Goal: Task Accomplishment & Management: Use online tool/utility

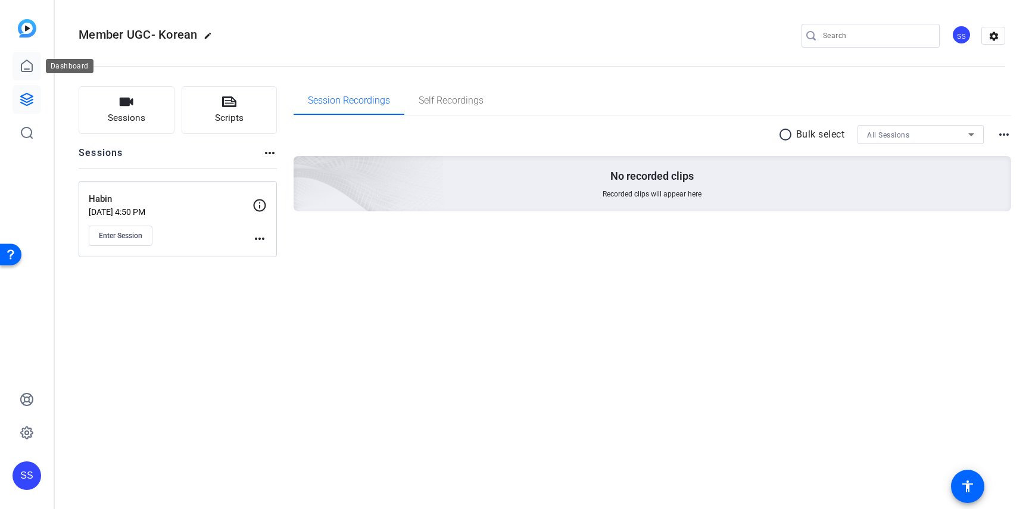
click at [31, 67] on icon at bounding box center [27, 66] width 14 height 14
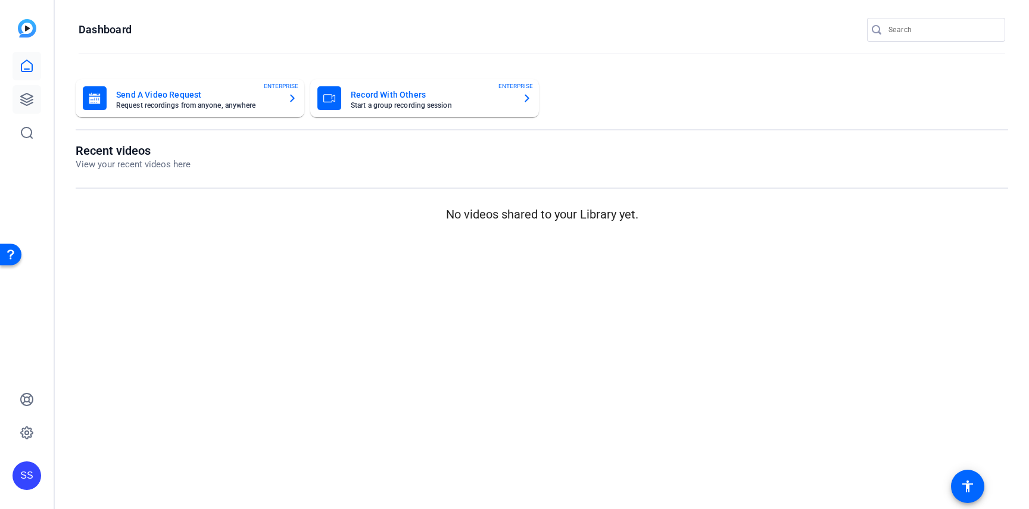
click at [33, 90] on link at bounding box center [27, 99] width 29 height 29
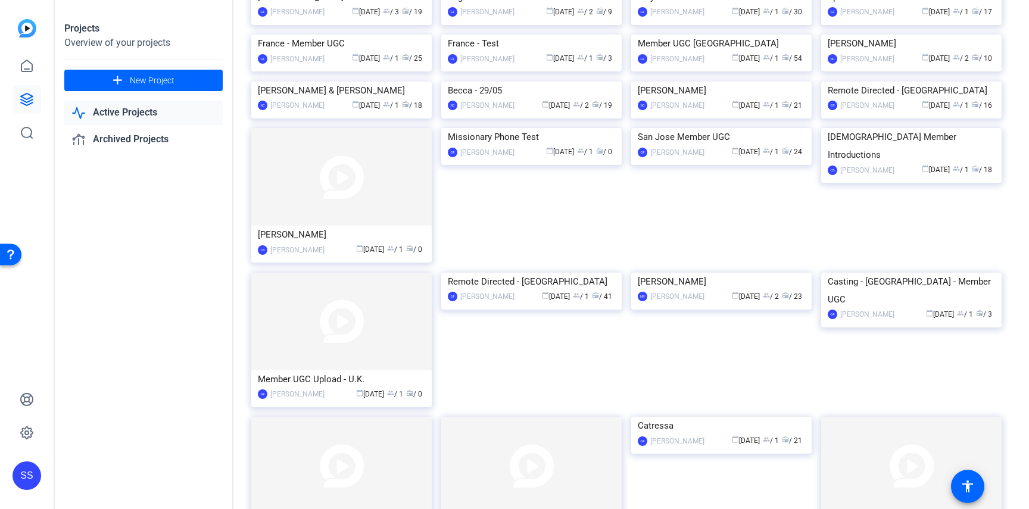
scroll to position [541, 0]
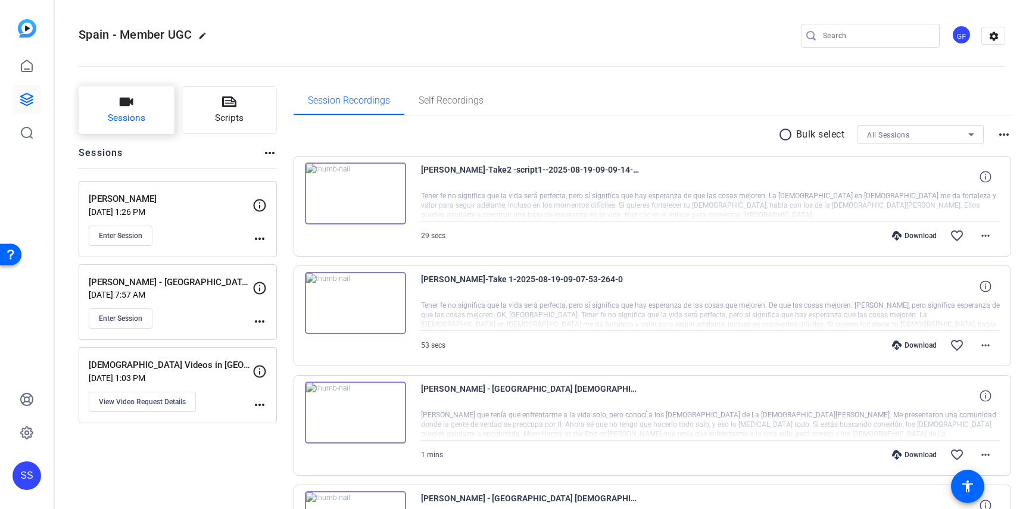
click at [150, 122] on button "Sessions" at bounding box center [127, 110] width 96 height 48
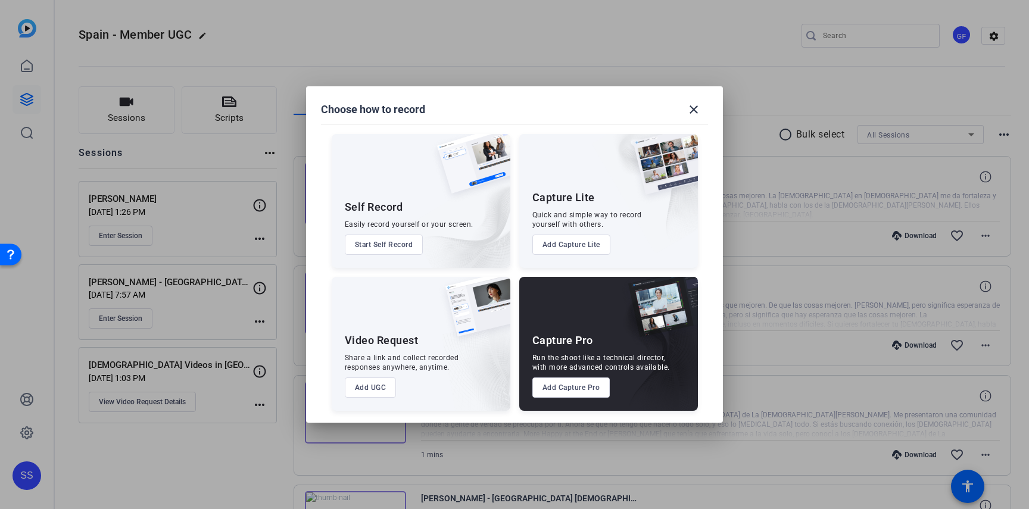
click at [577, 392] on button "Add Capture Pro" at bounding box center [571, 388] width 78 height 20
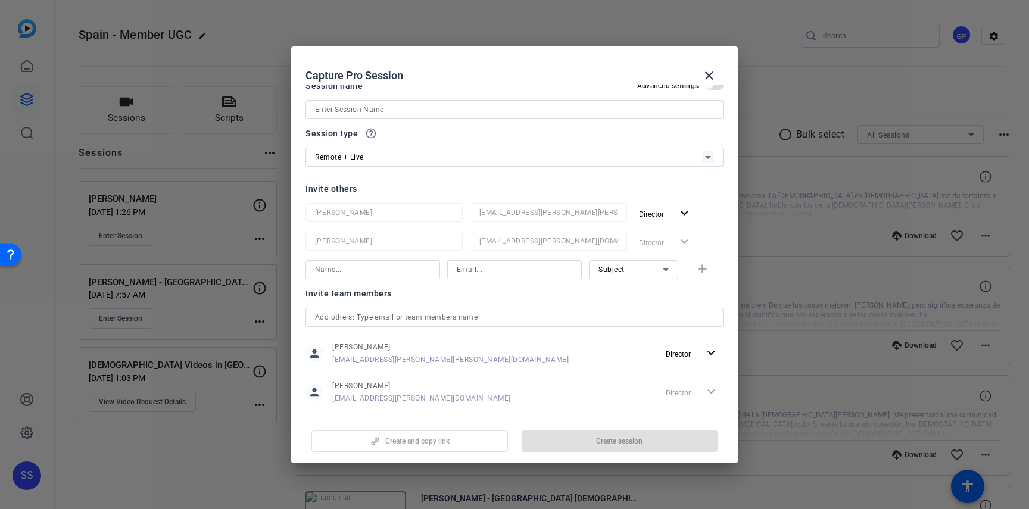
scroll to position [35, 0]
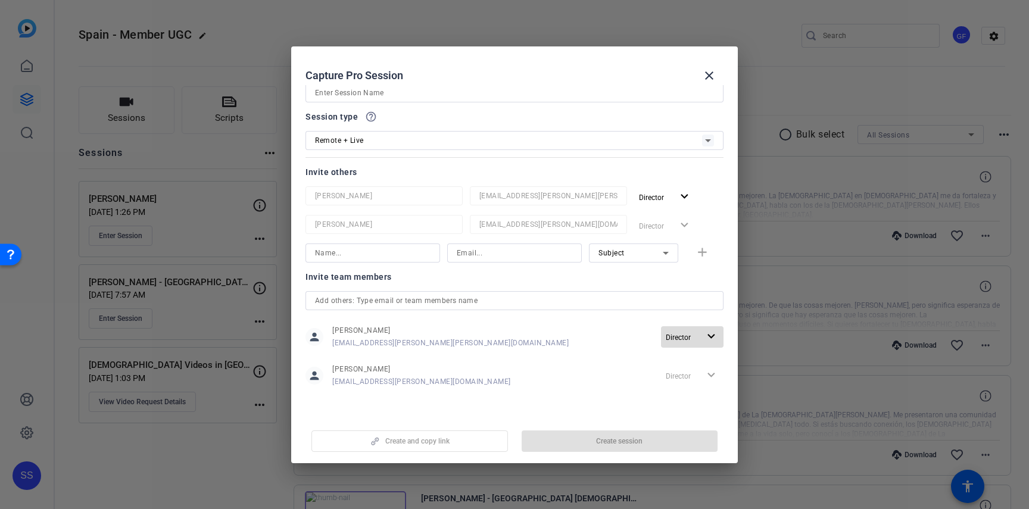
click at [694, 341] on span "Director" at bounding box center [682, 337] width 33 height 14
click at [685, 388] on span "Remove User" at bounding box center [694, 382] width 48 height 14
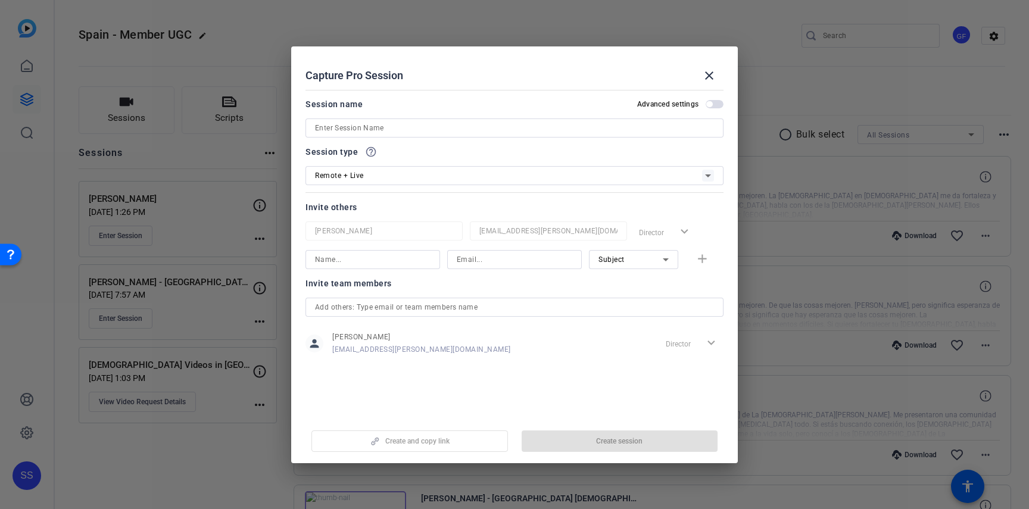
scroll to position [0, 0]
click at [392, 124] on input at bounding box center [514, 128] width 399 height 14
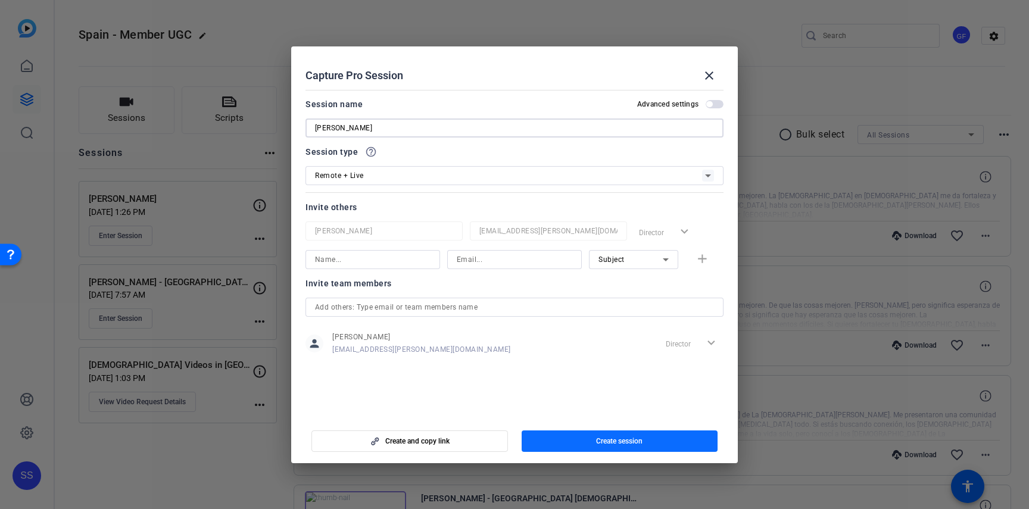
type input "[PERSON_NAME]"
click at [586, 444] on span "button" at bounding box center [620, 441] width 196 height 29
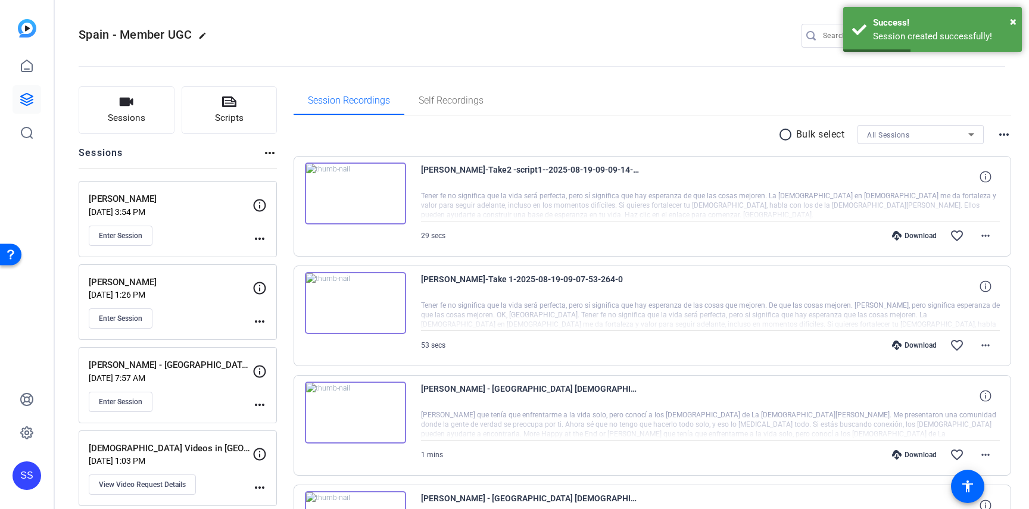
click at [257, 237] on mat-icon "more_horiz" at bounding box center [259, 239] width 14 height 14
click at [265, 253] on span "Edit Session" at bounding box center [289, 256] width 54 height 14
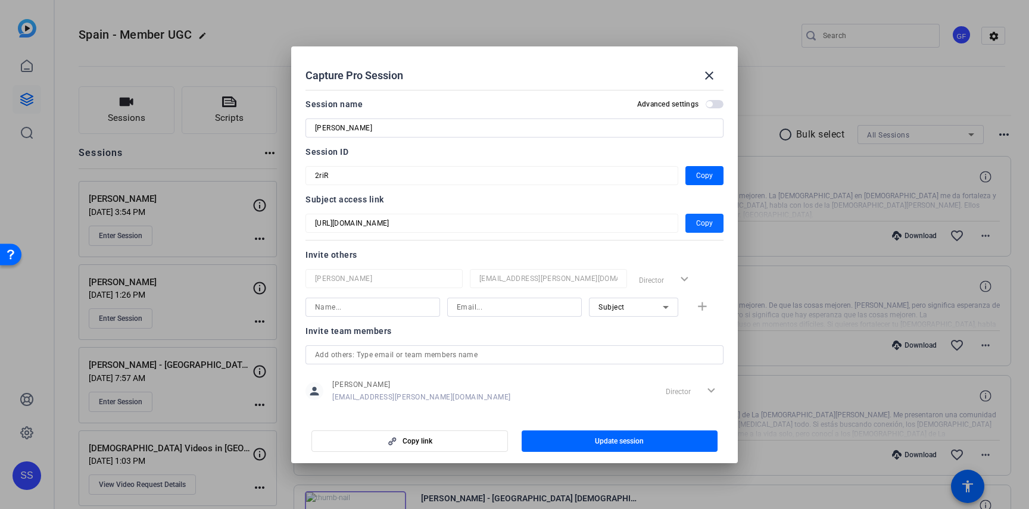
click at [708, 224] on span "Copy" at bounding box center [704, 223] width 17 height 14
click at [716, 71] on mat-icon "close" at bounding box center [709, 75] width 14 height 14
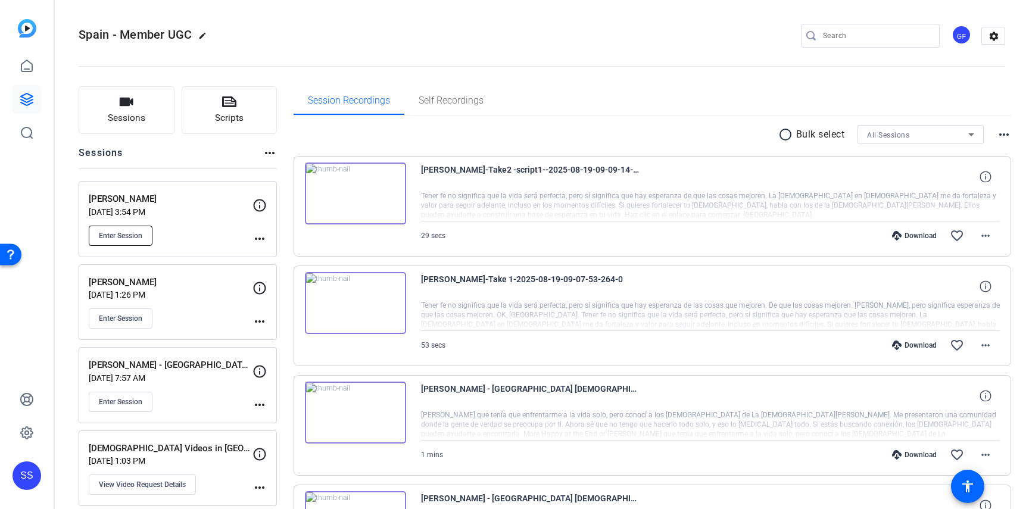
click at [107, 242] on button "Enter Session" at bounding box center [121, 236] width 64 height 20
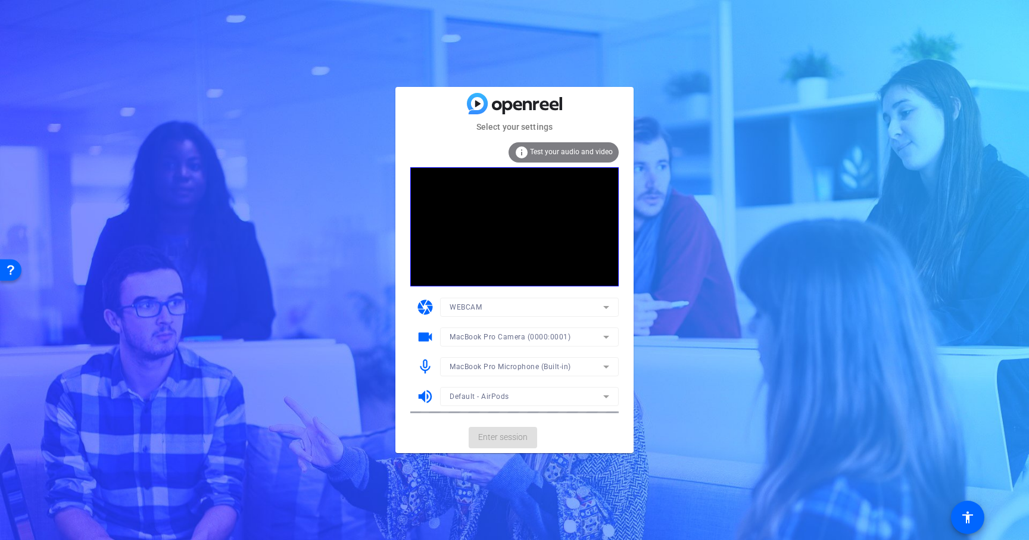
click at [759, 251] on div "Select your settings info Test your audio and video camera WEBCAM videocam MacB…" at bounding box center [514, 270] width 1029 height 540
click at [538, 368] on span "MacBook Pro Microphone (Built-in)" at bounding box center [510, 367] width 121 height 8
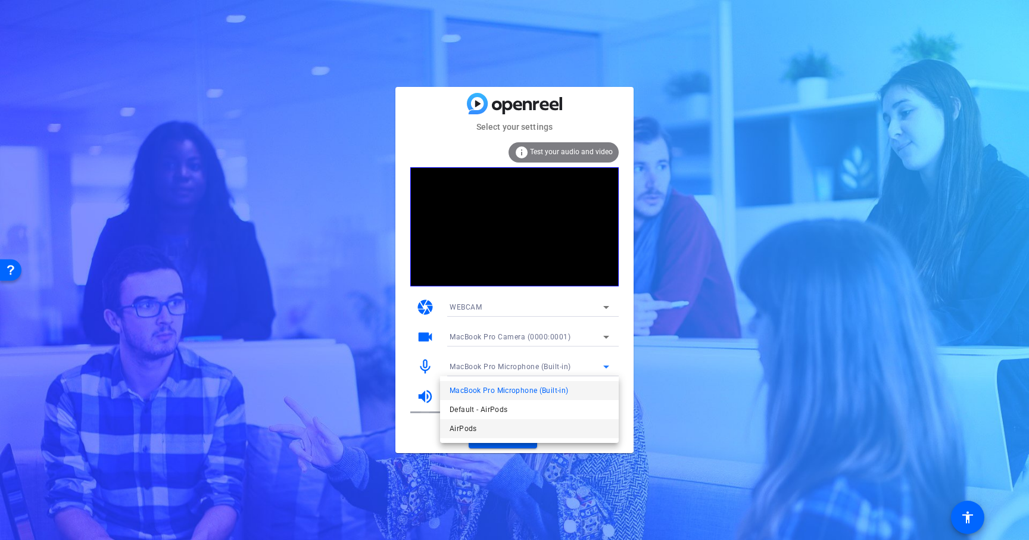
click at [516, 429] on mat-option "AirPods" at bounding box center [529, 428] width 179 height 19
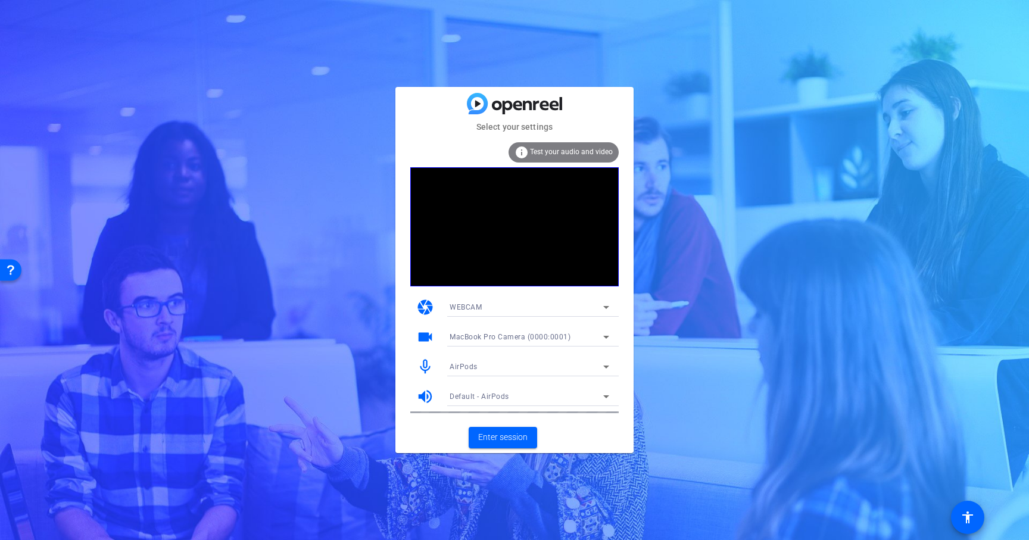
click at [518, 407] on div at bounding box center [529, 412] width 179 height 13
click at [509, 435] on span "Enter session" at bounding box center [502, 437] width 49 height 13
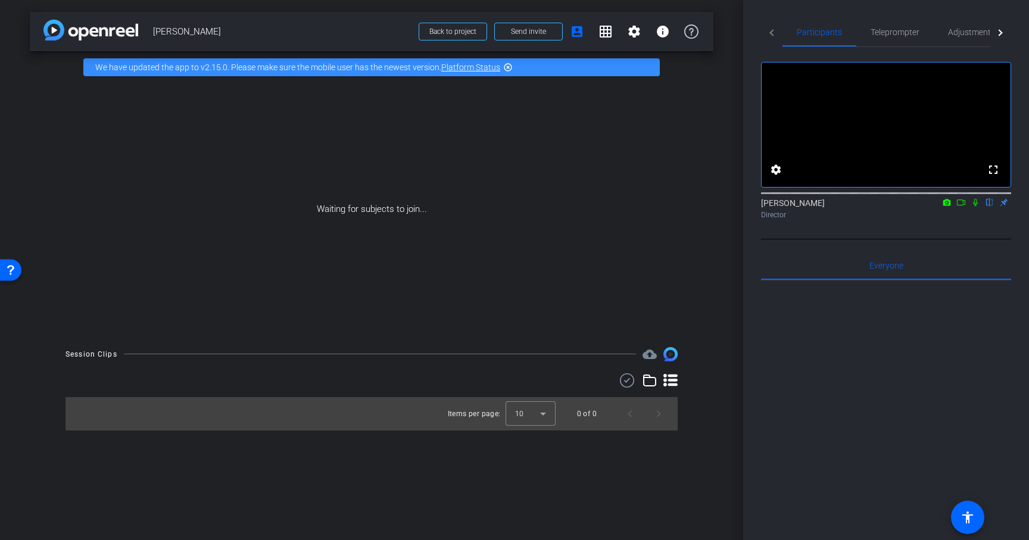
click at [976, 207] on icon at bounding box center [976, 202] width 10 height 8
click at [967, 208] on mat-icon at bounding box center [961, 202] width 14 height 11
click at [901, 34] on span "Teleprompter" at bounding box center [895, 32] width 49 height 8
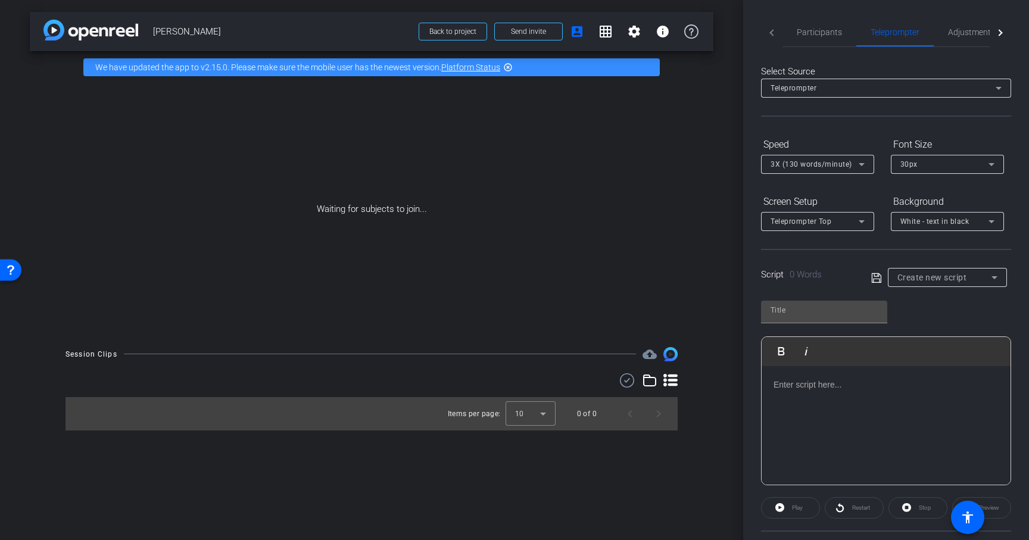
click at [833, 395] on div at bounding box center [886, 425] width 249 height 119
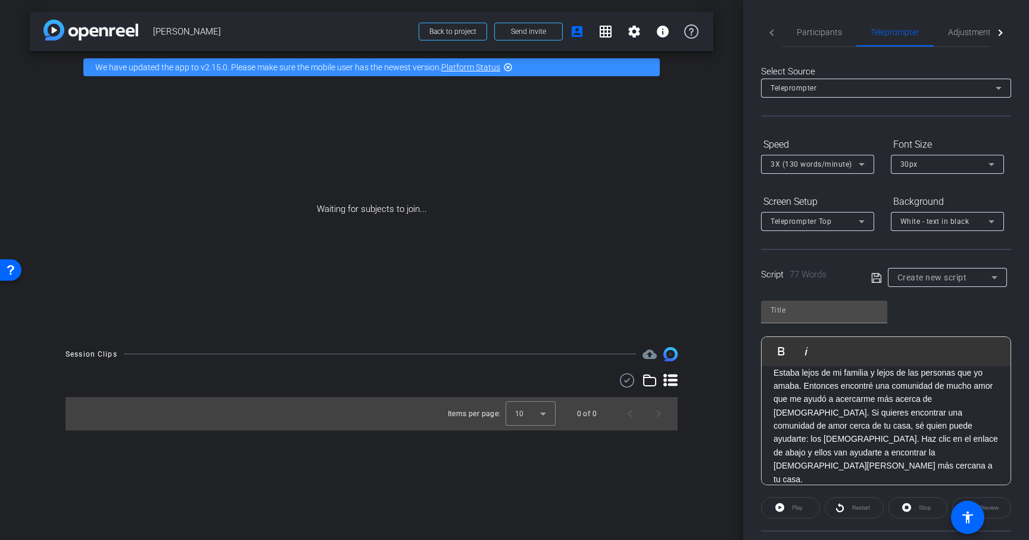
scroll to position [24, 0]
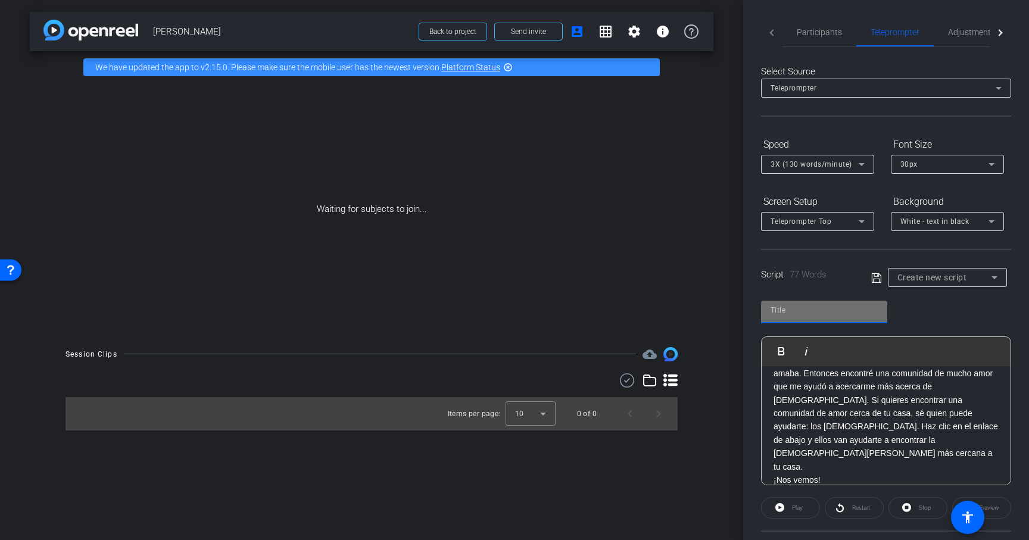
click at [826, 314] on input "text" at bounding box center [823, 310] width 107 height 14
type input "Body 1"
click at [908, 313] on div "Body 1 Play Play from this location Play Selected Play and display the selected…" at bounding box center [886, 389] width 250 height 194
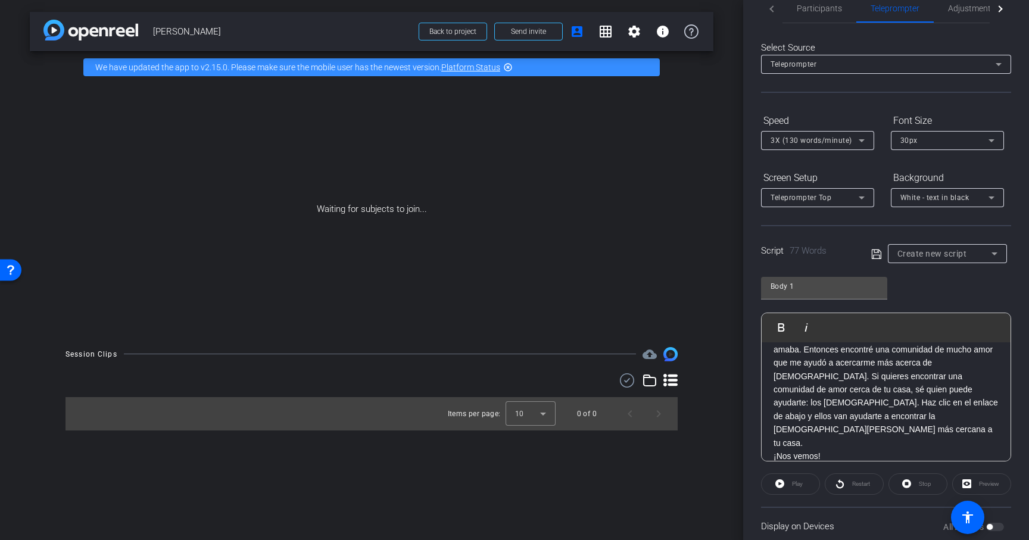
click at [877, 258] on icon at bounding box center [876, 254] width 10 height 10
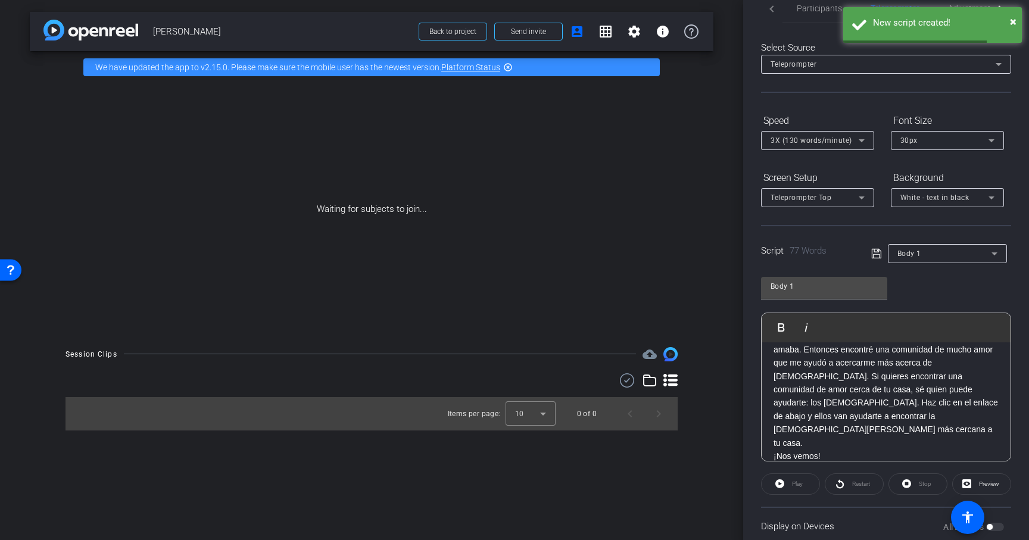
click at [894, 257] on div "Body 1" at bounding box center [947, 253] width 119 height 19
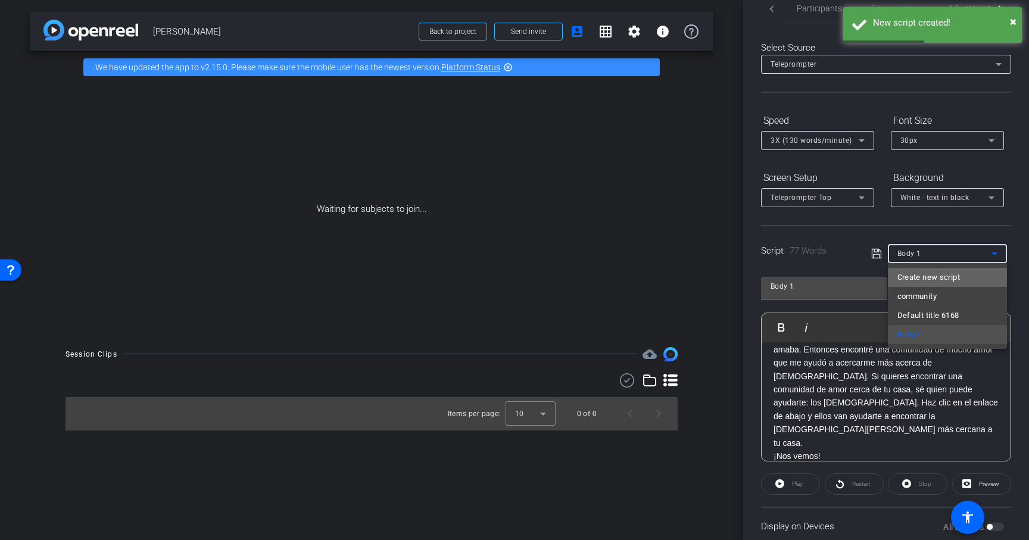
click at [900, 274] on span "Create new script" at bounding box center [928, 277] width 63 height 14
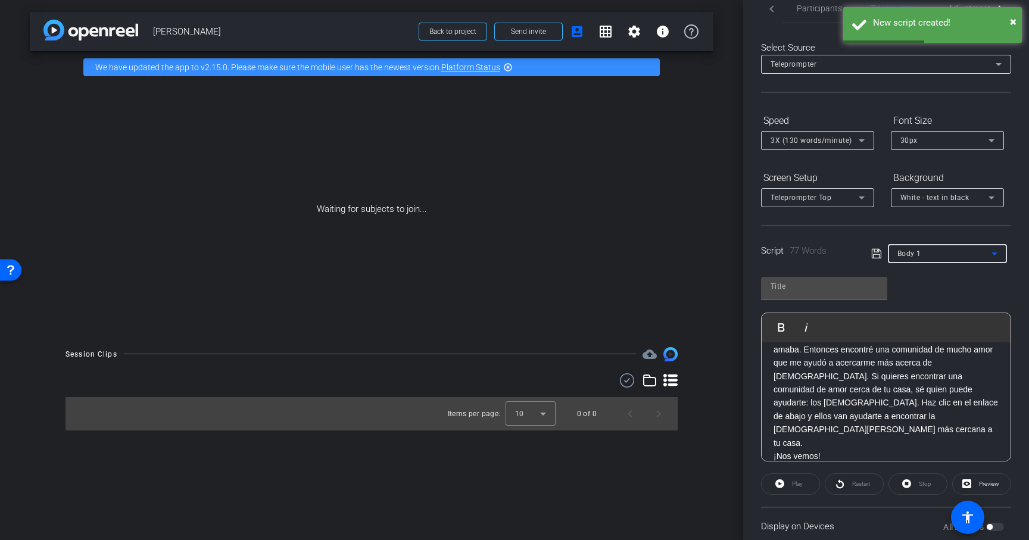
scroll to position [0, 0]
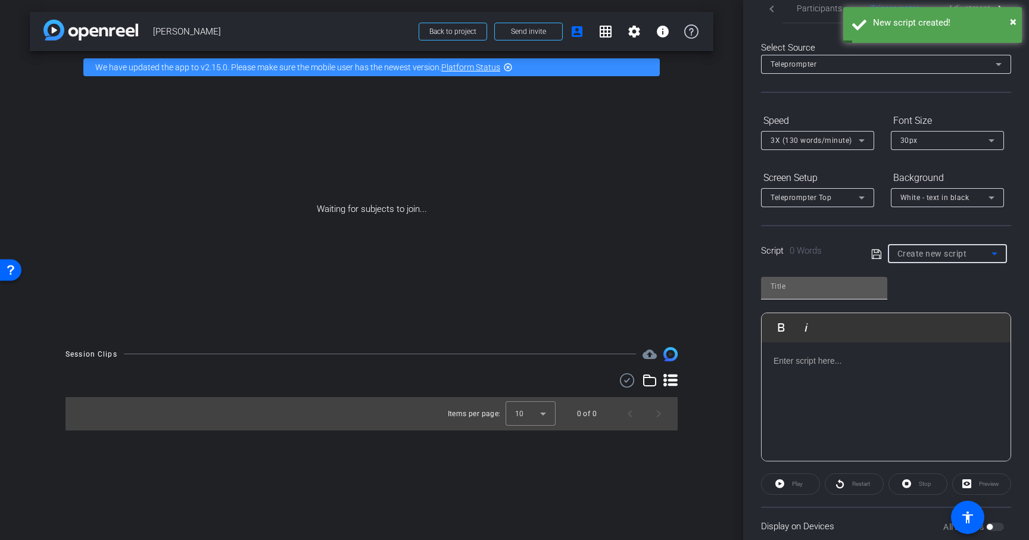
click at [857, 285] on input "text" at bounding box center [823, 286] width 107 height 14
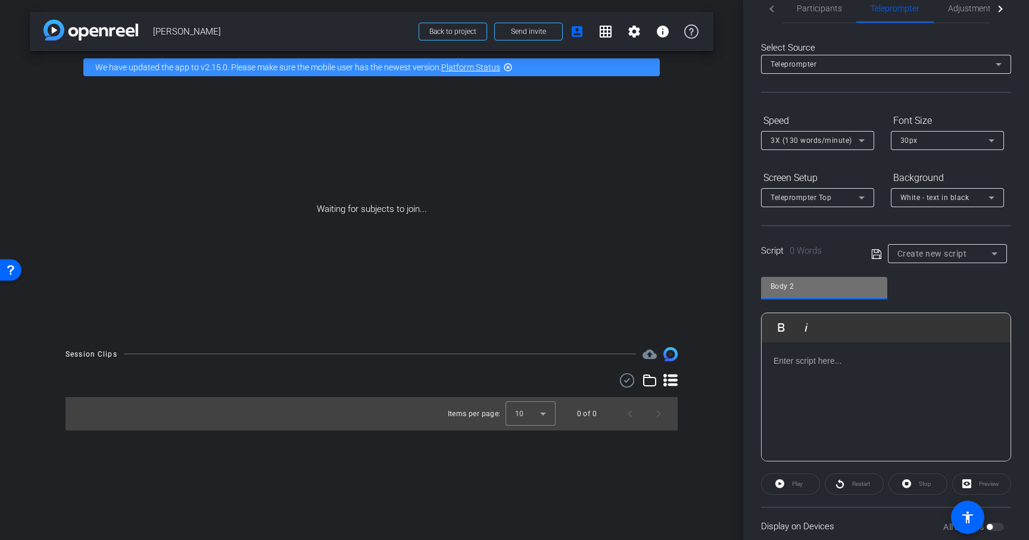
type input "Body 2"
click at [871, 380] on div at bounding box center [886, 401] width 249 height 119
click at [853, 359] on p at bounding box center [885, 360] width 225 height 13
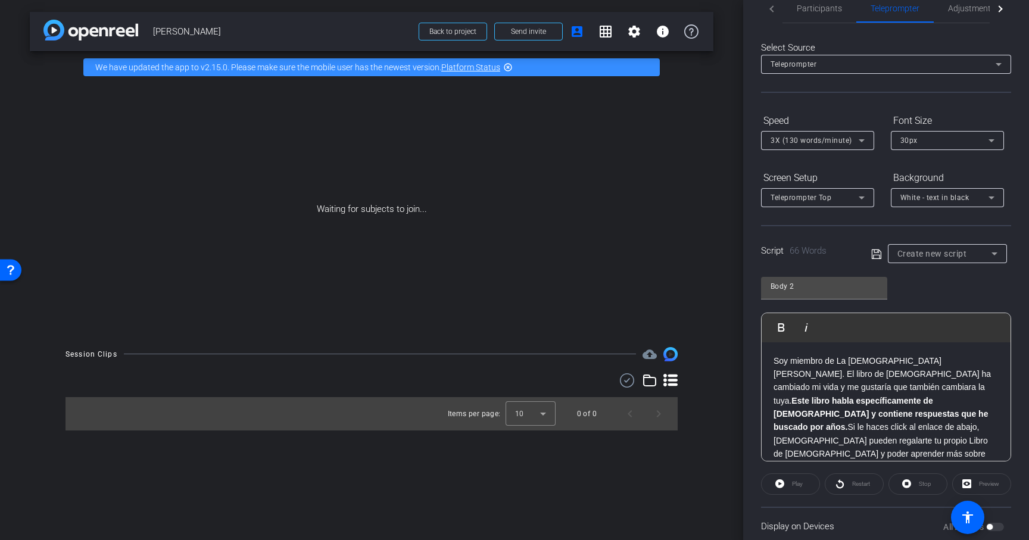
click at [919, 301] on div "Body 2 Play Play from this location Play Selected Play and display the selected…" at bounding box center [886, 365] width 250 height 194
click at [880, 257] on icon at bounding box center [876, 254] width 10 height 10
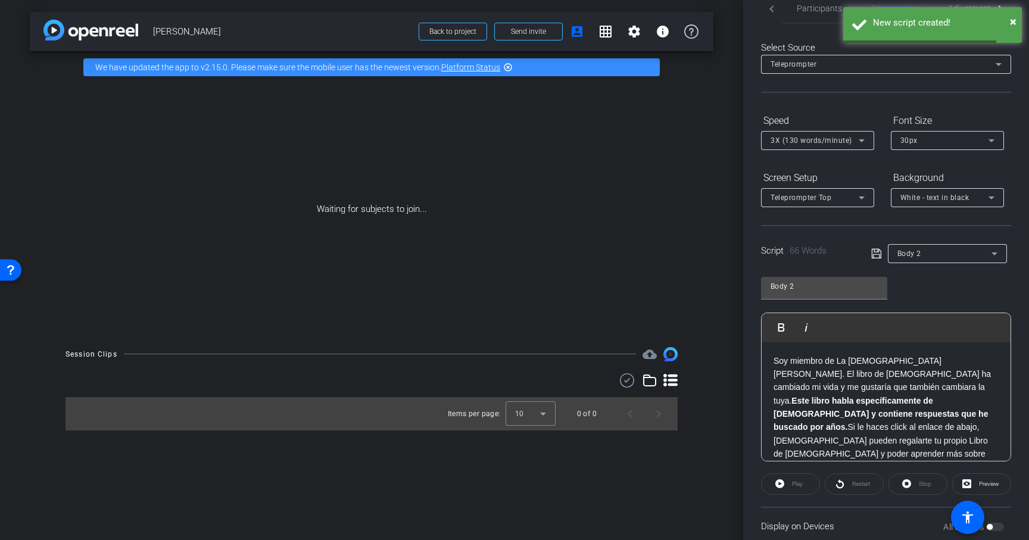
click at [918, 256] on span "Body 2" at bounding box center [909, 253] width 24 height 8
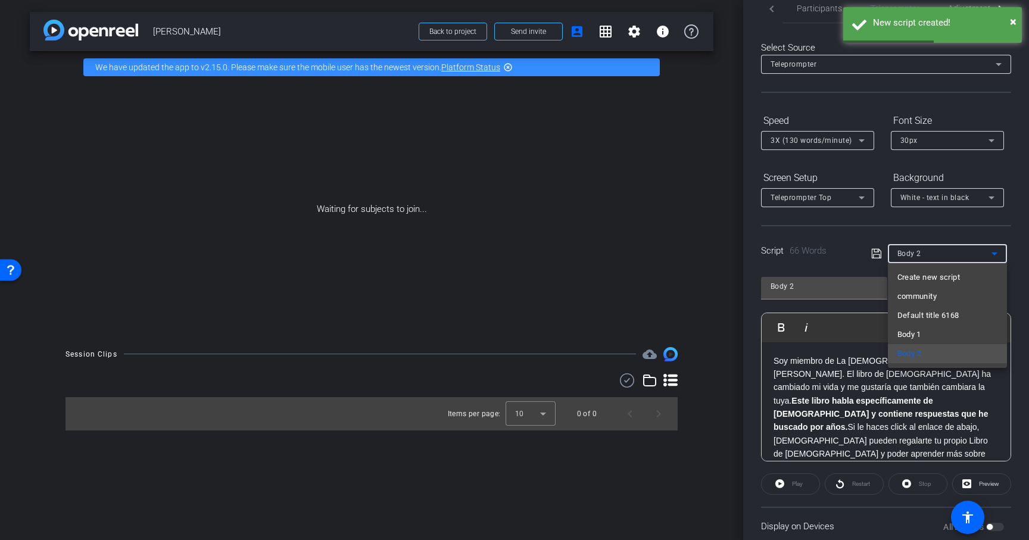
click at [835, 266] on div at bounding box center [514, 270] width 1029 height 540
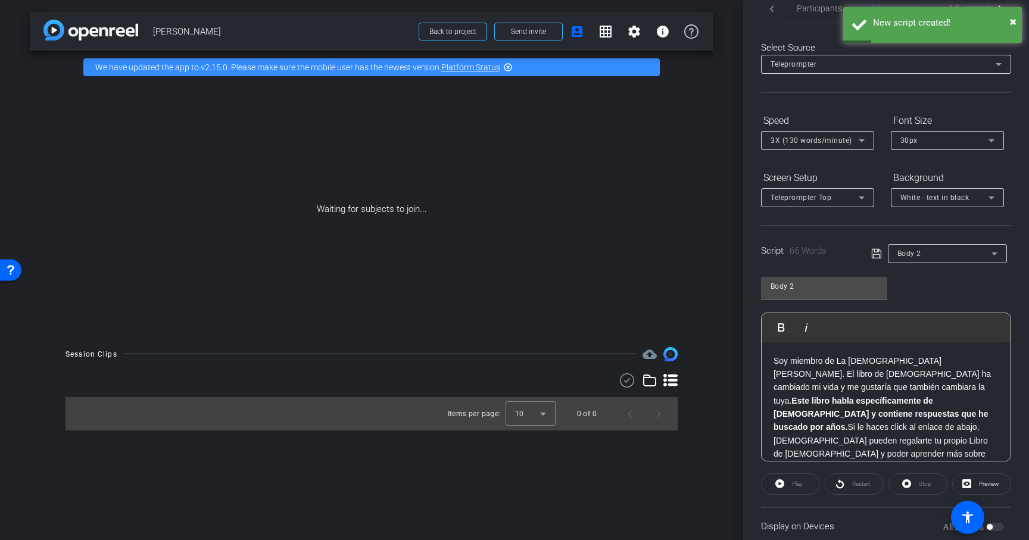
click at [906, 255] on span "Body 2" at bounding box center [909, 253] width 24 height 8
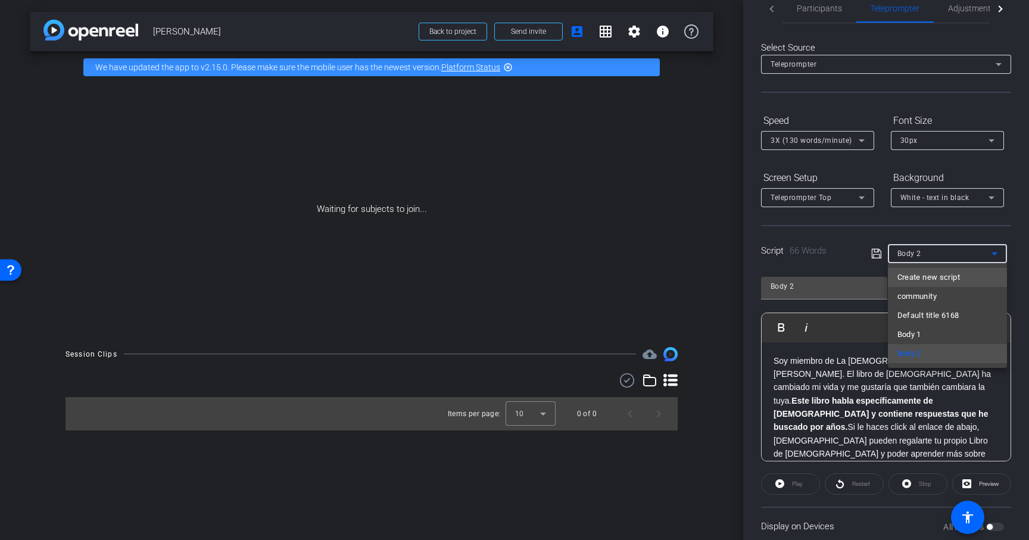
click at [907, 270] on span "Create new script" at bounding box center [928, 277] width 63 height 14
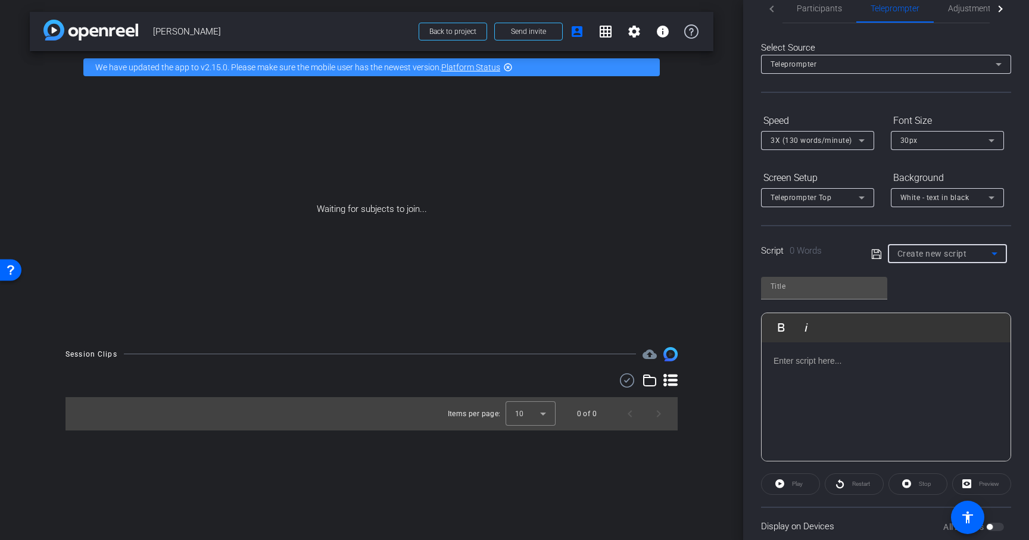
click at [866, 370] on div at bounding box center [886, 401] width 249 height 119
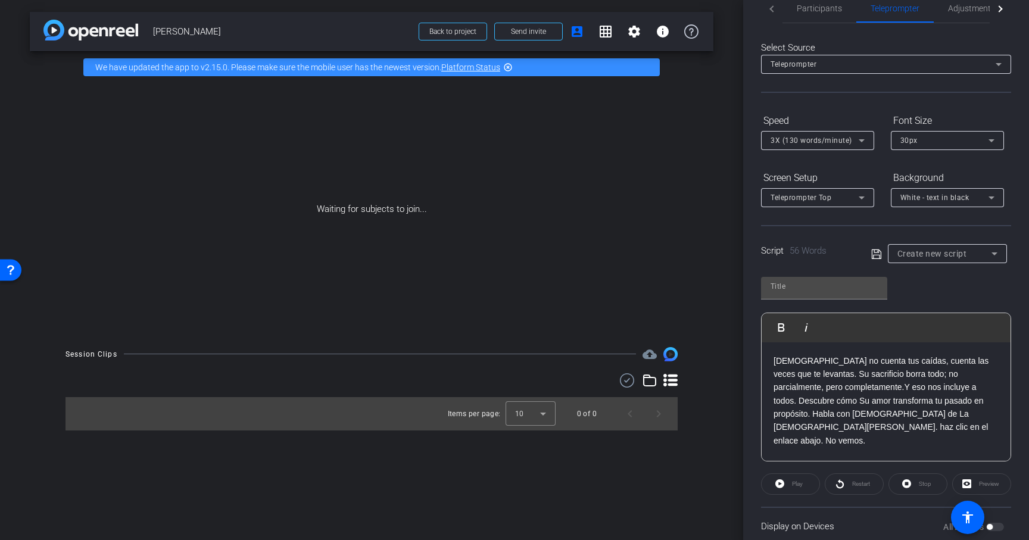
click at [945, 305] on div "Play Play from this location Play Selected Play and display the selected text o…" at bounding box center [886, 365] width 250 height 194
click at [879, 253] on icon at bounding box center [876, 254] width 11 height 14
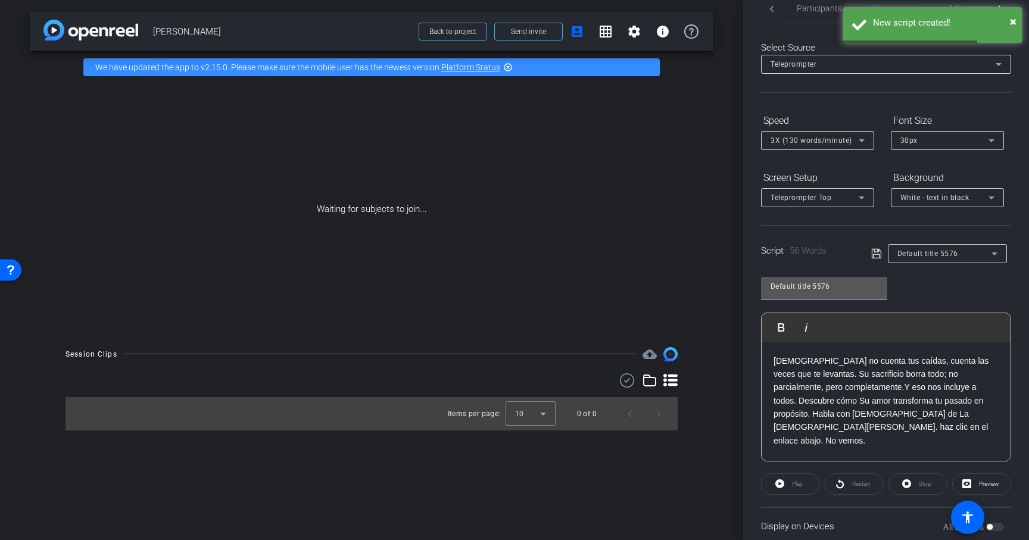
click at [838, 277] on div "Default title 5576" at bounding box center [823, 286] width 107 height 19
click at [838, 282] on input "Default title 5576" at bounding box center [823, 286] width 107 height 14
type input "Body 3"
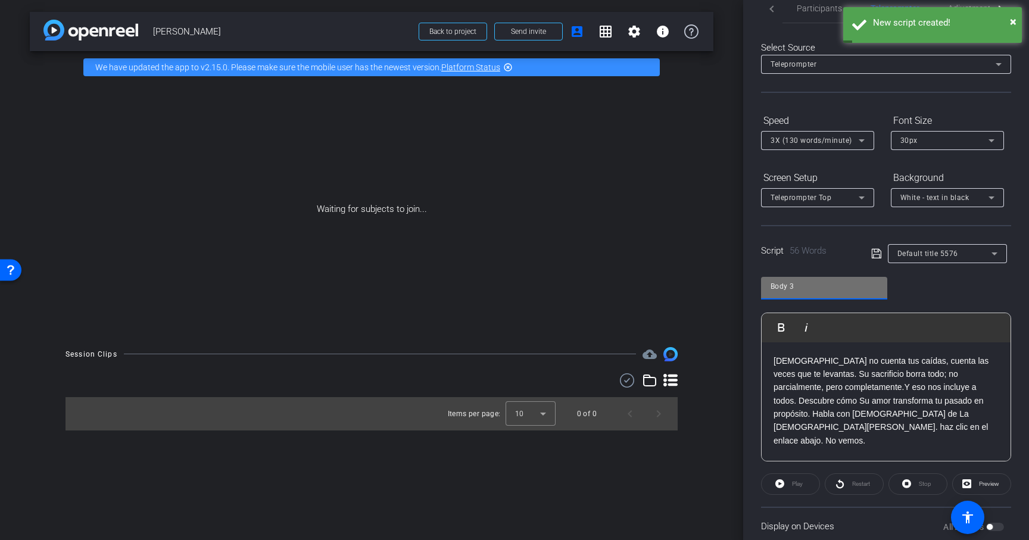
click at [874, 254] on icon at bounding box center [876, 254] width 11 height 14
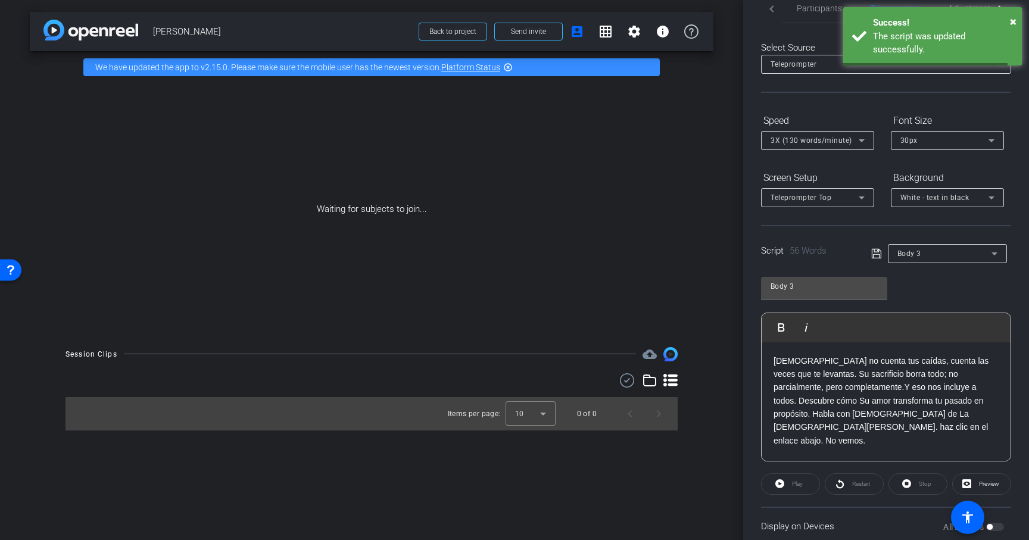
click at [909, 254] on span "Body 3" at bounding box center [909, 253] width 24 height 8
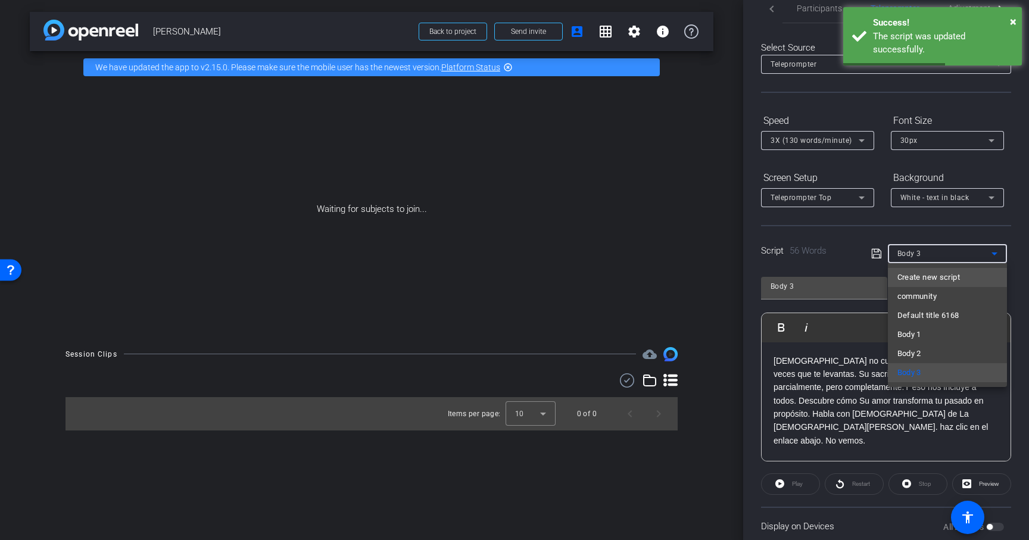
click at [915, 275] on span "Create new script" at bounding box center [928, 277] width 63 height 14
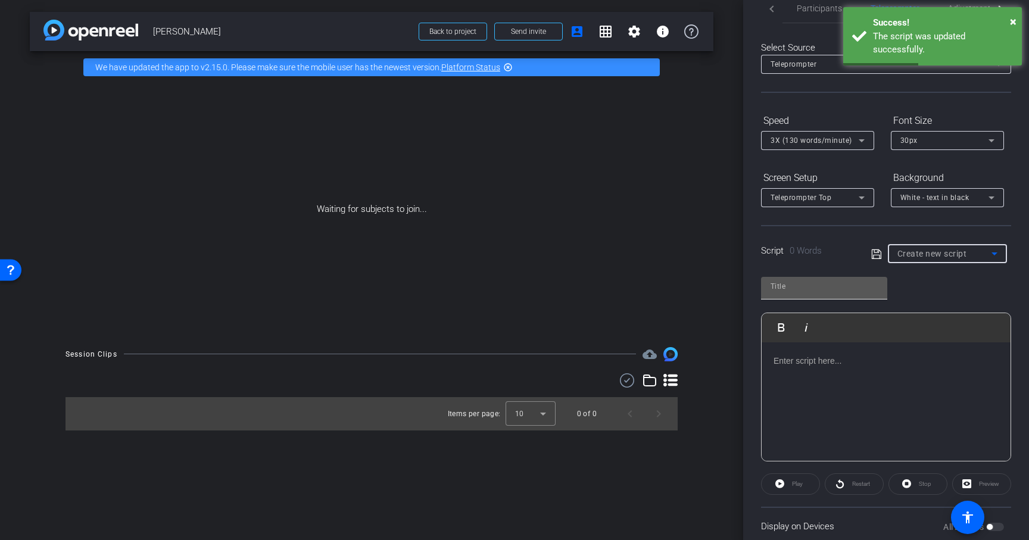
click at [854, 289] on input "text" at bounding box center [823, 286] width 107 height 14
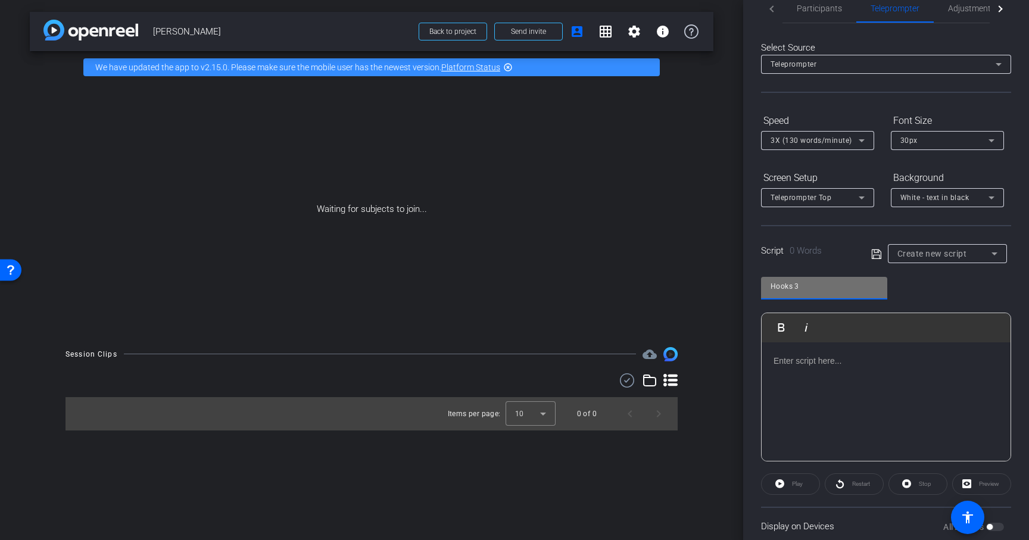
type input "Hooks 3"
click at [968, 299] on div "Hooks 3 Play Play from this location Play Selected Play and display the selecte…" at bounding box center [886, 365] width 250 height 194
click at [865, 394] on div at bounding box center [886, 401] width 249 height 119
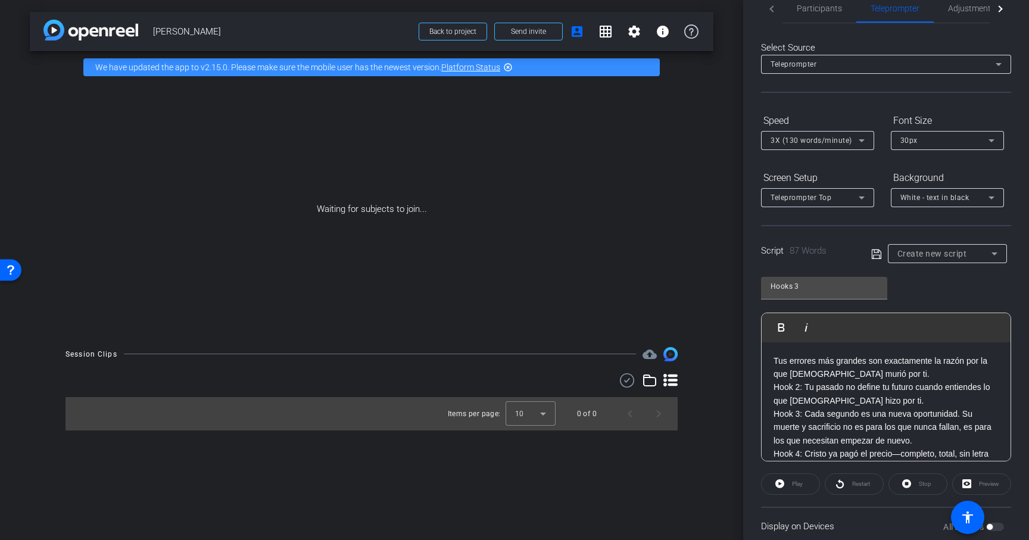
click at [807, 385] on p "Hook 2: Tu pasado no define tu futuro cuando entiendes lo que Cristo hizo por t…" at bounding box center [885, 393] width 225 height 27
drag, startPoint x: 805, startPoint y: 388, endPoint x: 747, endPoint y: 390, distance: 58.4
click at [747, 390] on div "Participants Teleprompter Adjustments Live Sam Suzuki Director Everyone 0 Mark …" at bounding box center [886, 270] width 286 height 540
click at [877, 372] on p "Tus errores más grandes son exactamente la razón por la que Cristo murió por ti." at bounding box center [885, 367] width 225 height 27
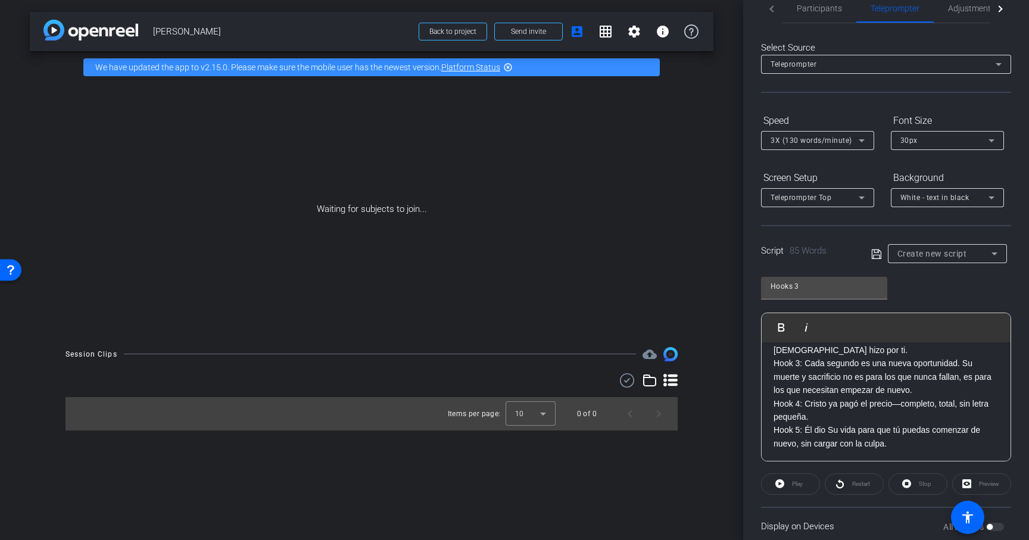
scroll to position [65, 0]
click at [876, 352] on p "Tu pasado no define tu futuro cuando entiendes lo que Cristo hizo por ti." at bounding box center [885, 342] width 225 height 27
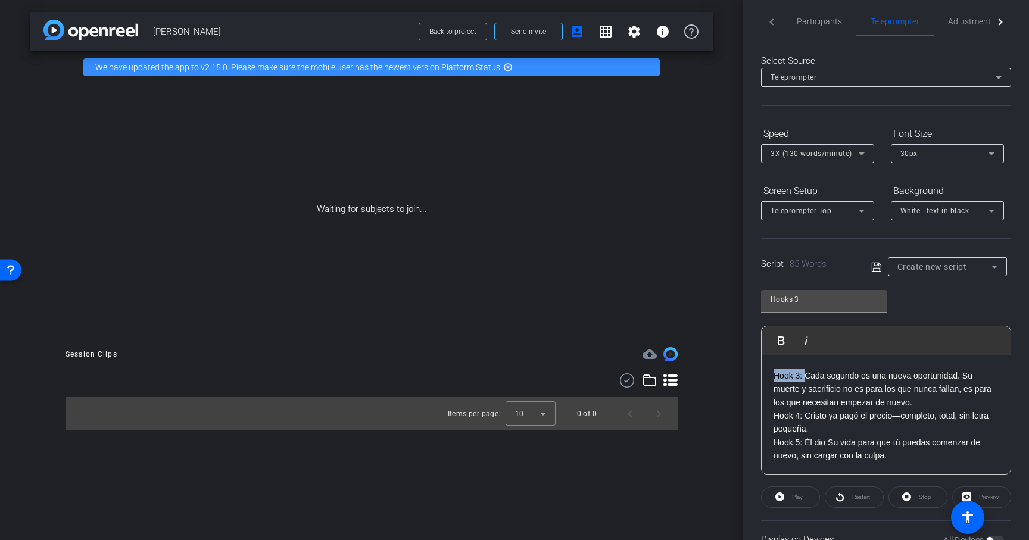
drag, startPoint x: 804, startPoint y: 376, endPoint x: 754, endPoint y: 377, distance: 50.0
click at [754, 377] on div "Participants Teleprompter Adjustments Live Sam Suzuki Director Everyone 0 Mark …" at bounding box center [886, 270] width 286 height 540
click at [921, 404] on p "Cada segundo es una nueva oportunidad. Su muerte y sacrificio no es para los qu…" at bounding box center [885, 389] width 225 height 40
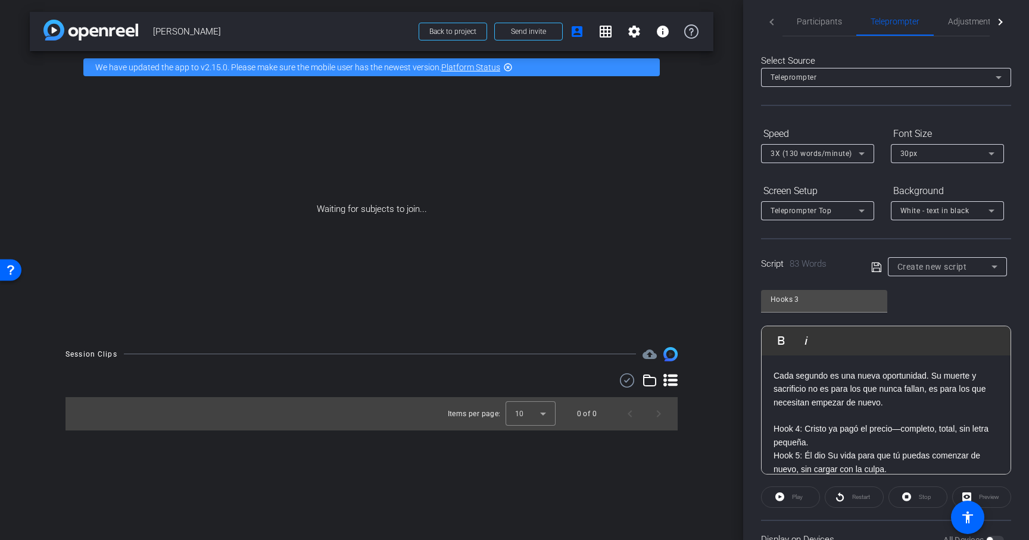
scroll to position [91, 0]
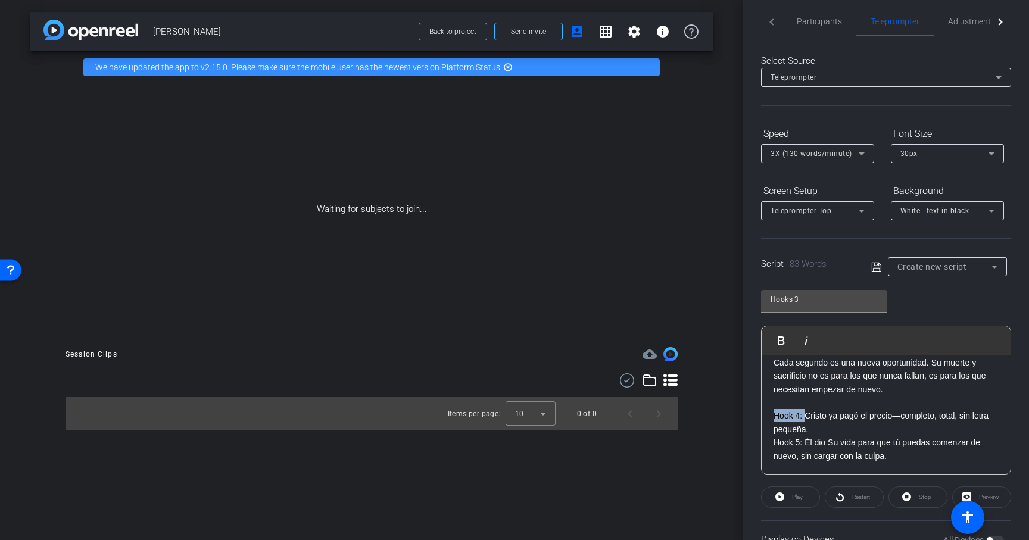
drag, startPoint x: 805, startPoint y: 415, endPoint x: 763, endPoint y: 411, distance: 42.4
click at [763, 411] on div "Tus errores más grandes son exactamente la razón por la que Cristo murió por ti…" at bounding box center [886, 369] width 249 height 210
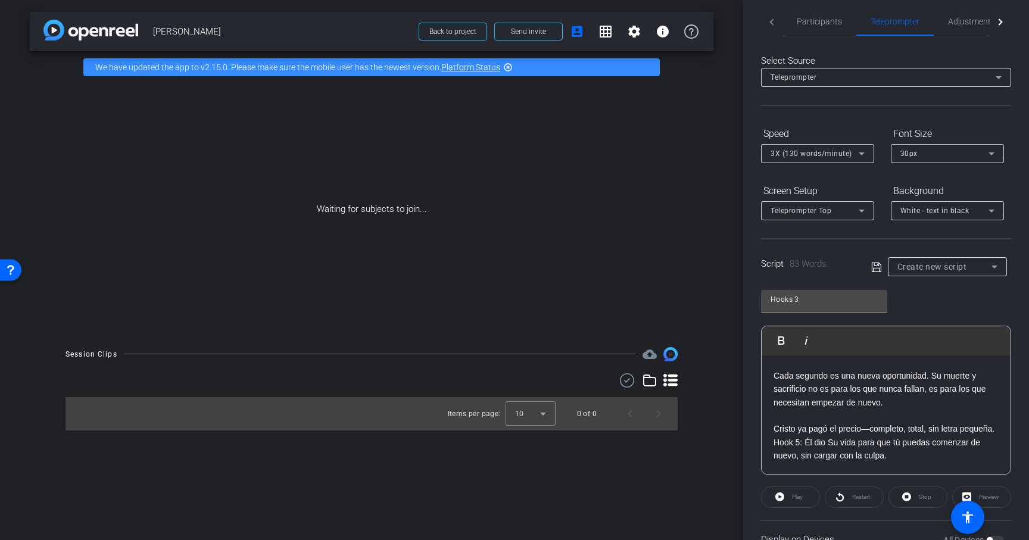
scroll to position [24, 0]
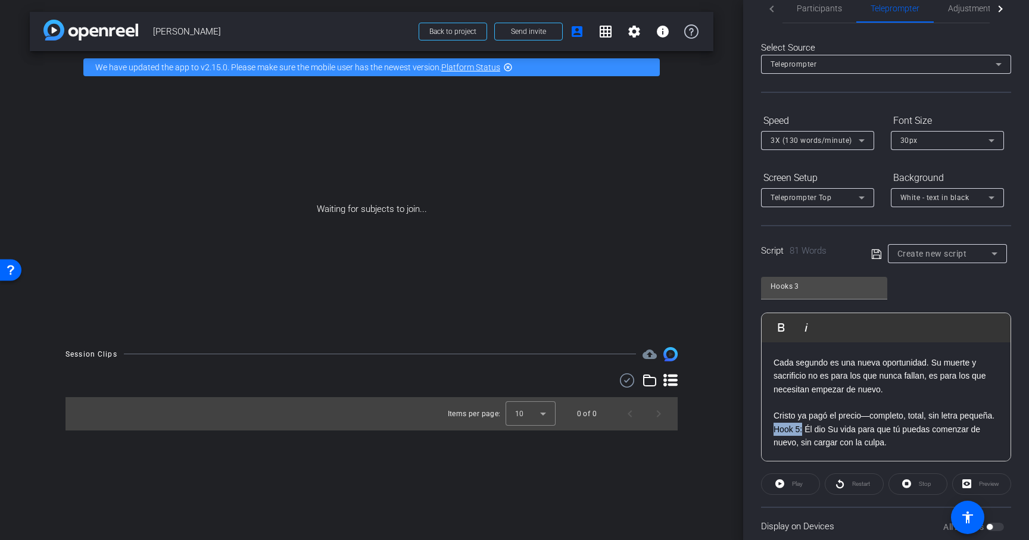
drag, startPoint x: 802, startPoint y: 432, endPoint x: 745, endPoint y: 431, distance: 57.2
click at [745, 431] on div "Participants Teleprompter Adjustments Live Sam Suzuki Director Everyone 0 Mark …" at bounding box center [886, 270] width 286 height 540
click at [1000, 417] on div "Tus errores más grandes son exactamente la razón por la que Cristo murió por ti…" at bounding box center [886, 362] width 249 height 197
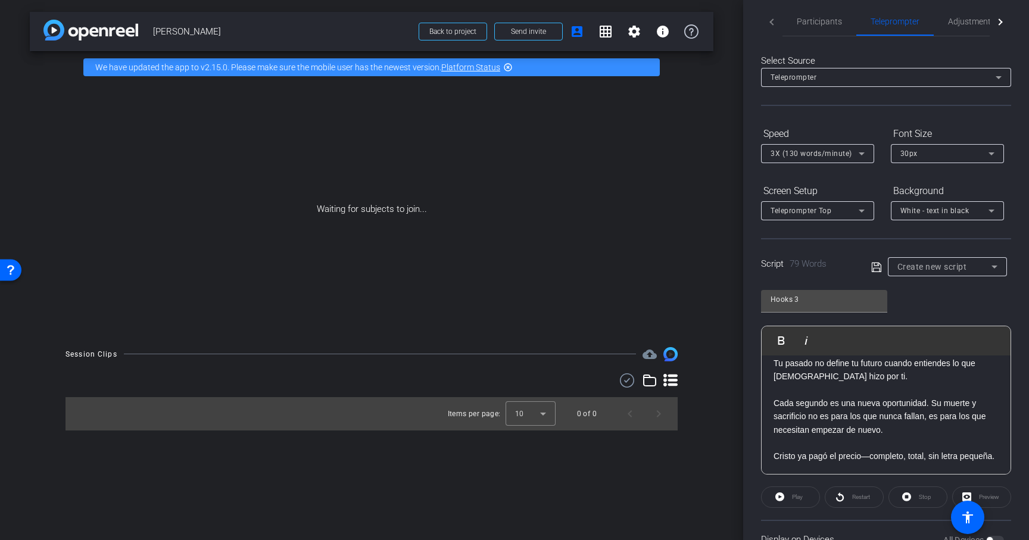
scroll to position [0, 0]
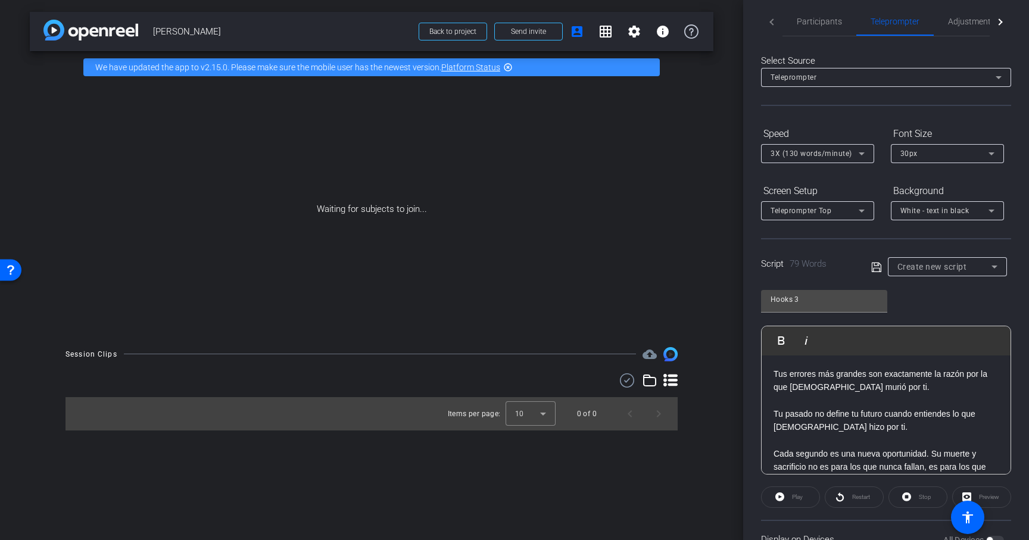
click at [878, 268] on icon at bounding box center [876, 267] width 10 height 10
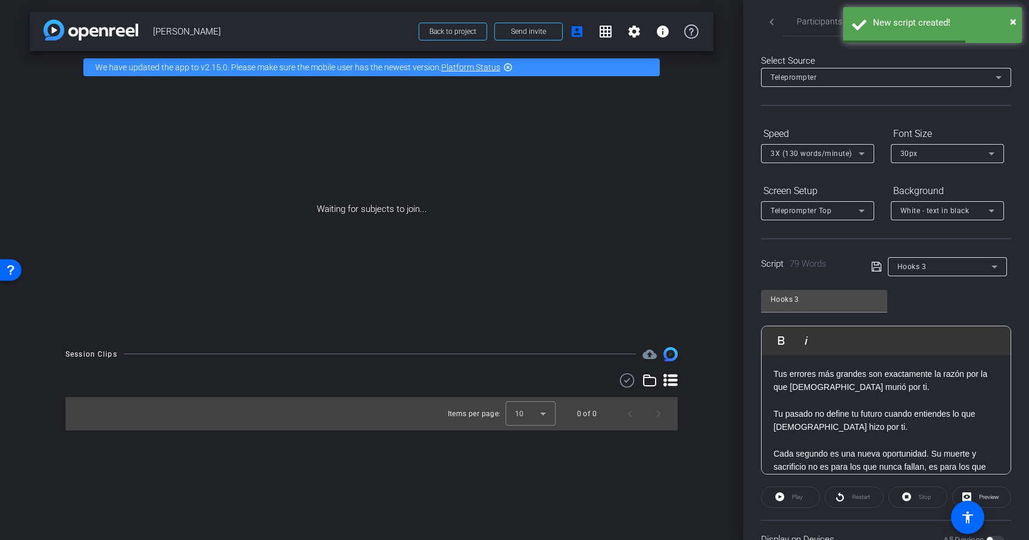
click at [908, 264] on span "Hooks 3" at bounding box center [911, 267] width 29 height 8
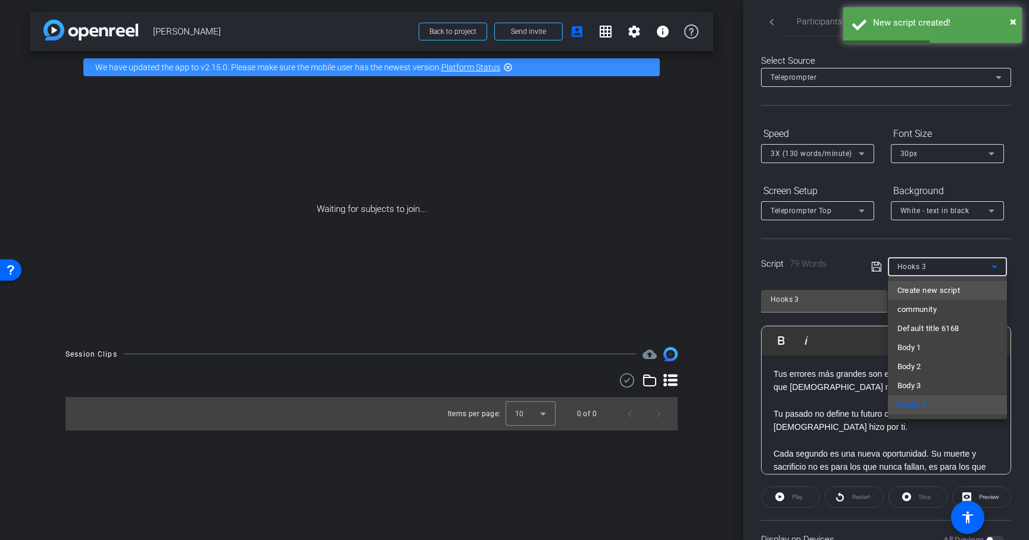
click at [911, 294] on span "Create new script" at bounding box center [928, 290] width 63 height 14
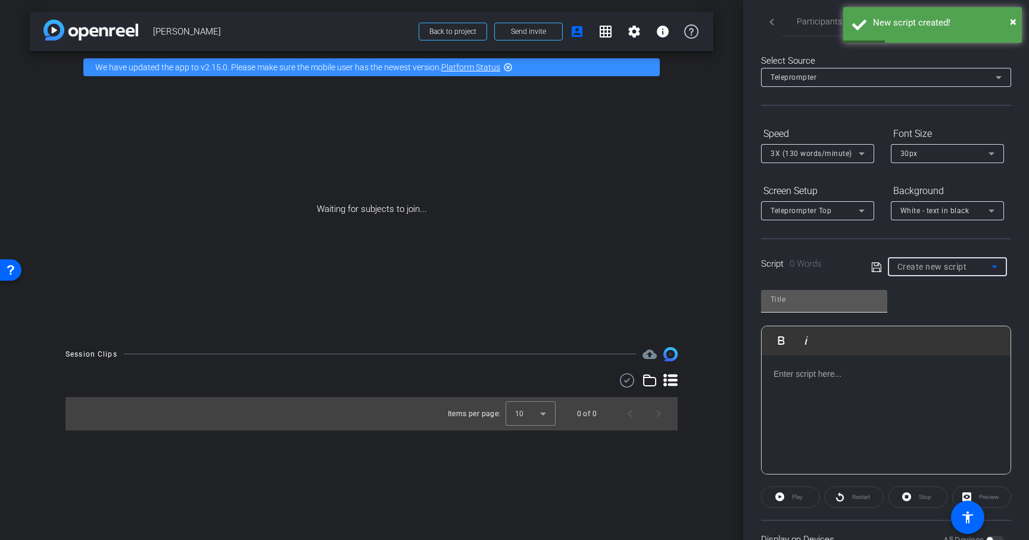
click at [843, 299] on input "text" at bounding box center [823, 299] width 107 height 14
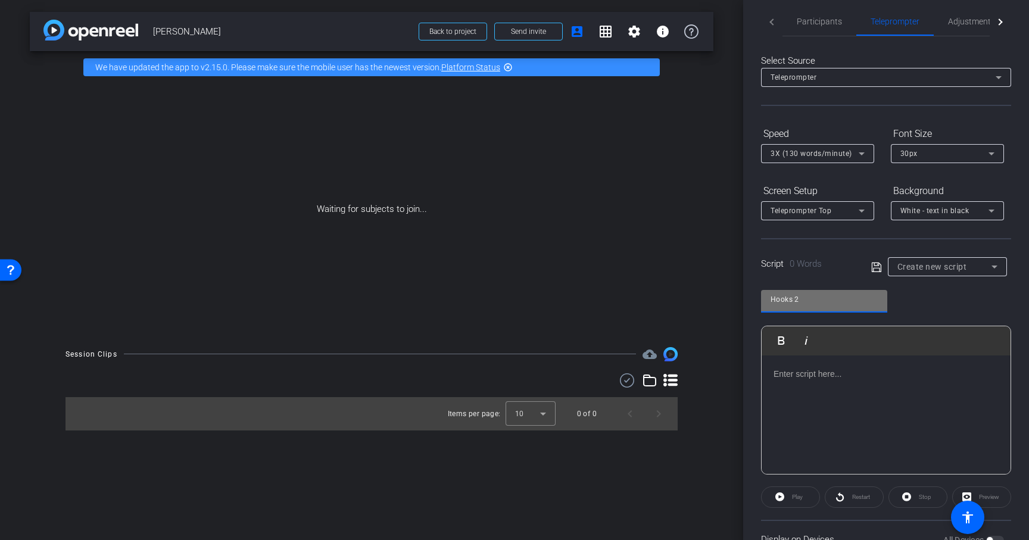
type input "Hooks 2"
click at [878, 375] on p at bounding box center [885, 373] width 225 height 13
click at [857, 385] on div at bounding box center [886, 414] width 249 height 119
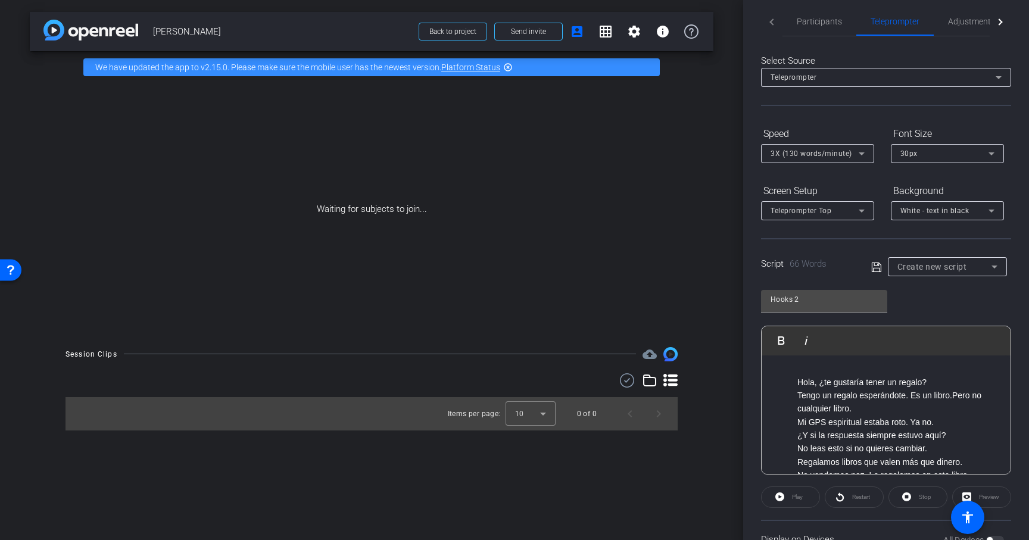
click at [926, 381] on li "Hola, ¿te gustaría tener un regalo?" at bounding box center [897, 382] width 201 height 13
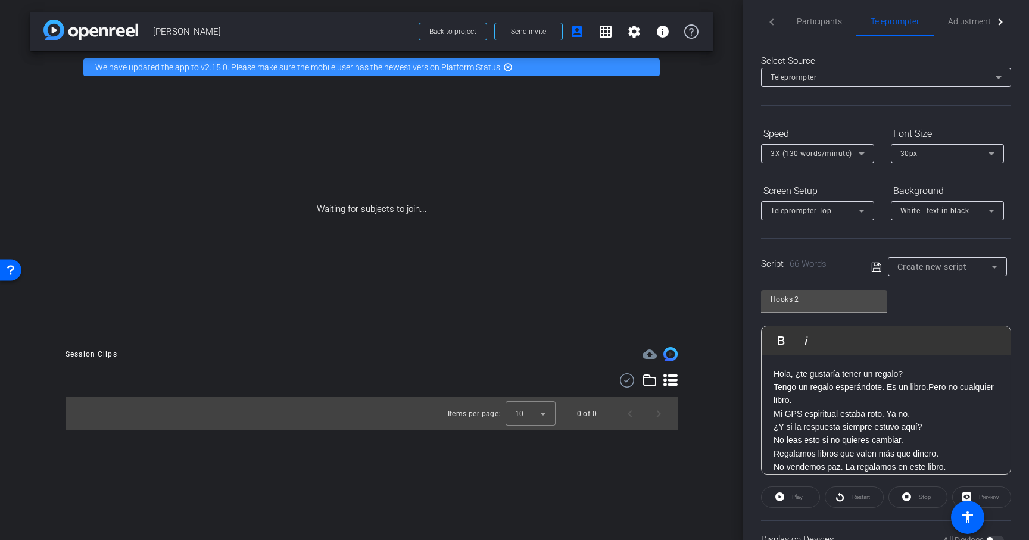
click at [916, 378] on p "Hola, ¿te gustaría tener un regalo?" at bounding box center [885, 373] width 225 height 13
click at [866, 419] on p "Tengo un regalo esperándote. Es un libro.Pero no cualquier libro." at bounding box center [885, 407] width 225 height 27
click at [919, 419] on p "Mi GPS espiritual estaba roto. Ya no." at bounding box center [885, 414] width 225 height 13
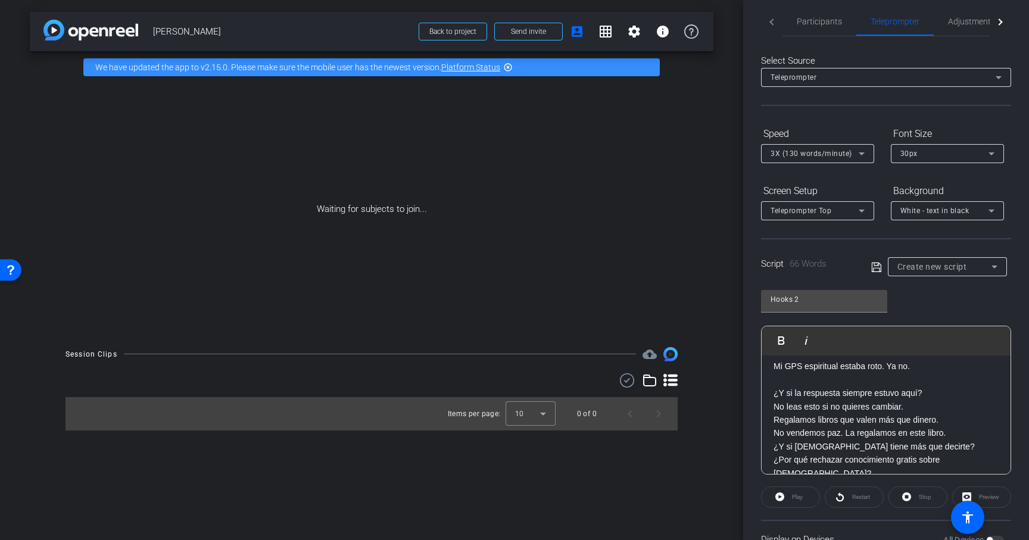
scroll to position [78, 0]
click at [938, 394] on p "¿Y si la respuesta siempre estuvo aquí?" at bounding box center [885, 388] width 225 height 13
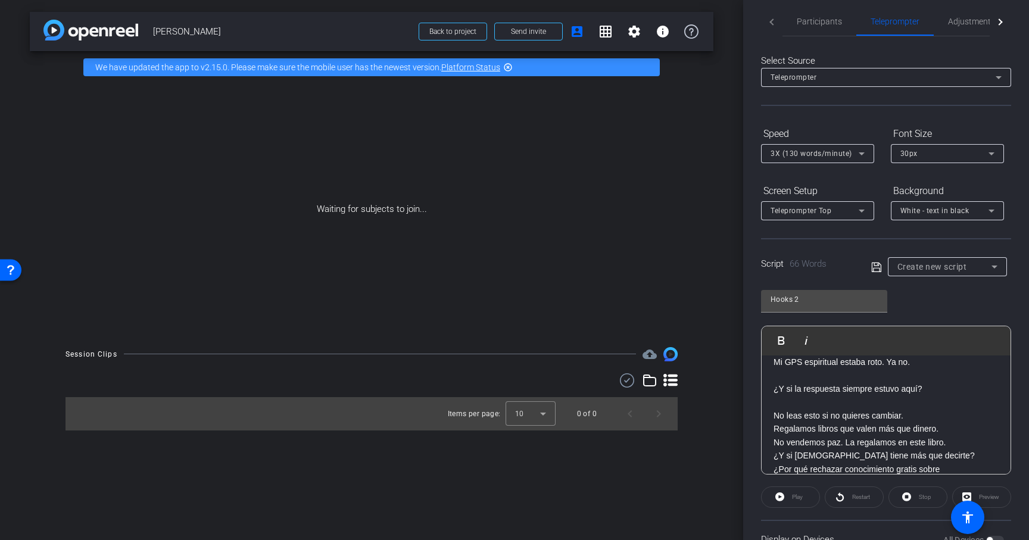
scroll to position [91, 0]
click at [921, 398] on p "No leas esto si no quieres cambiar." at bounding box center [885, 402] width 225 height 13
click at [951, 428] on p "Regalamos libros que valen más que dinero." at bounding box center [885, 429] width 225 height 13
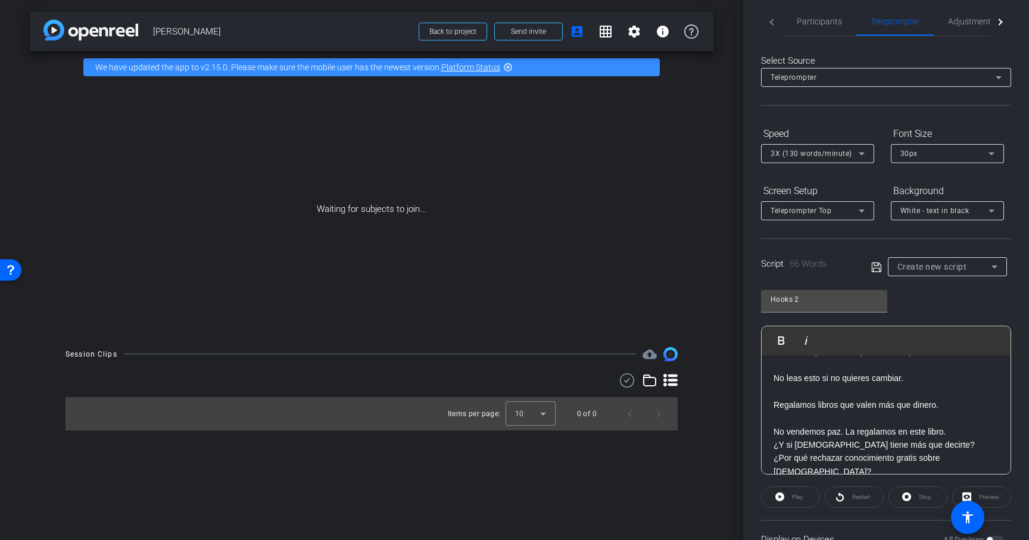
scroll to position [118, 0]
click at [958, 429] on p "No vendemos paz. La regalamos en este libro." at bounding box center [885, 429] width 225 height 13
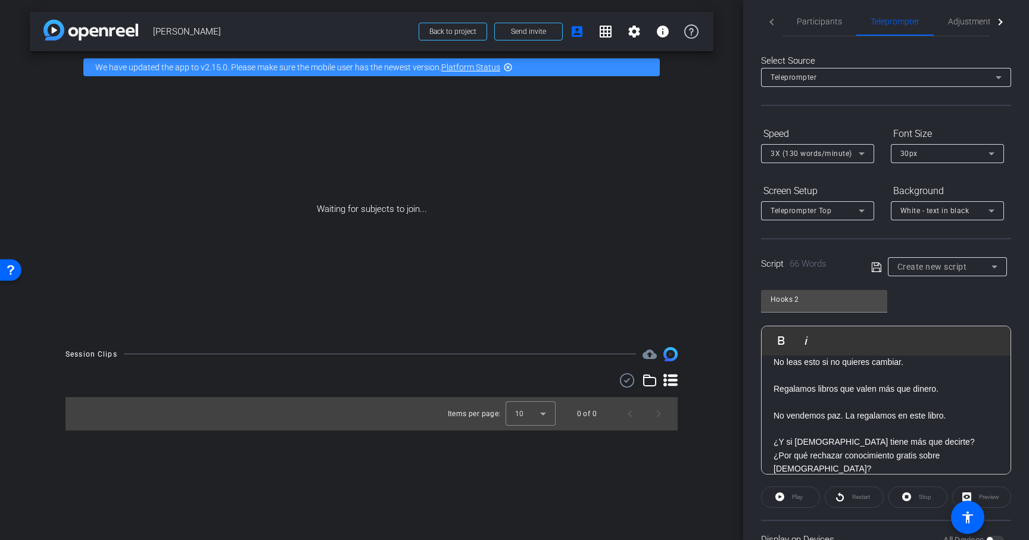
click at [950, 441] on p "¿Y si Dios tiene más que decirte?" at bounding box center [885, 441] width 225 height 13
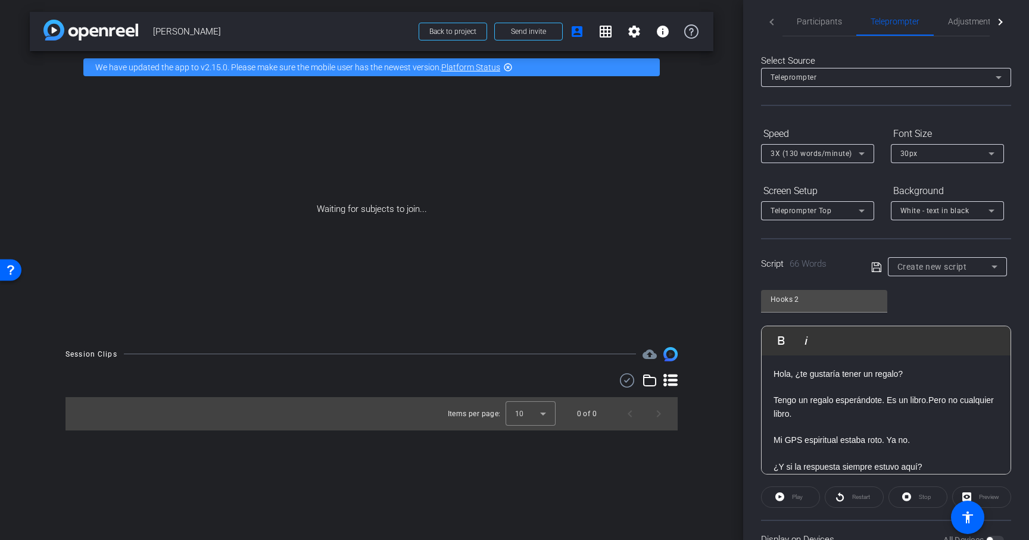
scroll to position [145, 0]
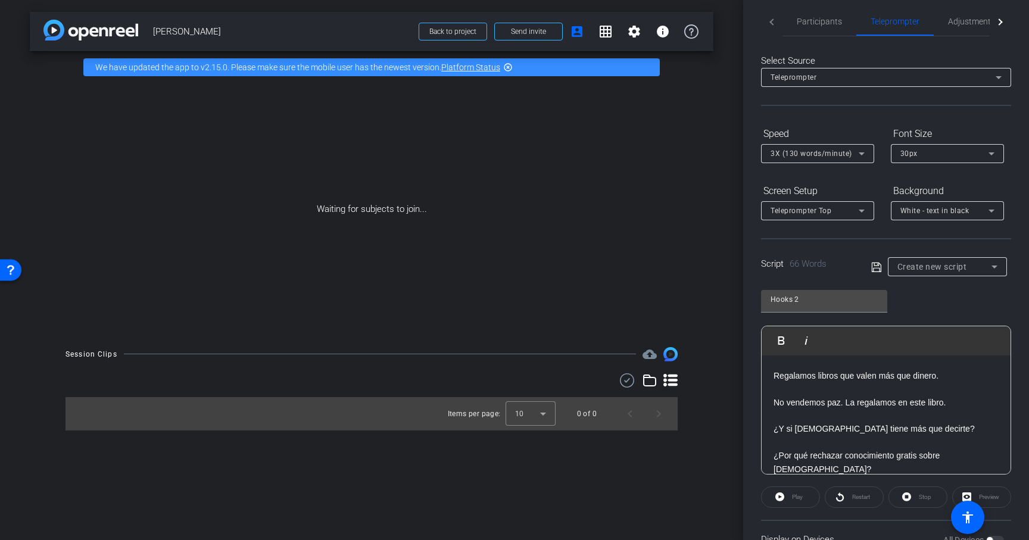
click at [878, 261] on icon at bounding box center [876, 267] width 11 height 14
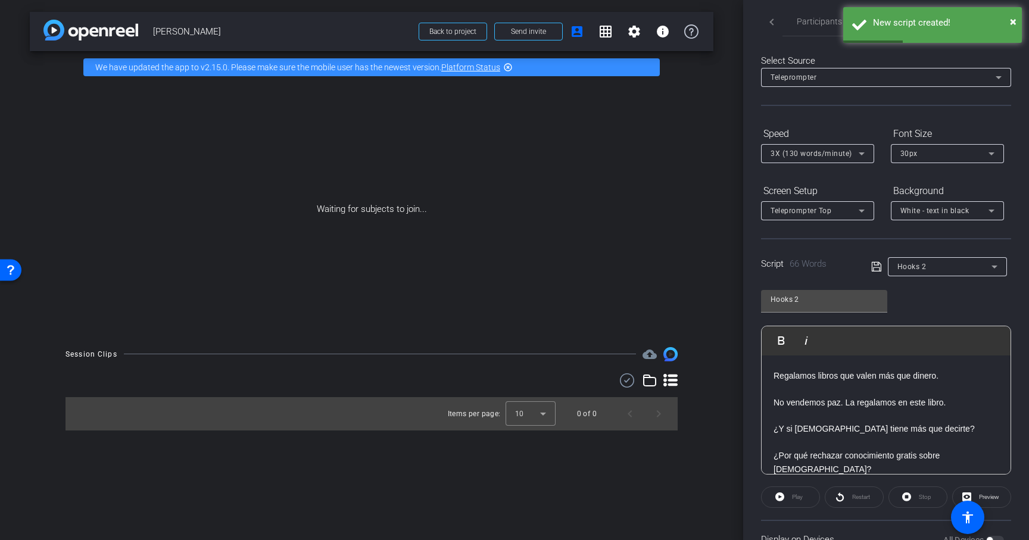
click at [907, 263] on span "Hooks 2" at bounding box center [911, 267] width 29 height 8
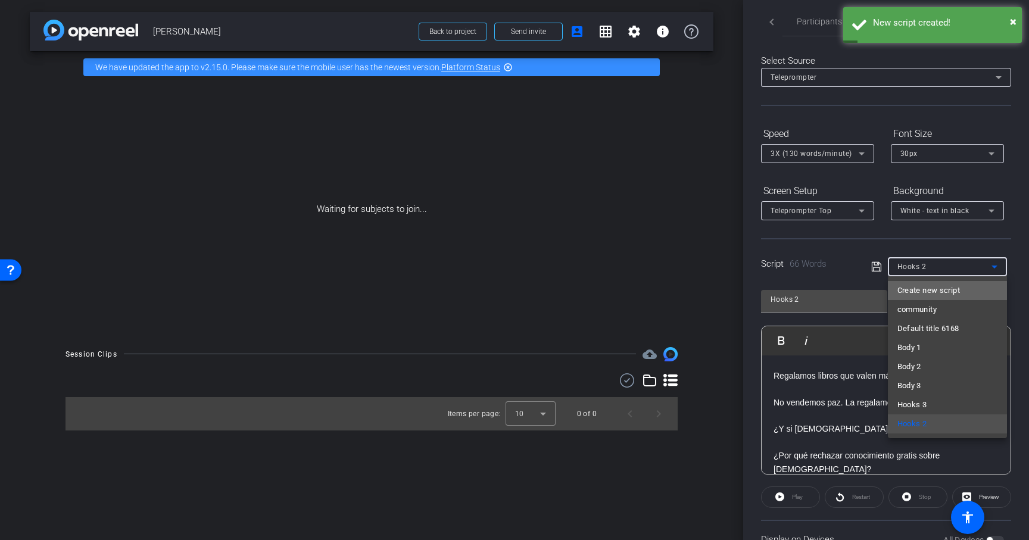
click at [903, 293] on span "Create new script" at bounding box center [928, 290] width 63 height 14
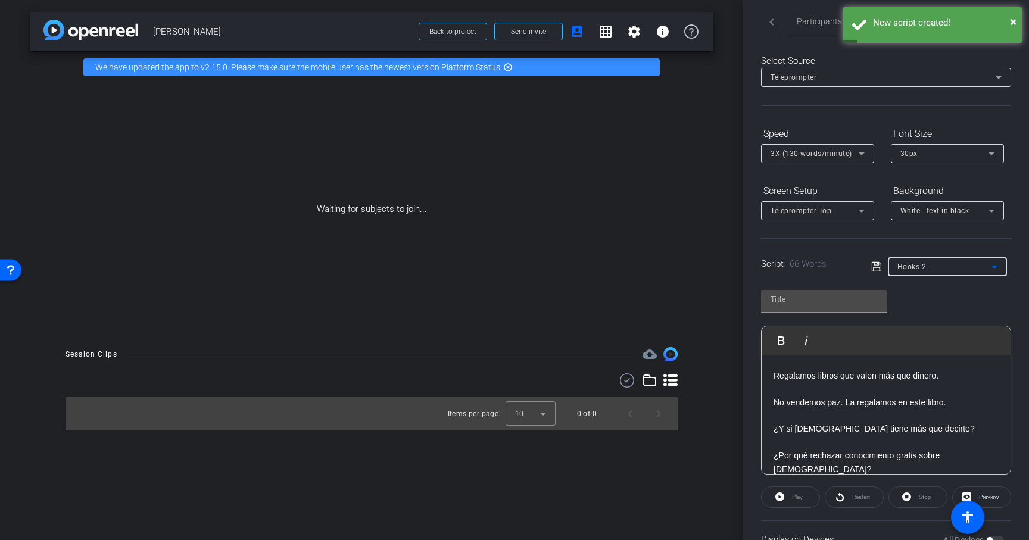
scroll to position [0, 0]
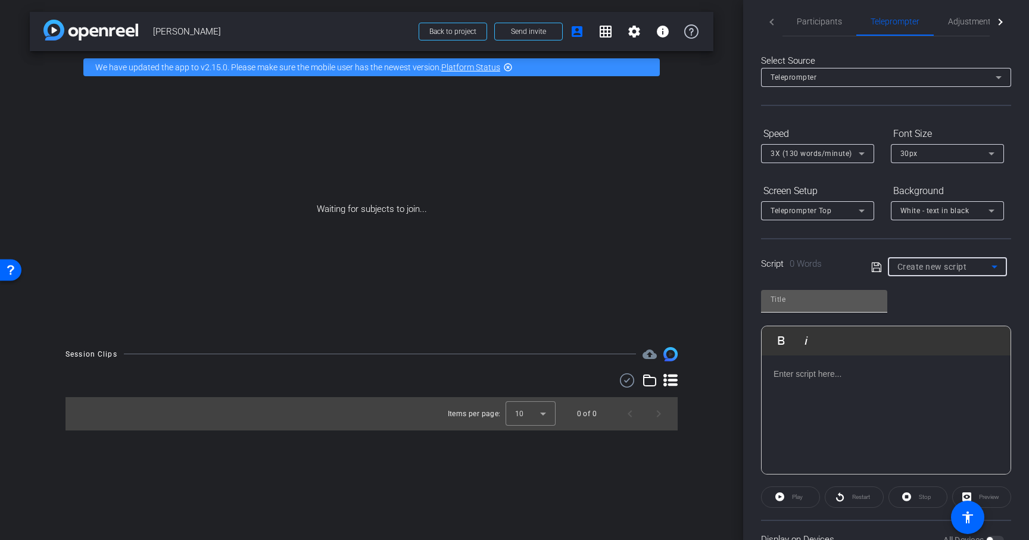
click at [846, 301] on input "text" at bounding box center [823, 299] width 107 height 14
click at [885, 384] on div at bounding box center [886, 414] width 249 height 119
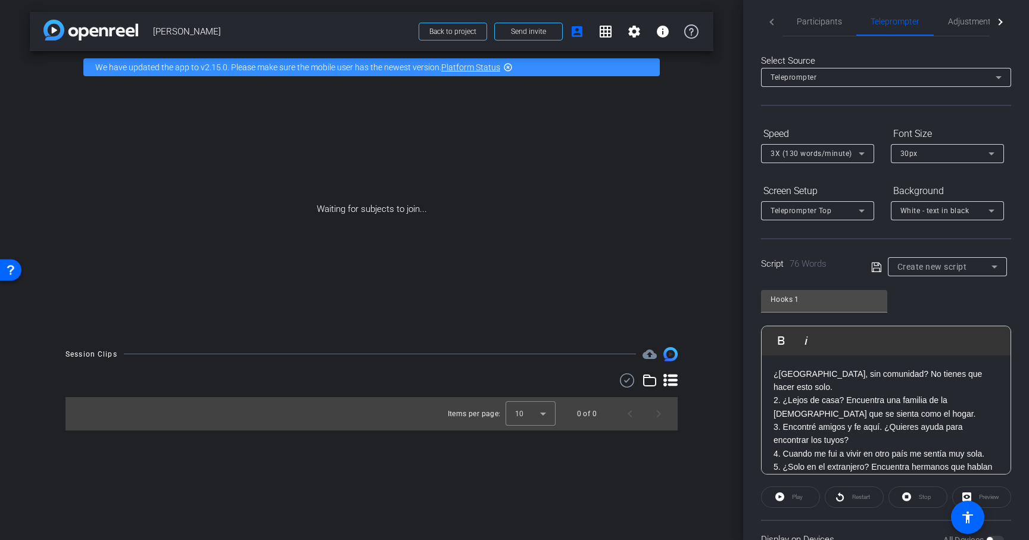
click at [1002, 376] on div "¿País nuevo, sin comunidad? No tienes que hacer esto solo. 2. ¿Lejos de casa? E…" at bounding box center [886, 440] width 249 height 170
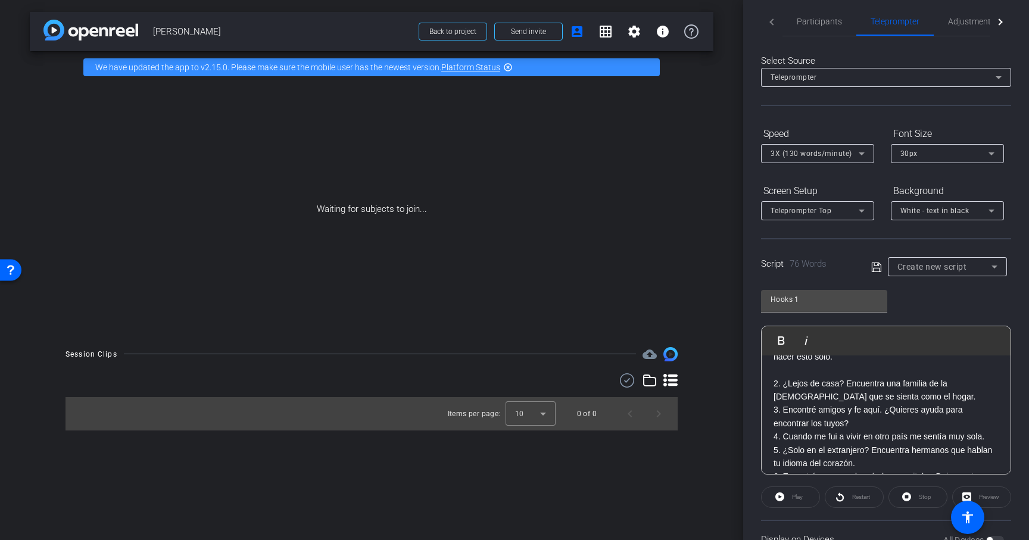
scroll to position [31, 0]
click at [891, 388] on p "2. ¿Lejos de casa? Encuentra una familia de la iglesia que se sienta como el ho…" at bounding box center [885, 389] width 225 height 27
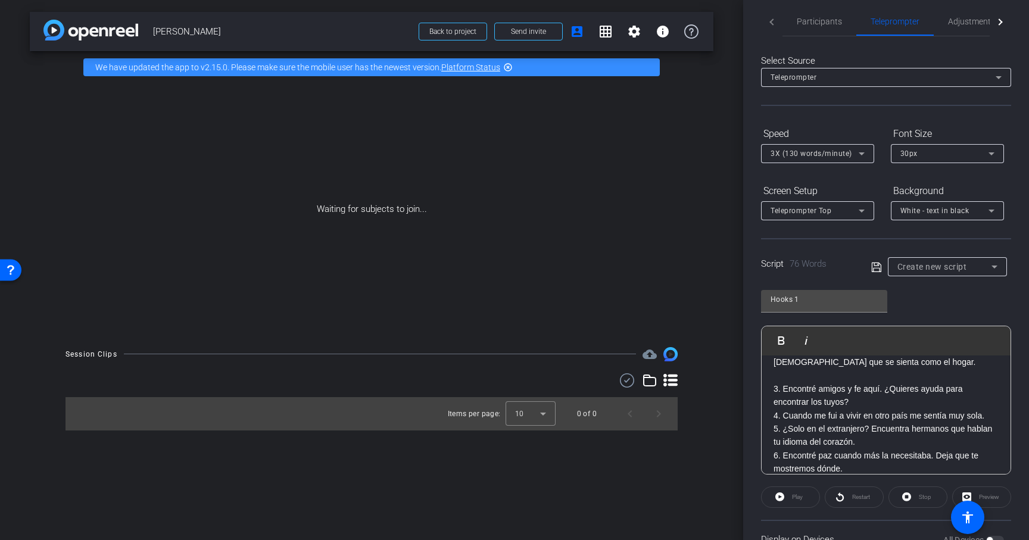
click at [889, 394] on p "3. Encontré amigos y fe aquí. ¿Quieres ayuda para encontrar los tuyos?" at bounding box center [885, 395] width 225 height 27
click at [984, 409] on p "4. Cuando me fui a vivir en otro país me sentía muy sola." at bounding box center [885, 415] width 225 height 13
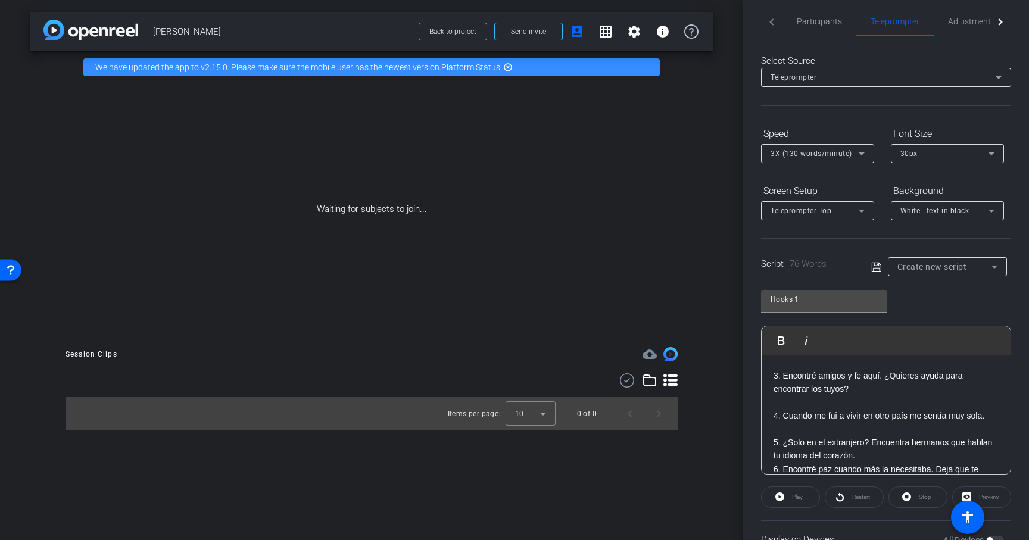
scroll to position [91, 0]
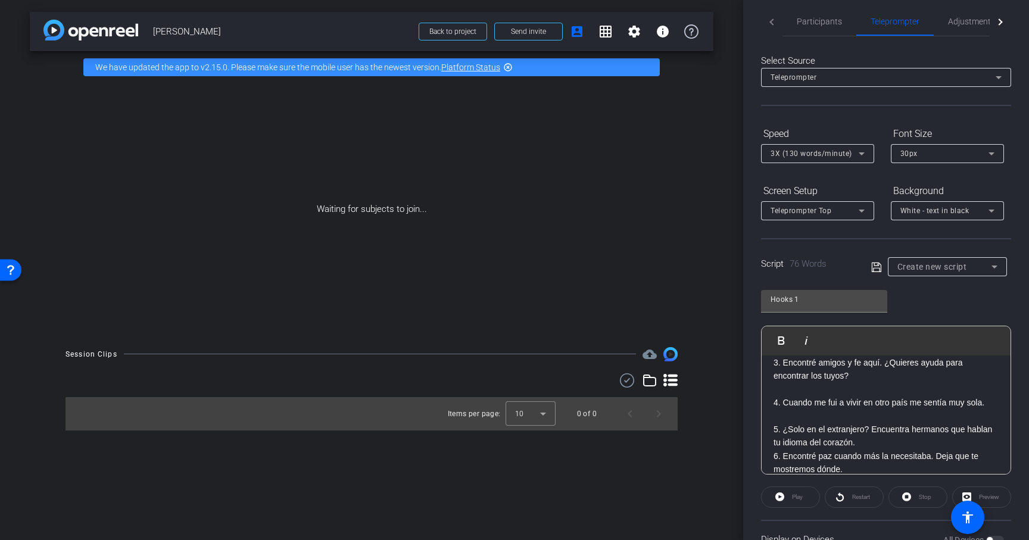
click at [954, 429] on p "5. ¿Solo en el extranjero? Encuentra hermanos que hablan tu idioma del corazón." at bounding box center [885, 436] width 225 height 27
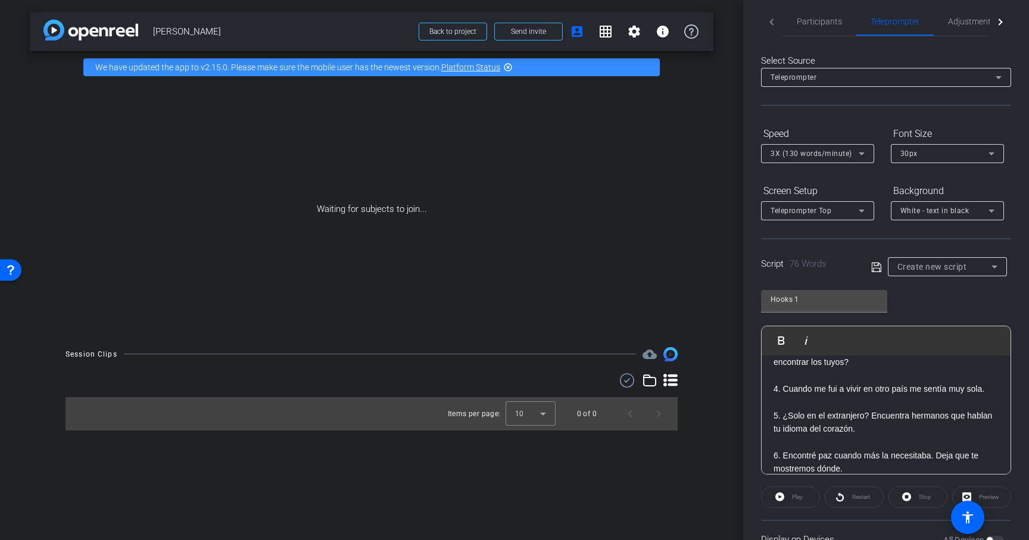
scroll to position [0, 0]
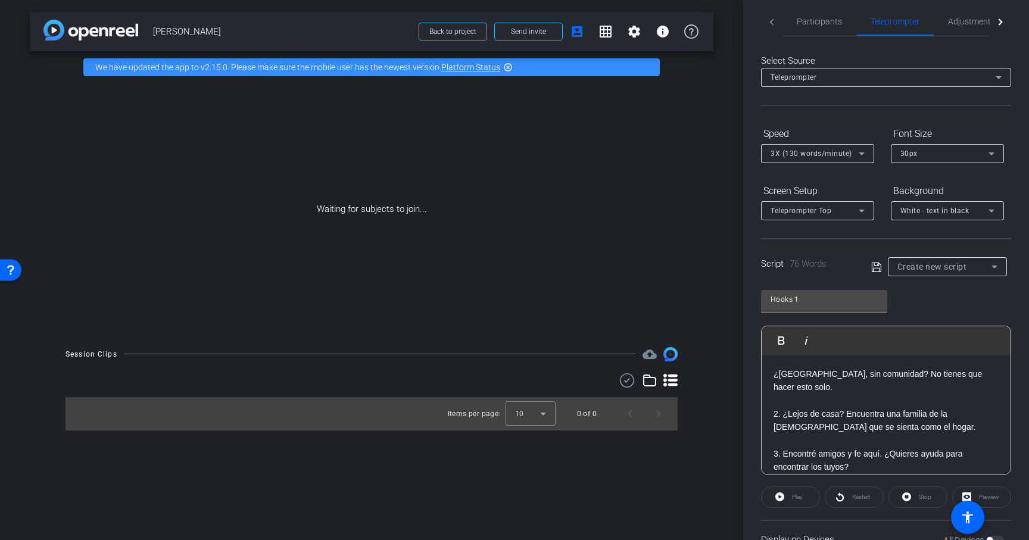
click at [875, 266] on icon at bounding box center [876, 267] width 11 height 14
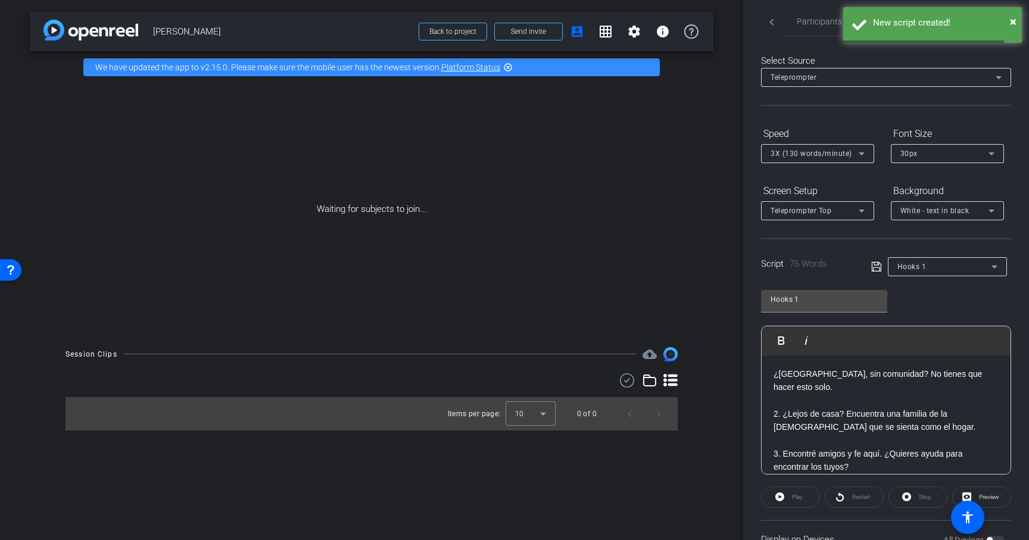
click at [907, 270] on span "Hooks 1" at bounding box center [911, 267] width 29 height 8
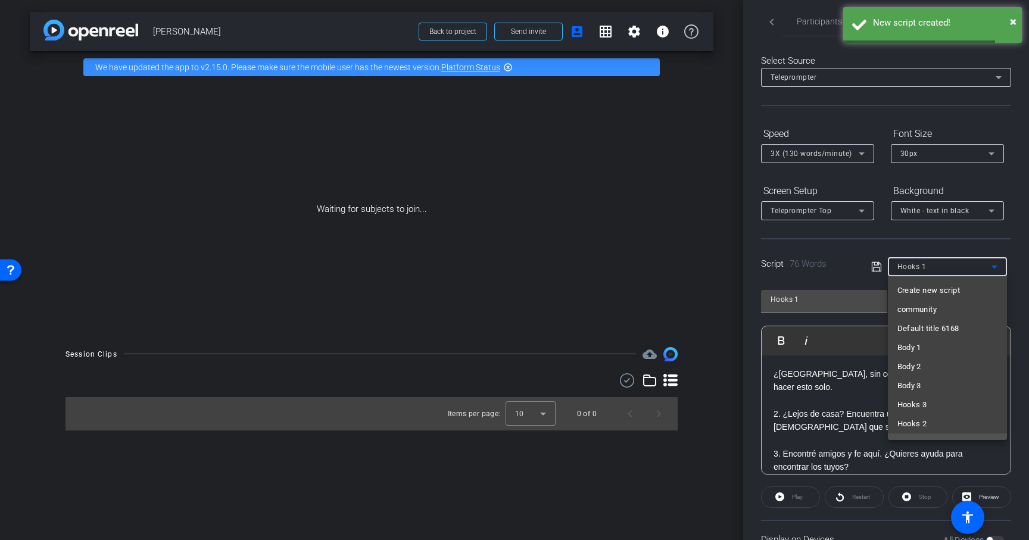
scroll to position [13, 0]
click at [907, 335] on span "Body 1" at bounding box center [909, 335] width 24 height 14
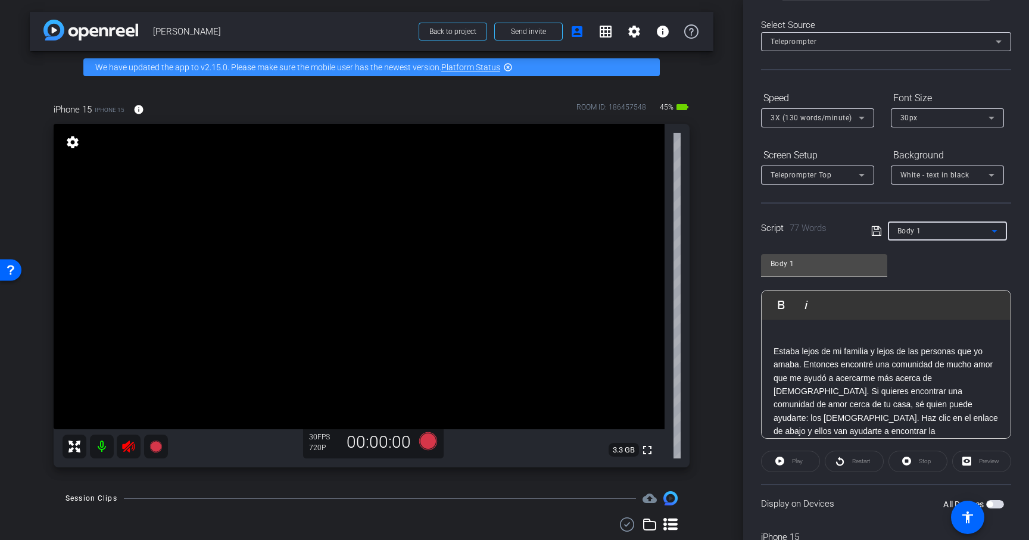
scroll to position [0, 0]
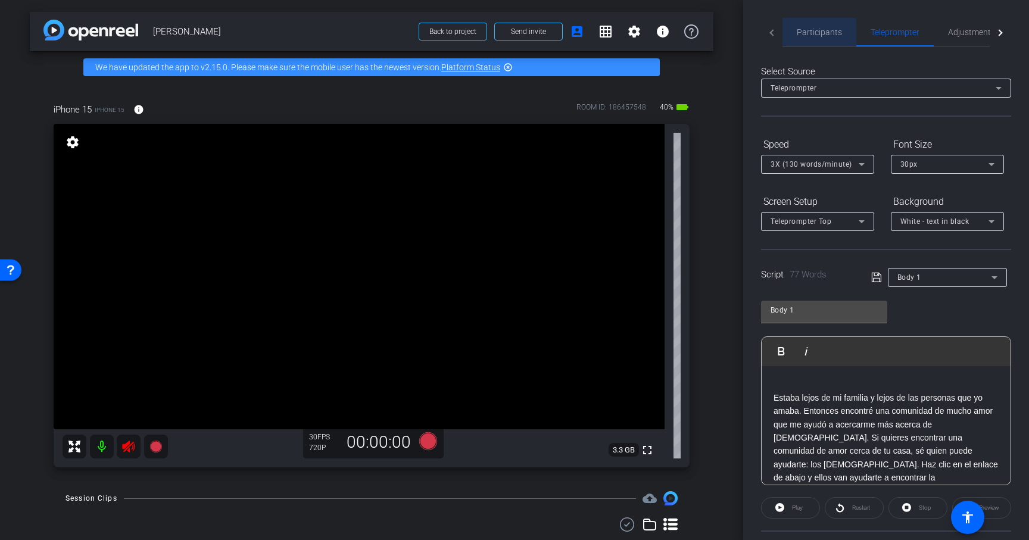
click at [817, 38] on span "Participants" at bounding box center [819, 32] width 45 height 29
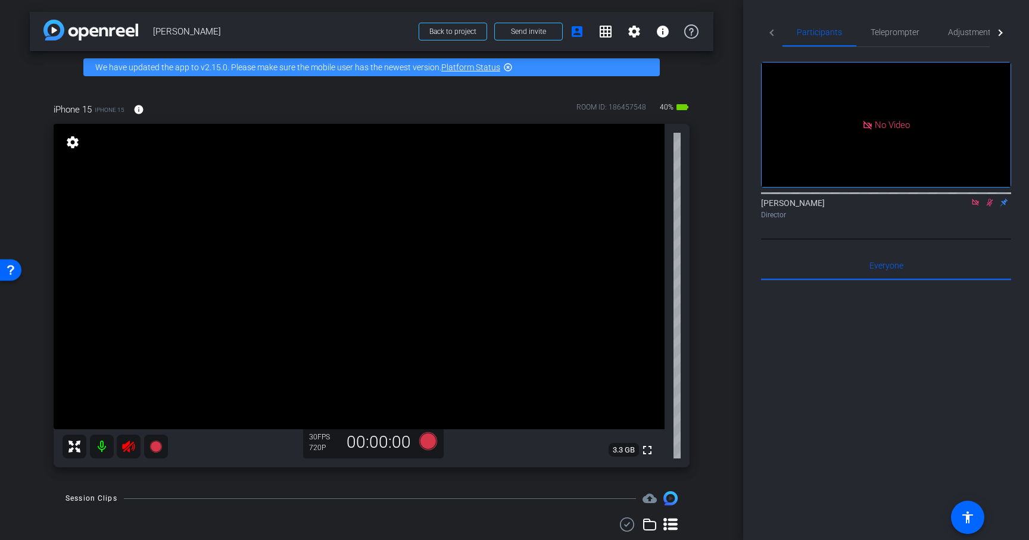
click at [990, 199] on icon at bounding box center [990, 203] width 7 height 8
click at [976, 198] on icon at bounding box center [976, 202] width 10 height 8
click at [132, 448] on icon at bounding box center [128, 447] width 13 height 12
click at [895, 39] on span "Teleprompter" at bounding box center [895, 32] width 49 height 29
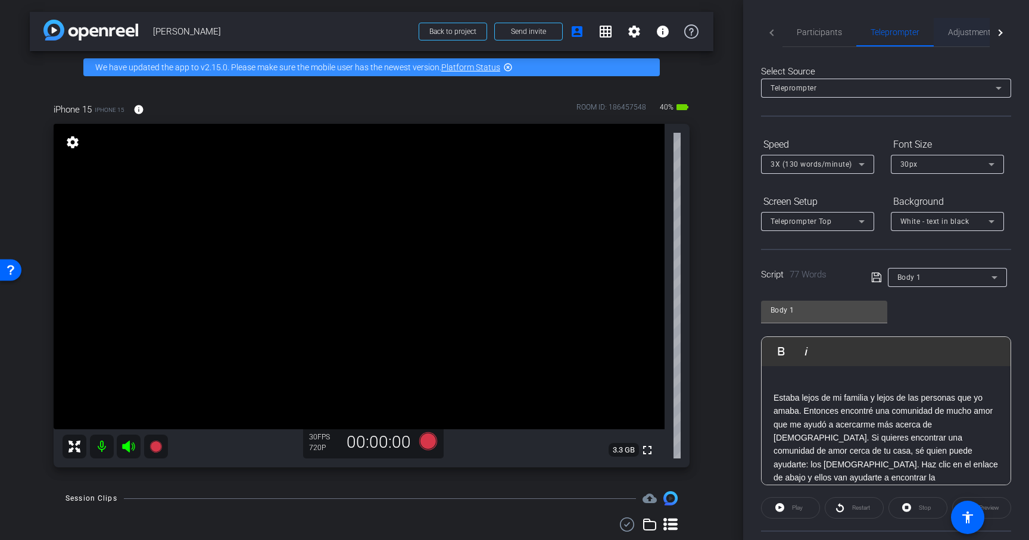
click at [965, 40] on span "Adjustments" at bounding box center [971, 32] width 47 height 29
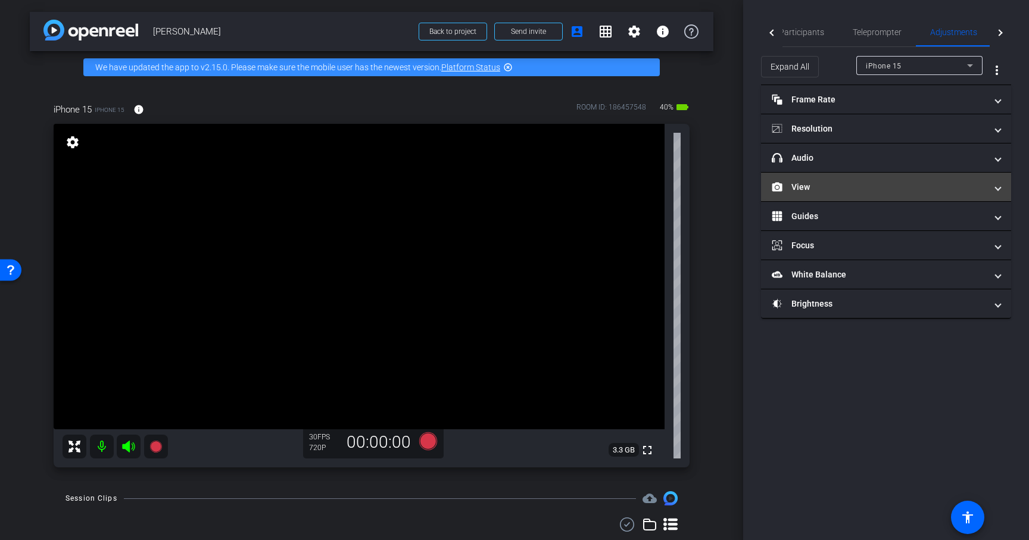
click at [841, 192] on mat-panel-title "View" at bounding box center [879, 187] width 214 height 13
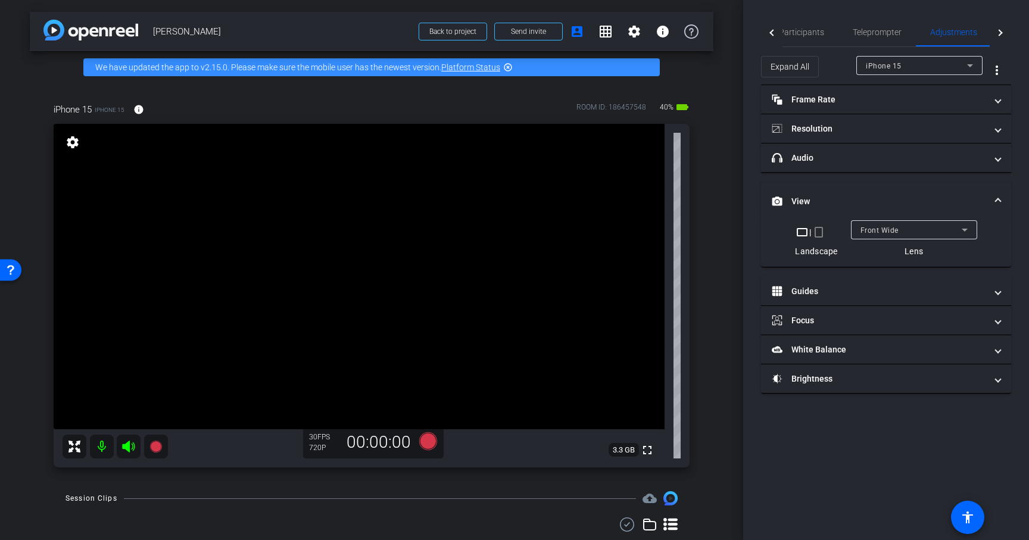
click at [818, 235] on mat-icon "crop_portrait" at bounding box center [819, 232] width 14 height 14
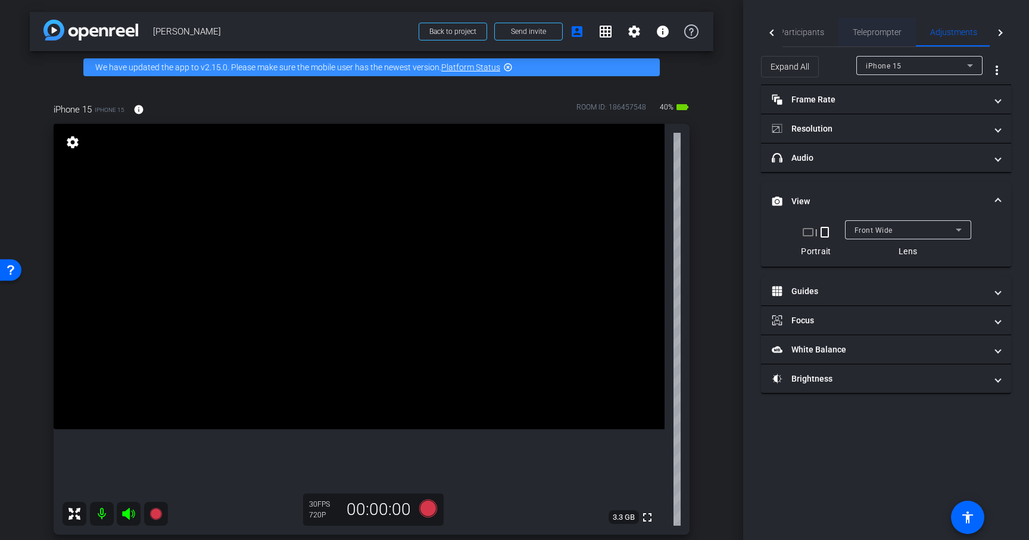
click at [881, 40] on span "Teleprompter" at bounding box center [877, 32] width 49 height 29
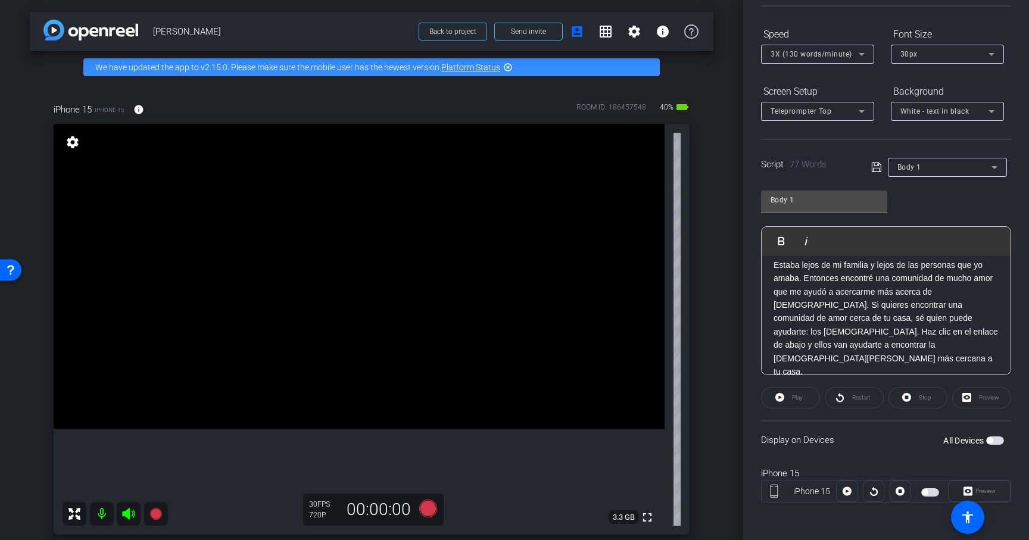
scroll to position [111, 0]
click at [925, 490] on span "button" at bounding box center [925, 492] width 6 height 6
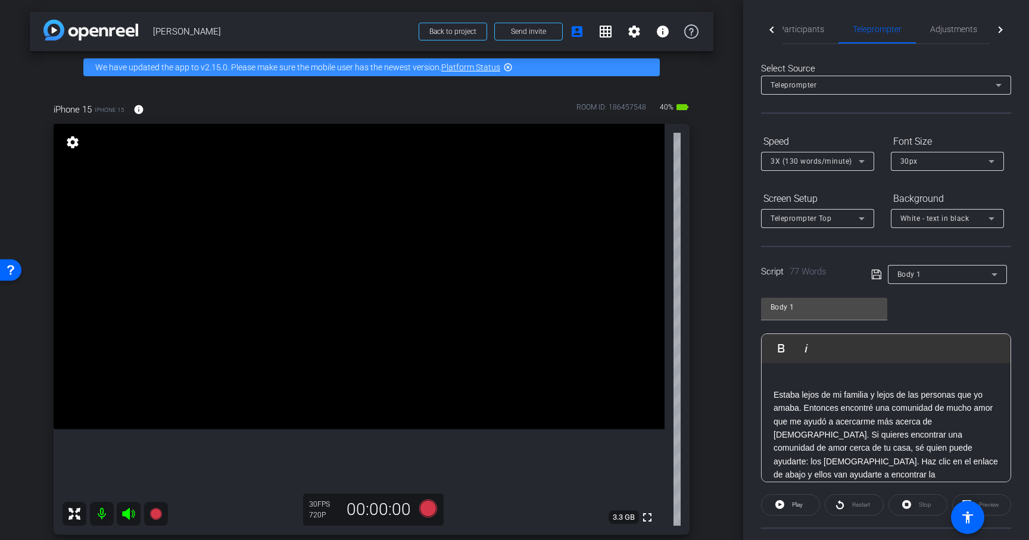
scroll to position [0, 0]
click at [930, 35] on span "Adjustments" at bounding box center [953, 32] width 47 height 8
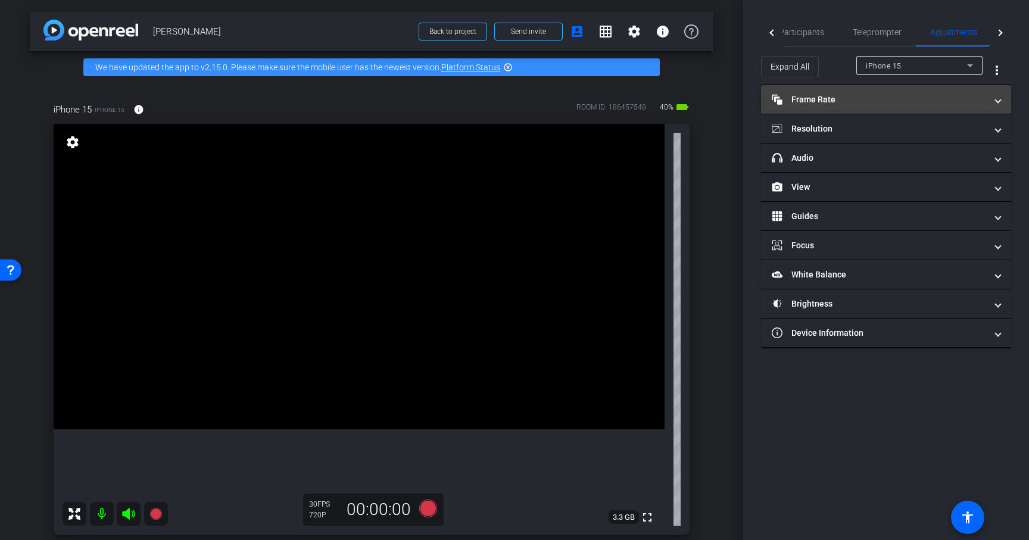
click at [877, 92] on mat-expansion-panel-header "Frame Rate Frame Rate" at bounding box center [886, 99] width 250 height 29
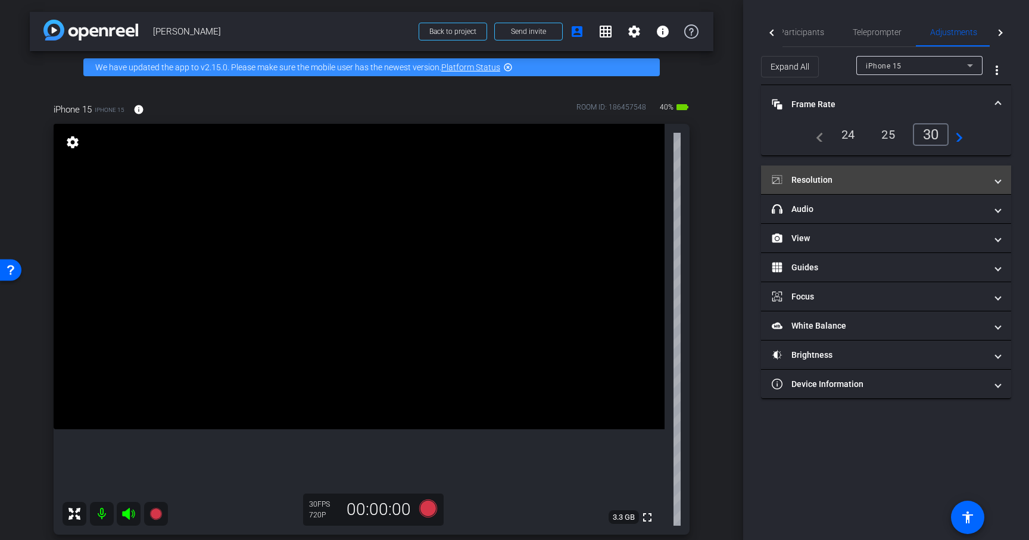
click at [915, 174] on mat-panel-title "Resolution" at bounding box center [879, 180] width 214 height 13
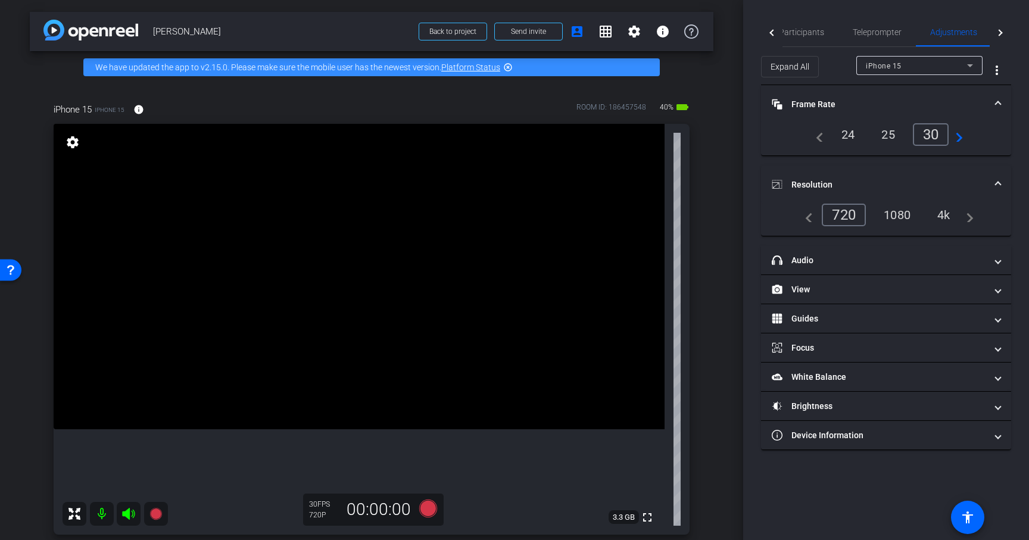
click at [895, 221] on div "1080" at bounding box center [897, 215] width 45 height 20
click at [865, 28] on span "Teleprompter" at bounding box center [877, 32] width 49 height 8
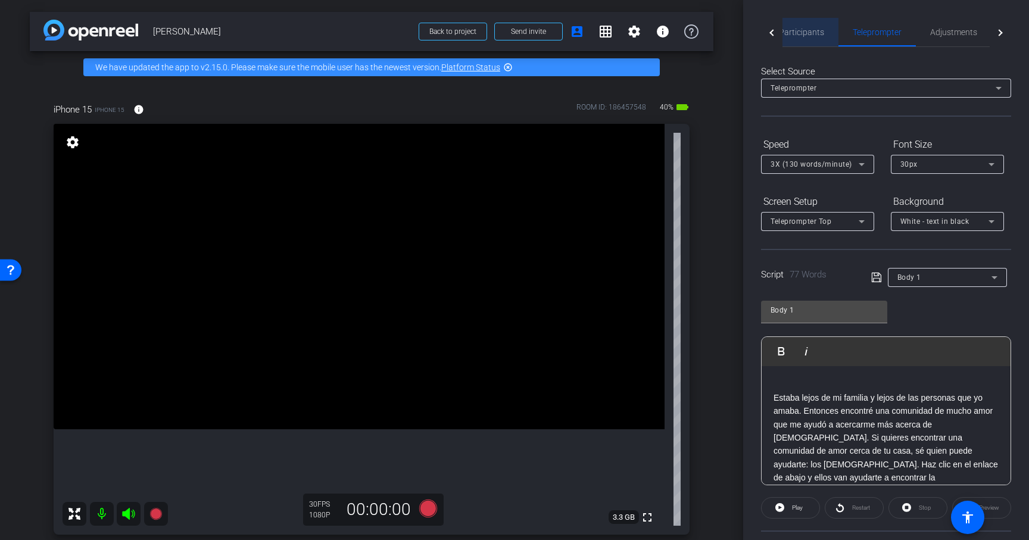
click at [809, 33] on span "Participants" at bounding box center [801, 32] width 45 height 8
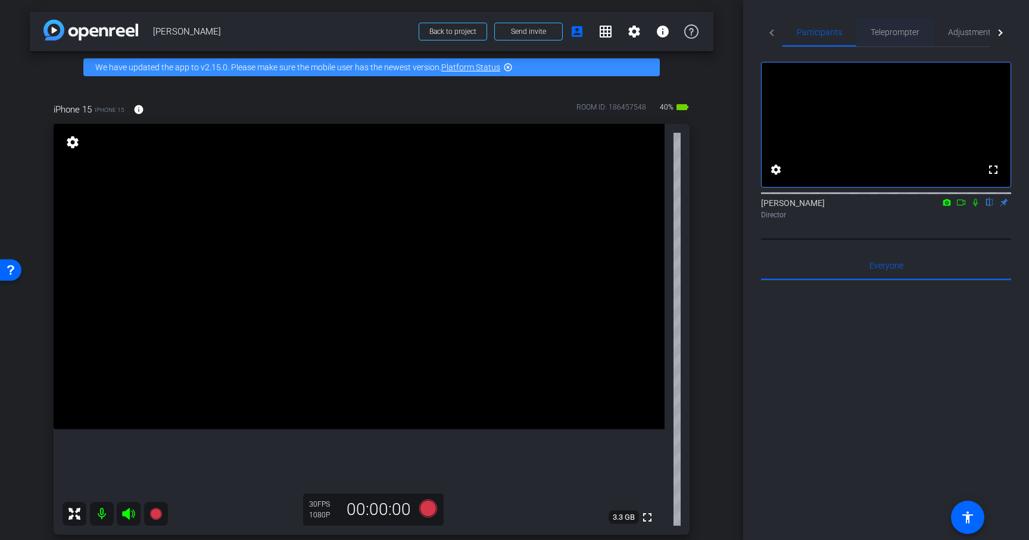
click at [877, 33] on span "Teleprompter" at bounding box center [895, 32] width 49 height 8
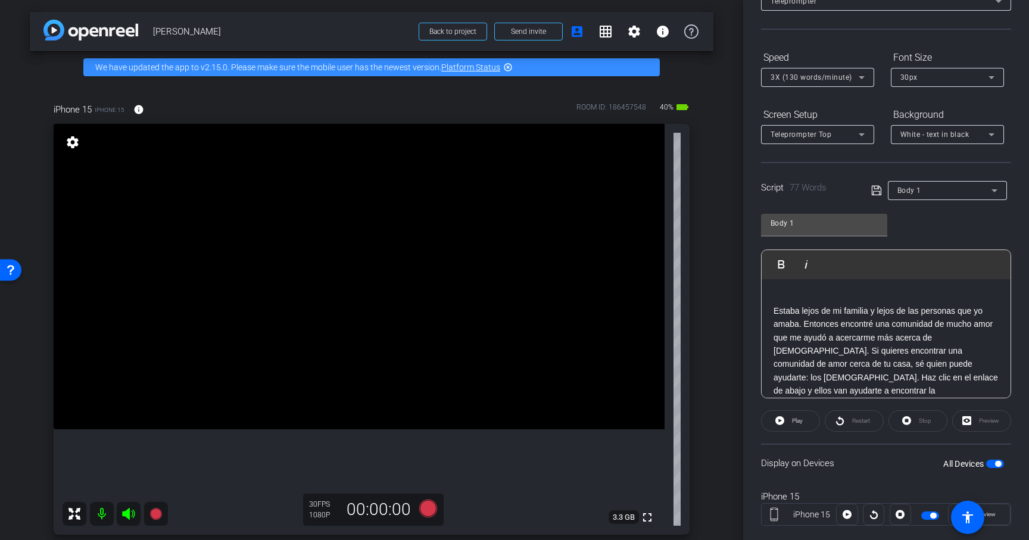
click at [797, 304] on p "Estaba lejos de mi familia y lejos de las personas que yo amaba. Entonces encon…" at bounding box center [885, 364] width 225 height 120
click at [878, 187] on icon at bounding box center [876, 191] width 10 height 10
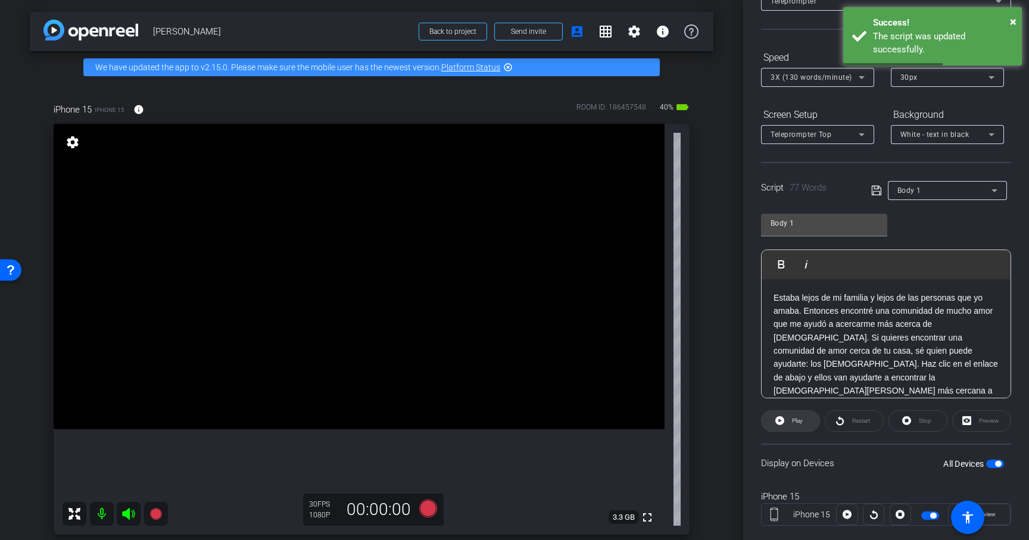
click at [796, 416] on span "Play" at bounding box center [796, 421] width 14 height 17
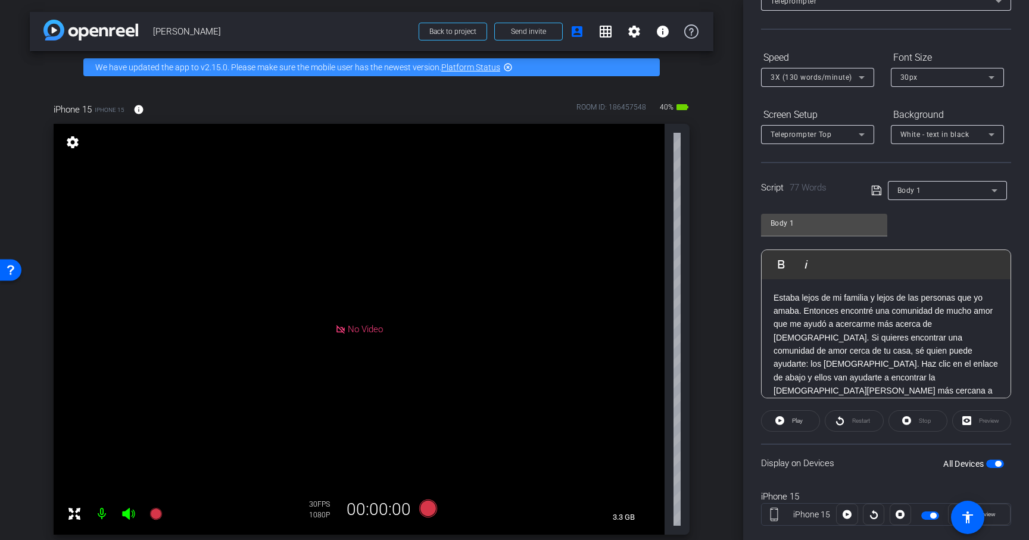
scroll to position [46, 0]
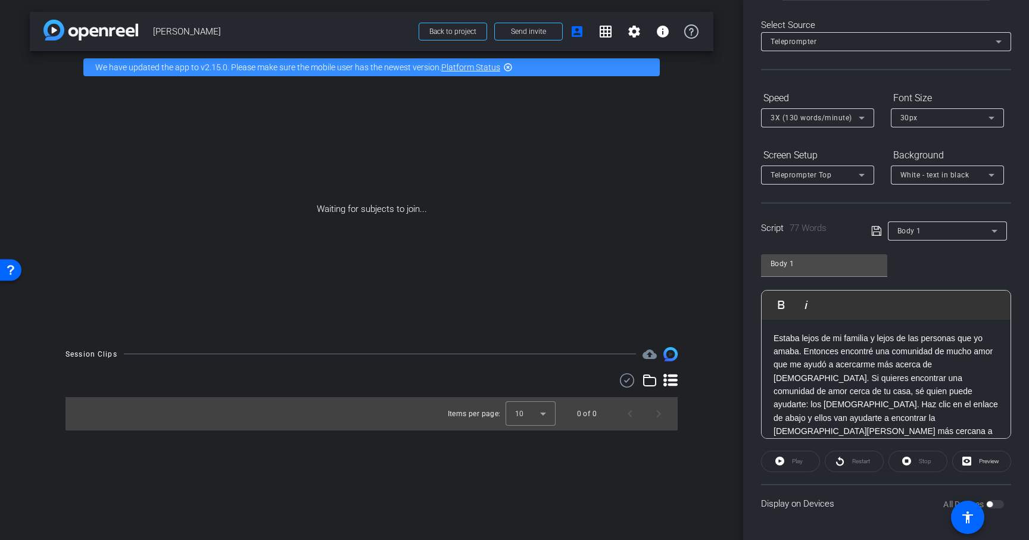
click at [843, 359] on p "Estaba lejos de mi familia y lejos de las personas que yo amaba. Entonces encon…" at bounding box center [885, 392] width 225 height 120
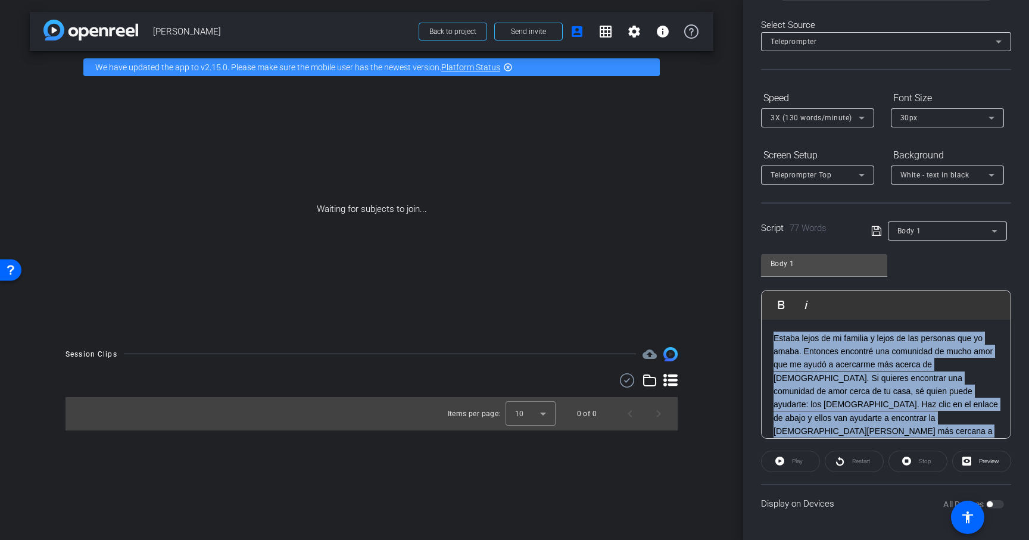
click at [843, 359] on p "Estaba lejos de mi familia y lejos de las personas que yo amaba. Entonces encon…" at bounding box center [885, 392] width 225 height 120
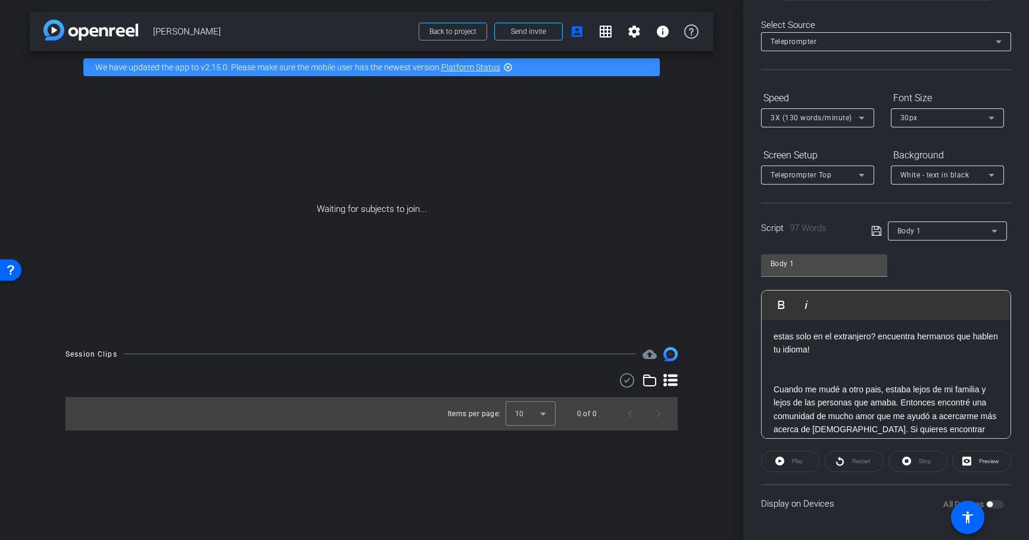
scroll to position [0, 0]
click at [838, 378] on p at bounding box center [885, 378] width 225 height 13
click at [880, 228] on icon at bounding box center [876, 231] width 11 height 14
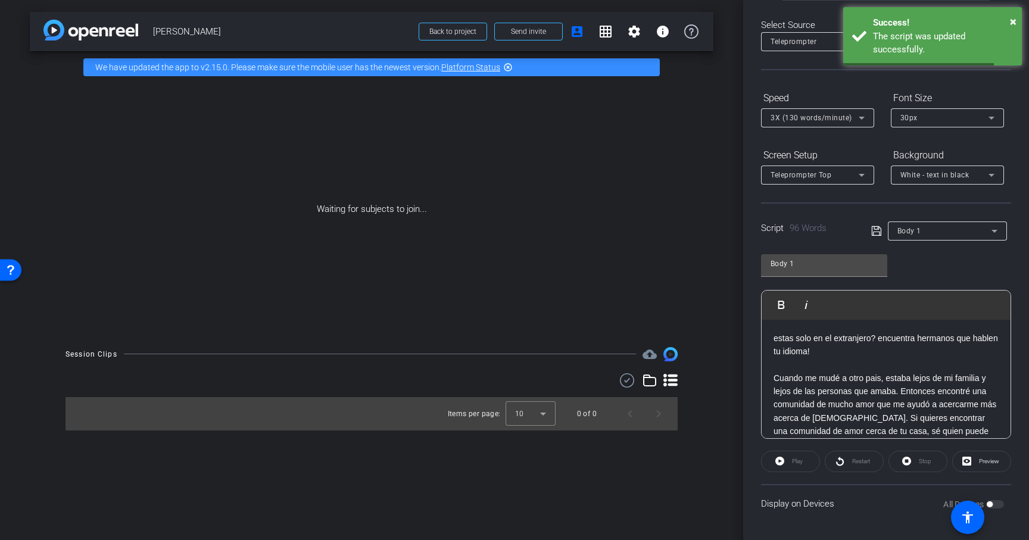
click at [850, 466] on div "Restart" at bounding box center [854, 461] width 59 height 21
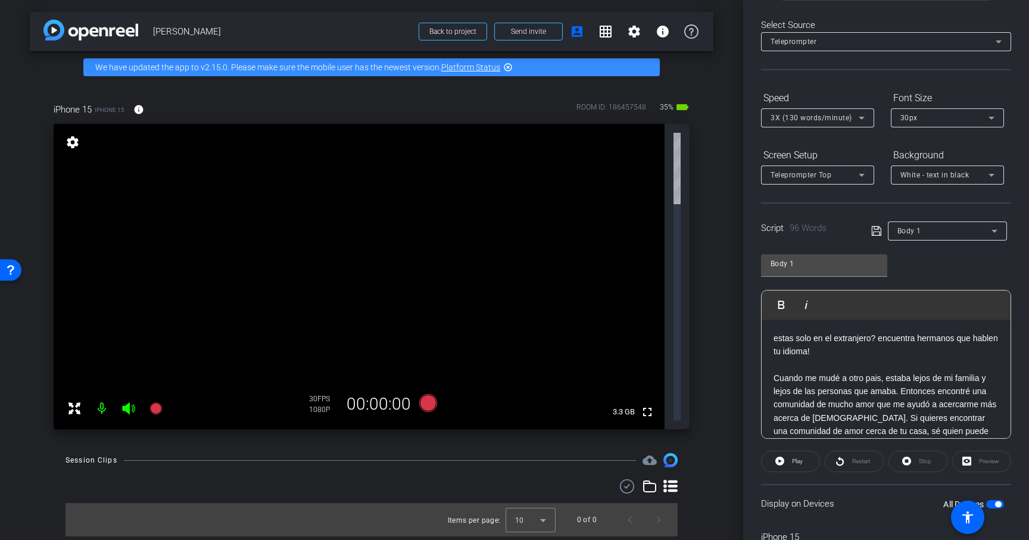
click at [927, 226] on div "Body 1" at bounding box center [944, 230] width 94 height 15
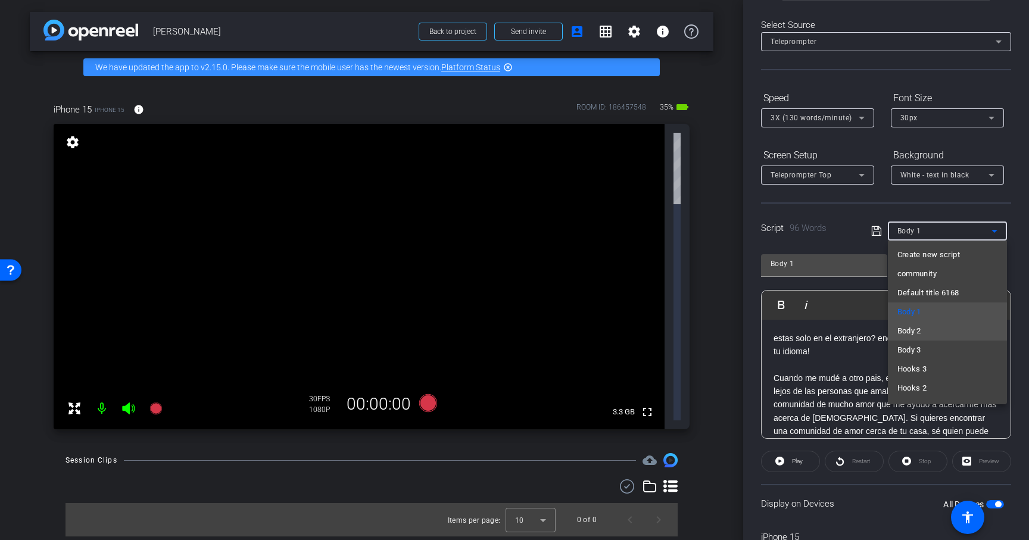
click at [915, 330] on span "Body 2" at bounding box center [909, 331] width 24 height 14
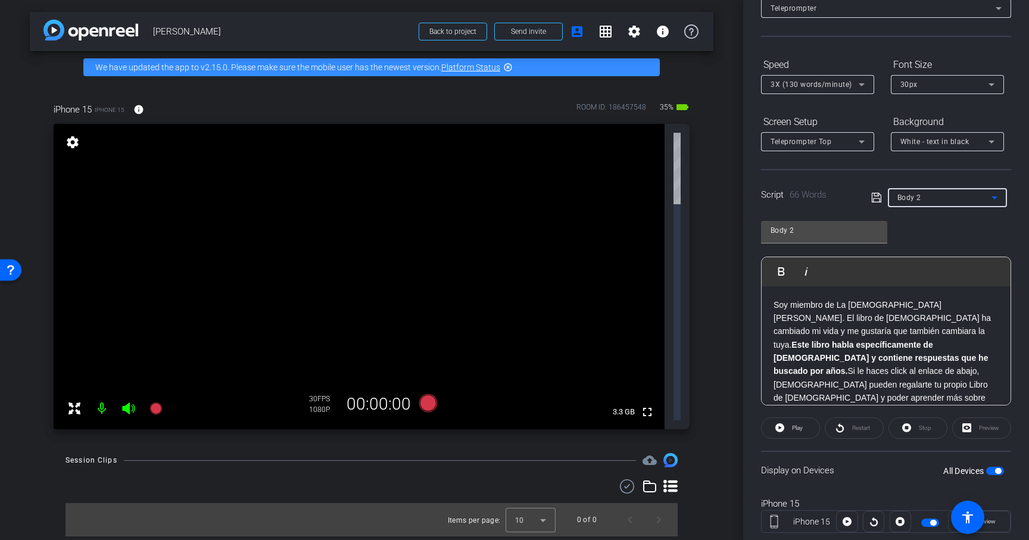
scroll to position [83, 0]
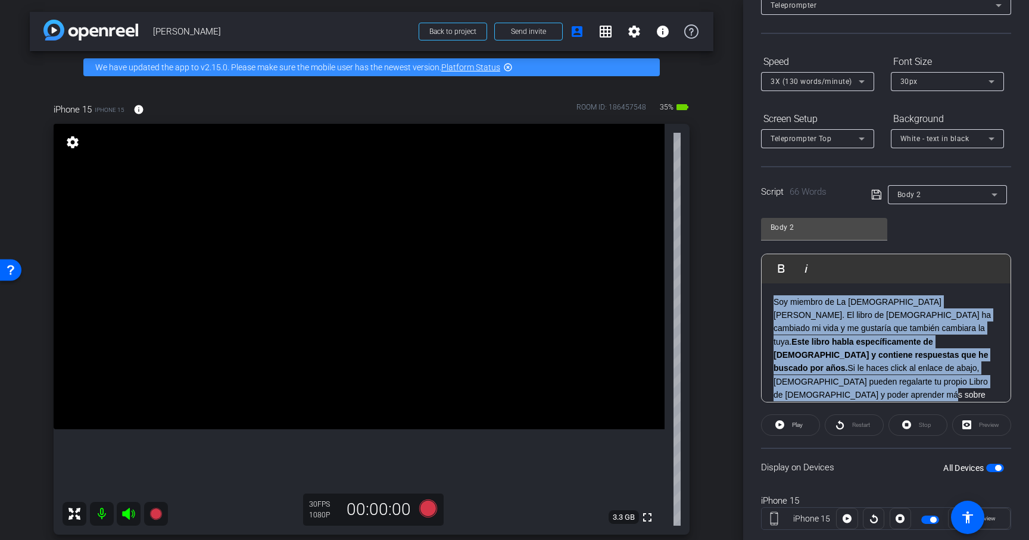
drag, startPoint x: 774, startPoint y: 302, endPoint x: 965, endPoint y: 382, distance: 206.8
click at [965, 382] on p "Soy miembro de La Iglesia de Jesucristo de los Santos de los Últimos Días. El l…" at bounding box center [885, 355] width 225 height 120
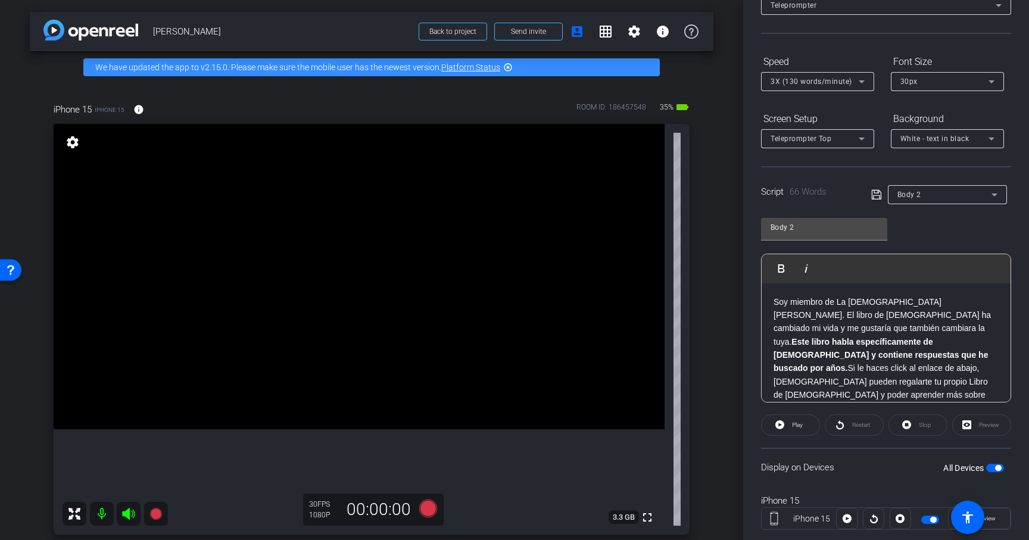
scroll to position [26, 0]
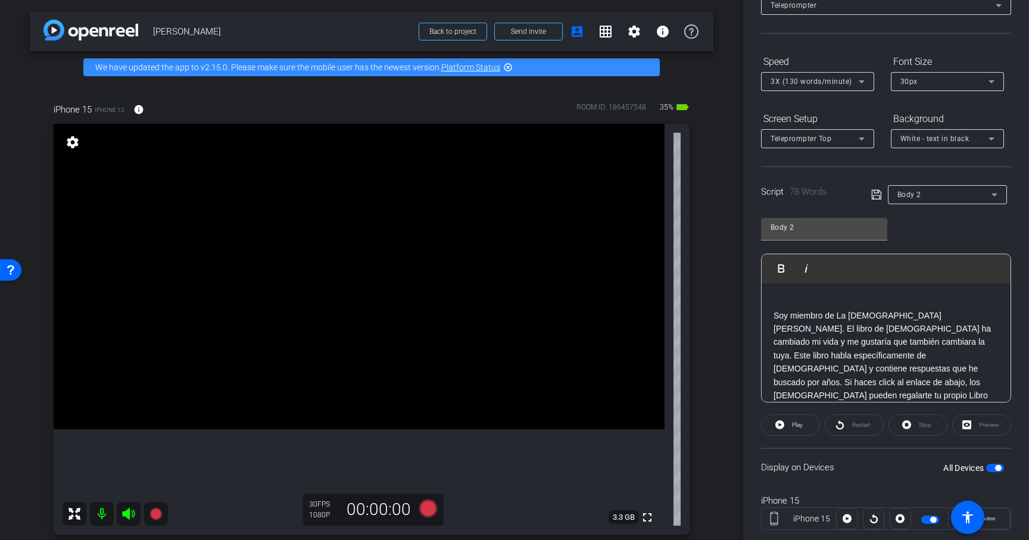
click at [818, 309] on p "Soy miembro de La Iglesia de Jesucristo de los Santos de los Últimos Días. El l…" at bounding box center [885, 369] width 225 height 120
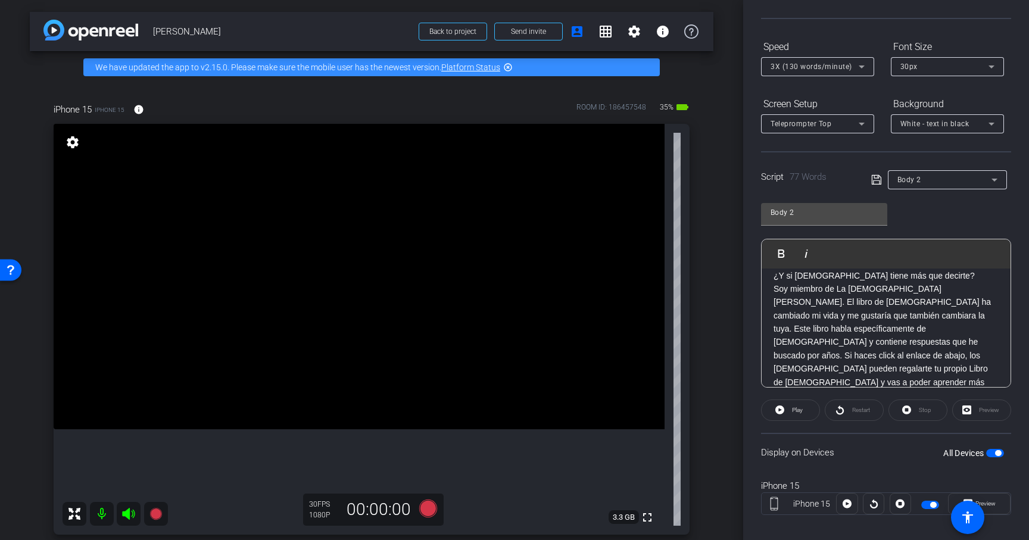
scroll to position [0, 0]
click at [925, 277] on div "¿Y si Dios tiene más que decirte? Soy miembro de La Iglesia de Jesucristo de lo…" at bounding box center [886, 347] width 249 height 157
click at [902, 290] on p "¿Y si Dios tiene más que decirte?" at bounding box center [885, 286] width 225 height 13
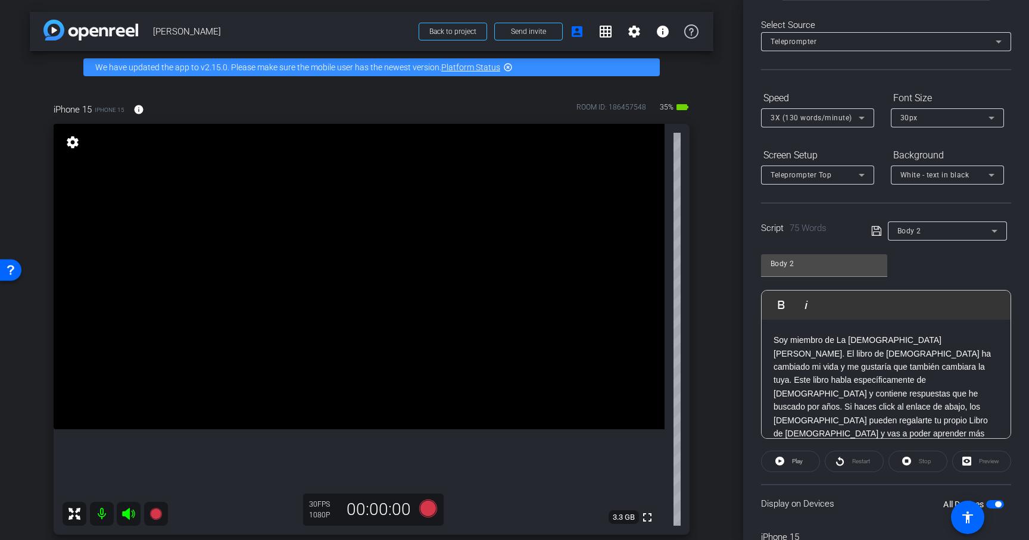
click at [881, 175] on openreel-capture-teleprompter "Speed 3X (130 words/minute) Font Size 30px Screen Setup Teleprompter Top Backgr…" at bounding box center [886, 337] width 250 height 499
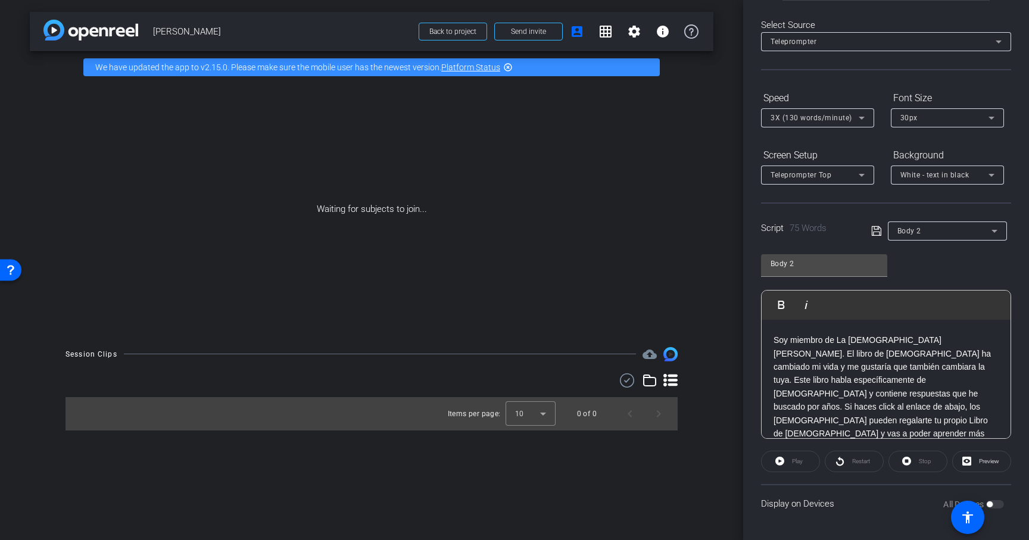
click at [875, 232] on icon at bounding box center [876, 231] width 10 height 10
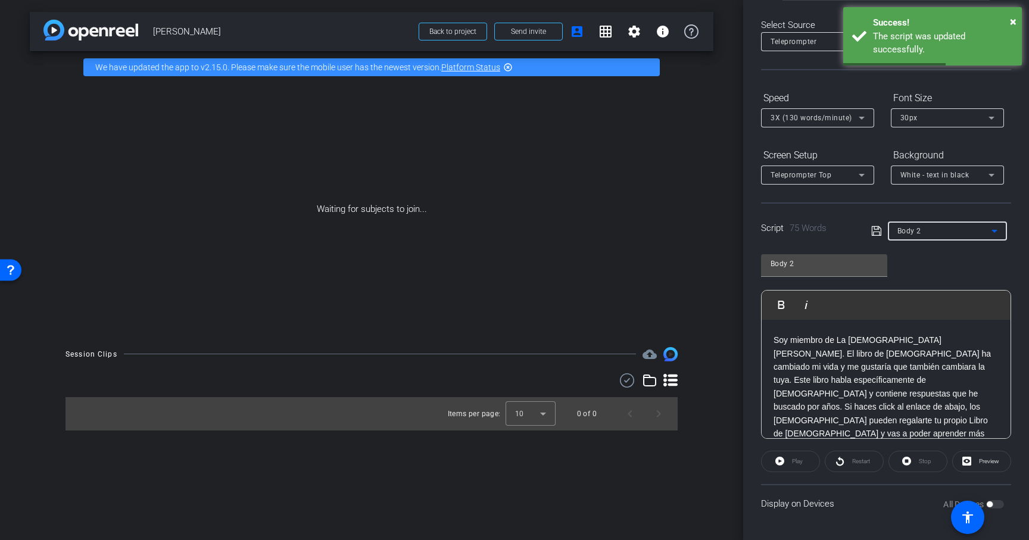
click at [919, 227] on span "Body 2" at bounding box center [909, 231] width 24 height 8
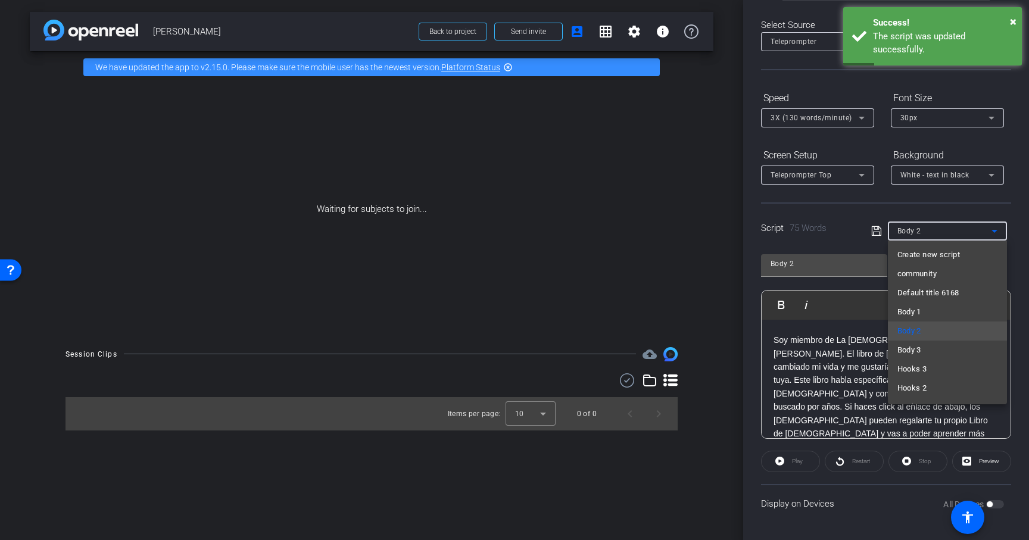
click at [846, 341] on div at bounding box center [514, 270] width 1029 height 540
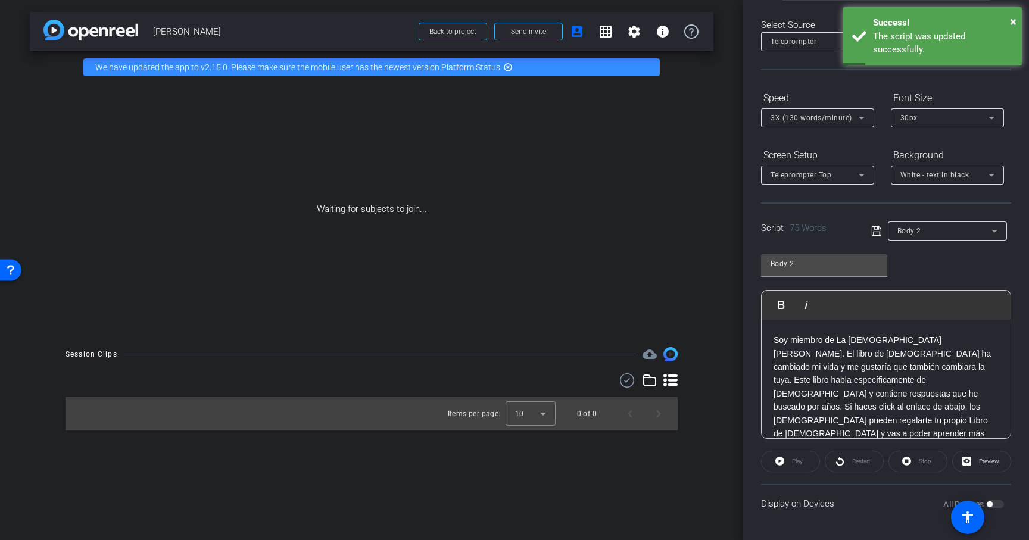
scroll to position [0, 0]
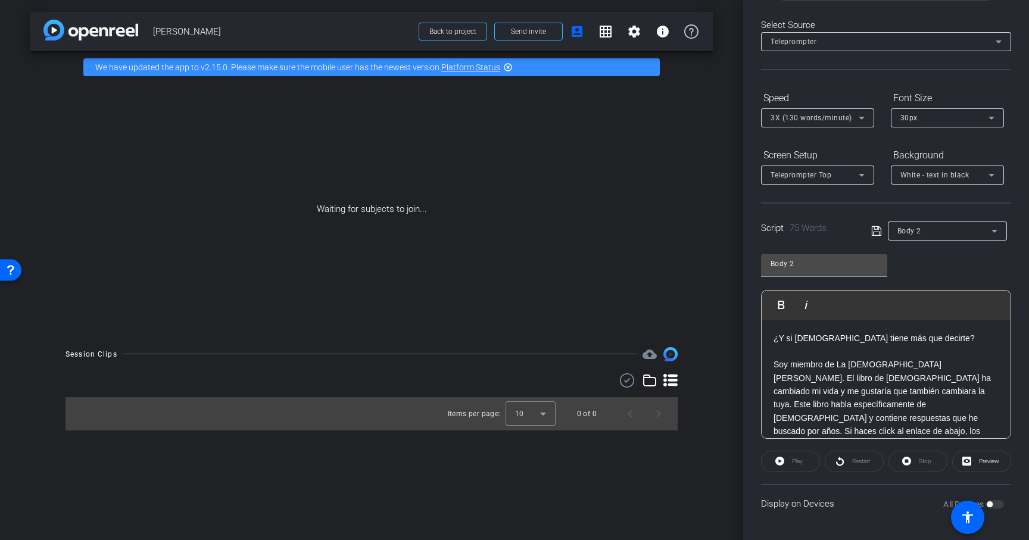
click at [967, 227] on div "Body 2" at bounding box center [944, 230] width 94 height 15
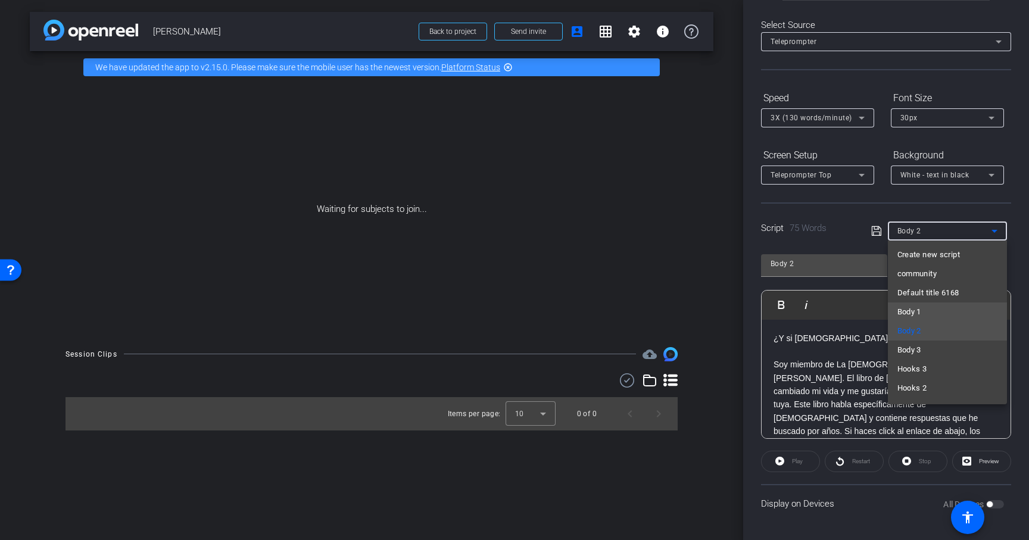
click at [938, 311] on mat-option "Body 1" at bounding box center [947, 311] width 119 height 19
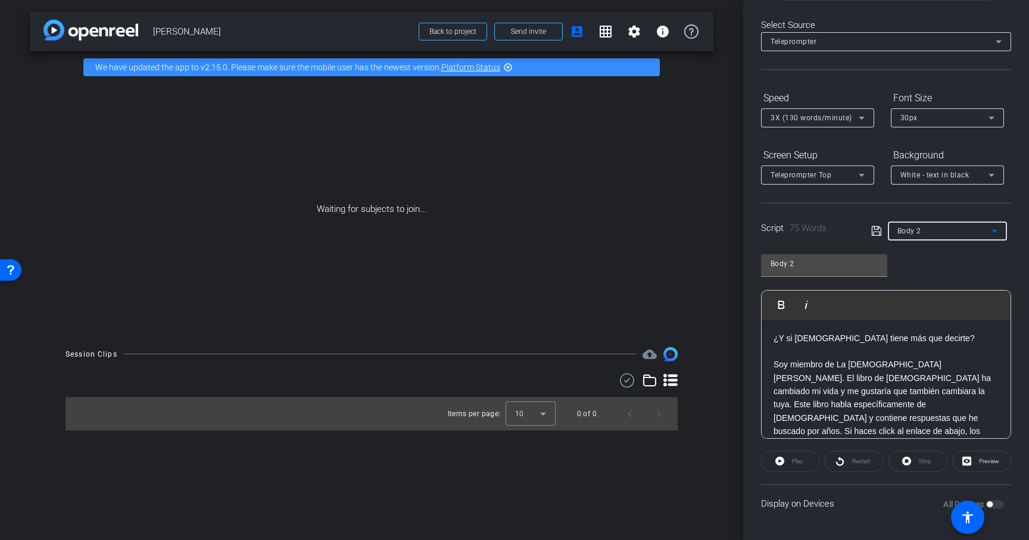
type input "Body 1"
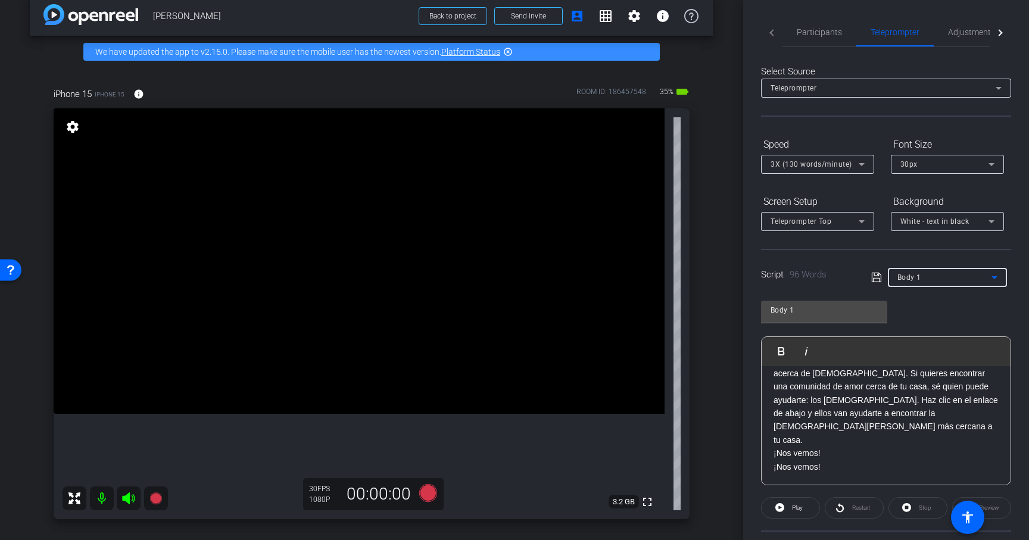
scroll to position [13, 0]
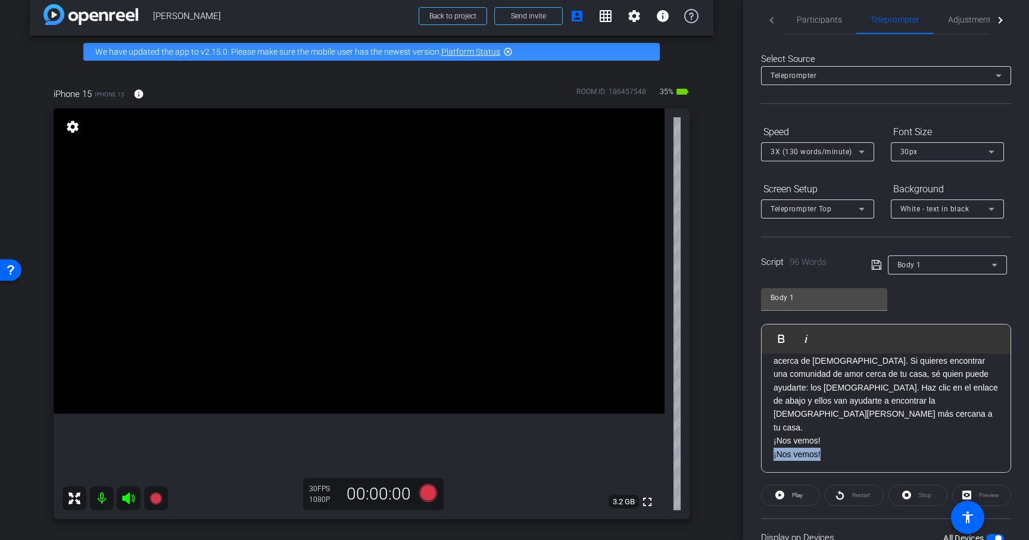
drag, startPoint x: 830, startPoint y: 441, endPoint x: 772, endPoint y: 442, distance: 57.8
click at [772, 442] on div "estas solo en el extranjero? encuentra hermanos que hablen tu idioma! Cuando me…" at bounding box center [886, 375] width 249 height 224
click at [771, 447] on div "estas solo en el extranjero? encuentra hermanos que hablen tu idioma! Cuando me…" at bounding box center [886, 375] width 249 height 224
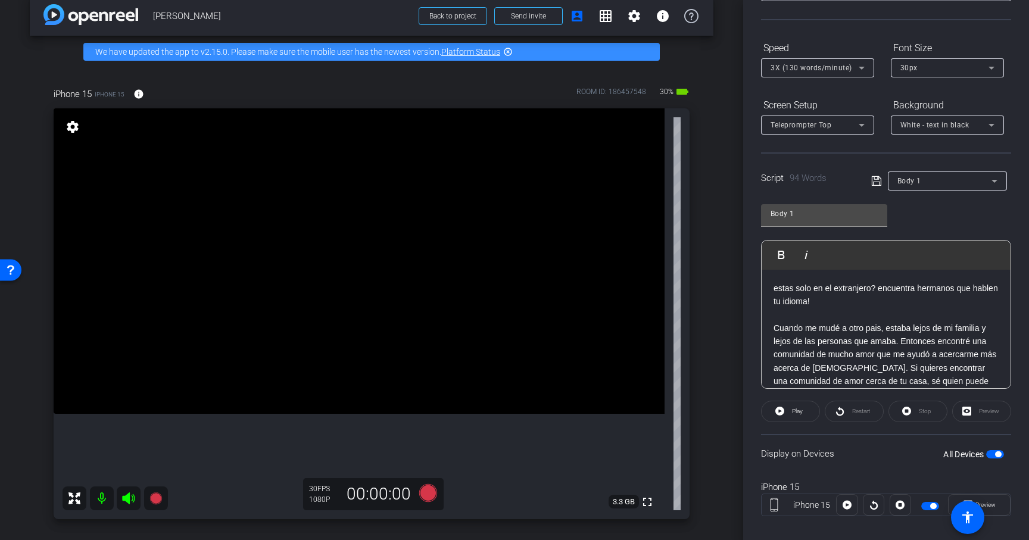
scroll to position [111, 0]
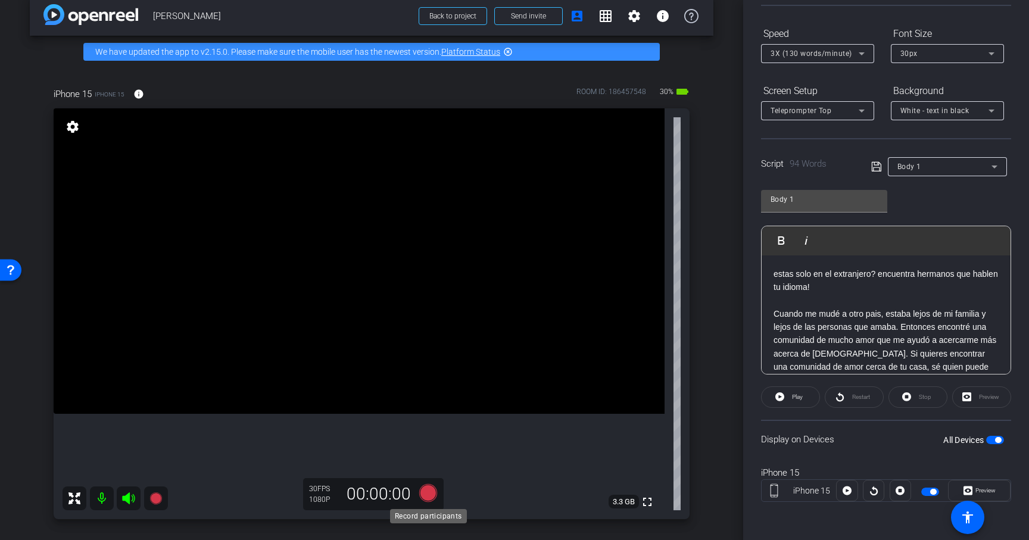
click at [426, 495] on icon at bounding box center [428, 493] width 18 height 18
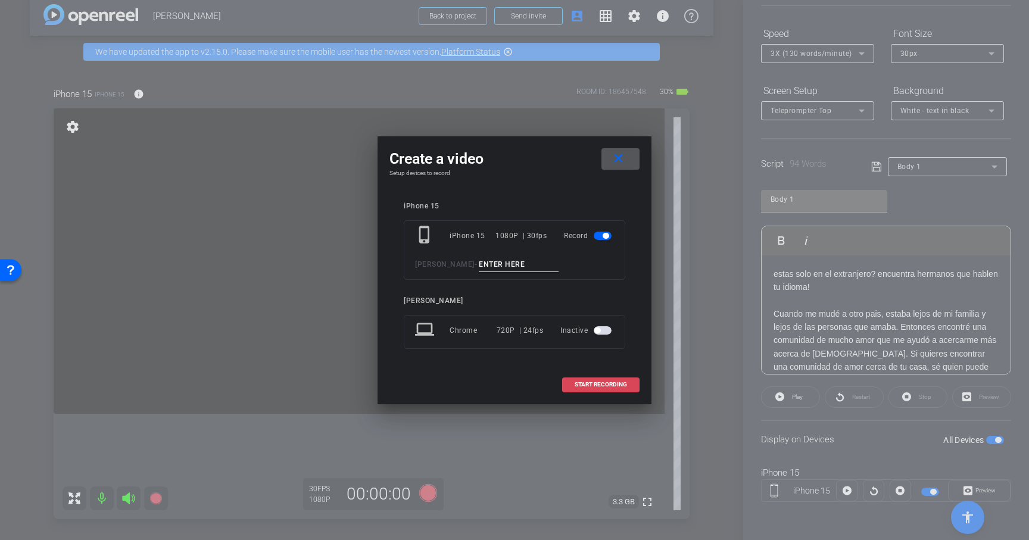
click at [605, 383] on span "START RECORDING" at bounding box center [601, 385] width 52 height 6
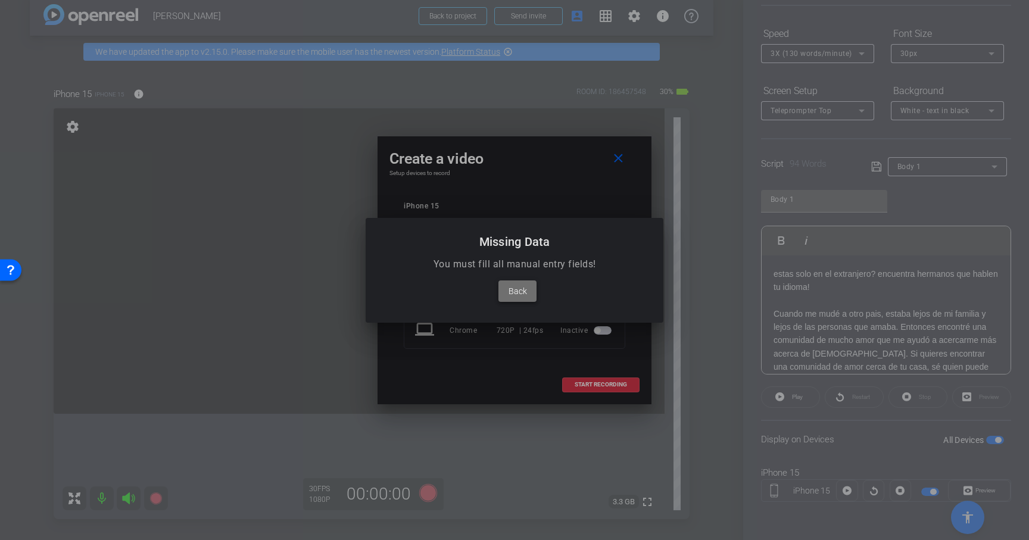
click at [531, 292] on span at bounding box center [517, 291] width 38 height 29
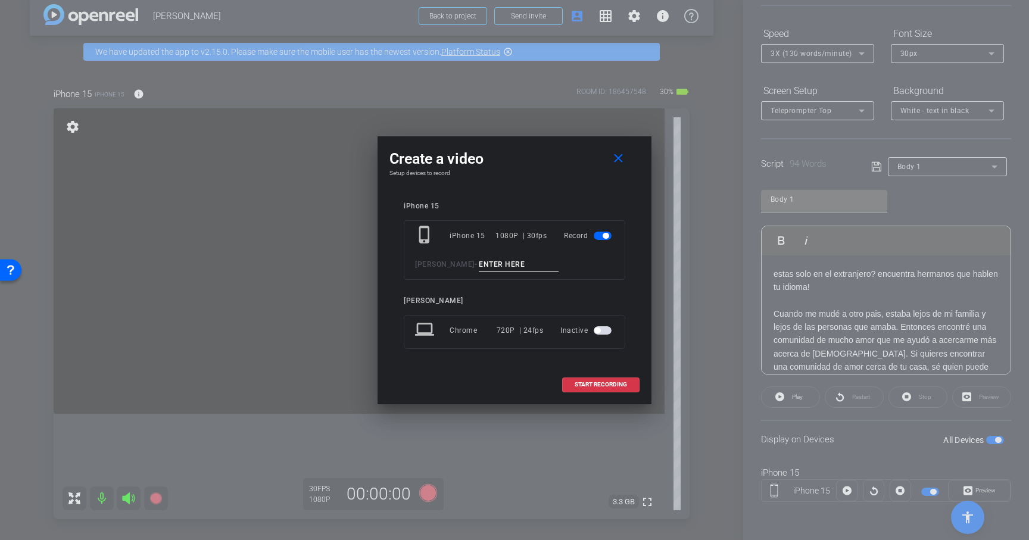
click at [501, 261] on input at bounding box center [519, 264] width 80 height 15
type input "Take 1"
click at [584, 380] on span at bounding box center [601, 384] width 76 height 29
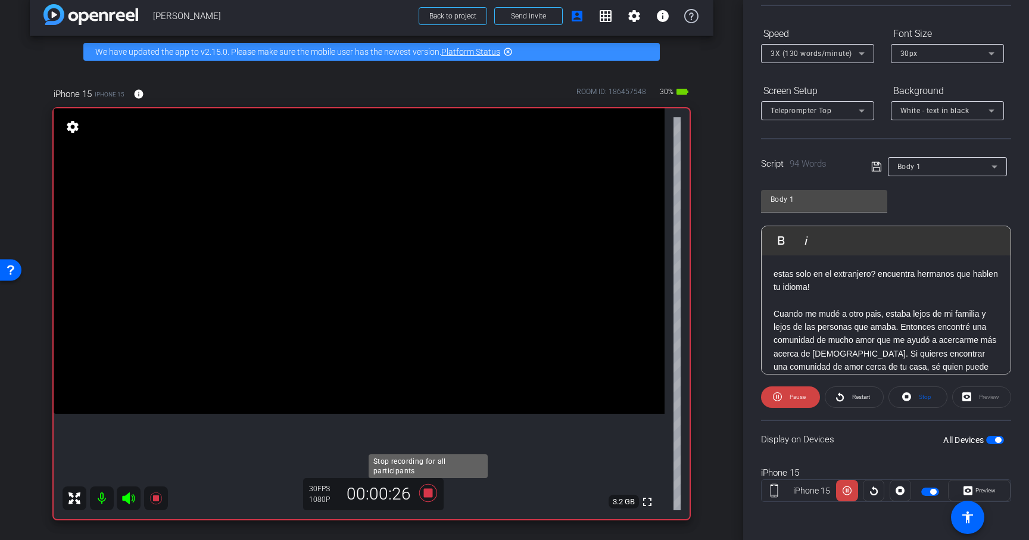
click at [431, 498] on icon at bounding box center [428, 492] width 29 height 21
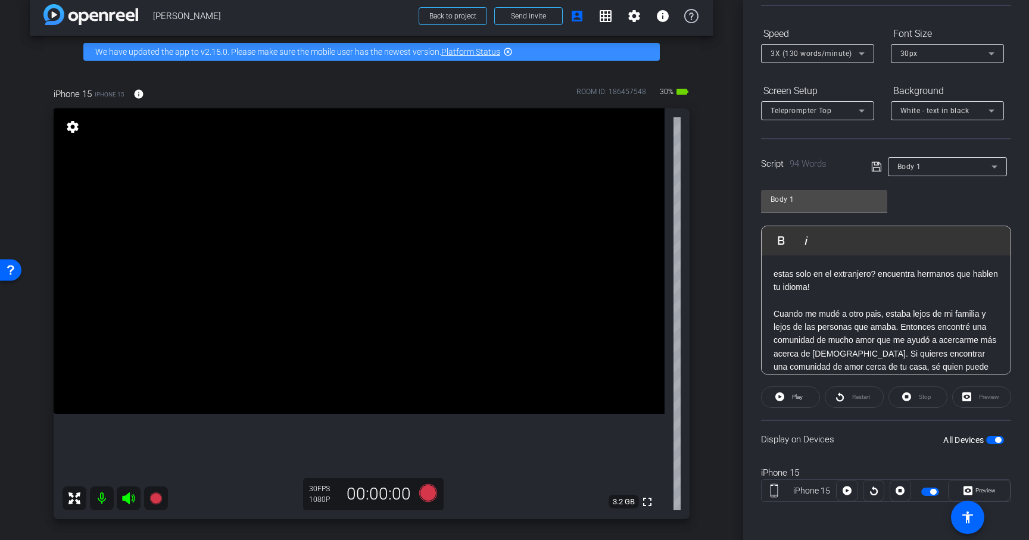
click at [877, 170] on icon at bounding box center [876, 167] width 11 height 14
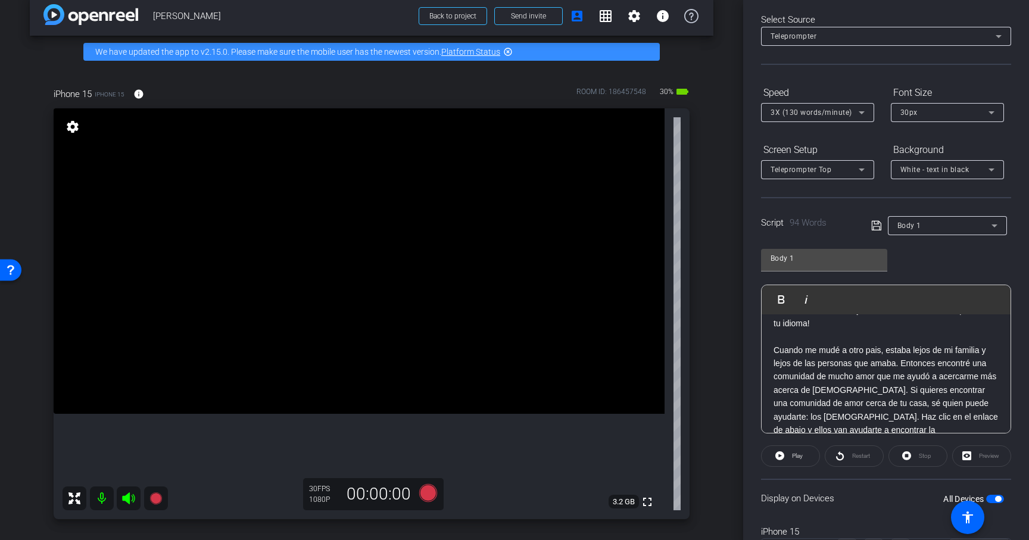
scroll to position [0, 0]
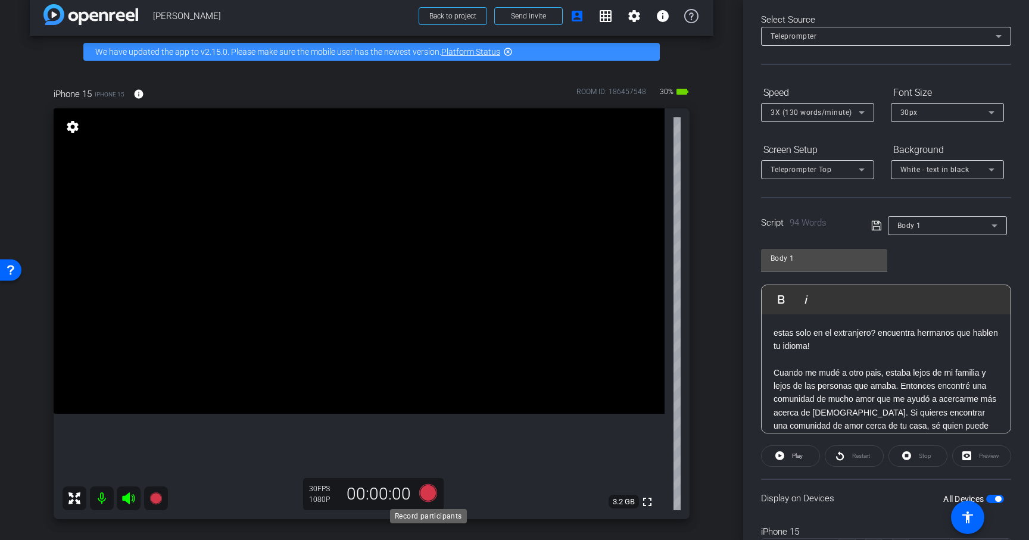
click at [432, 492] on icon at bounding box center [428, 493] width 18 height 18
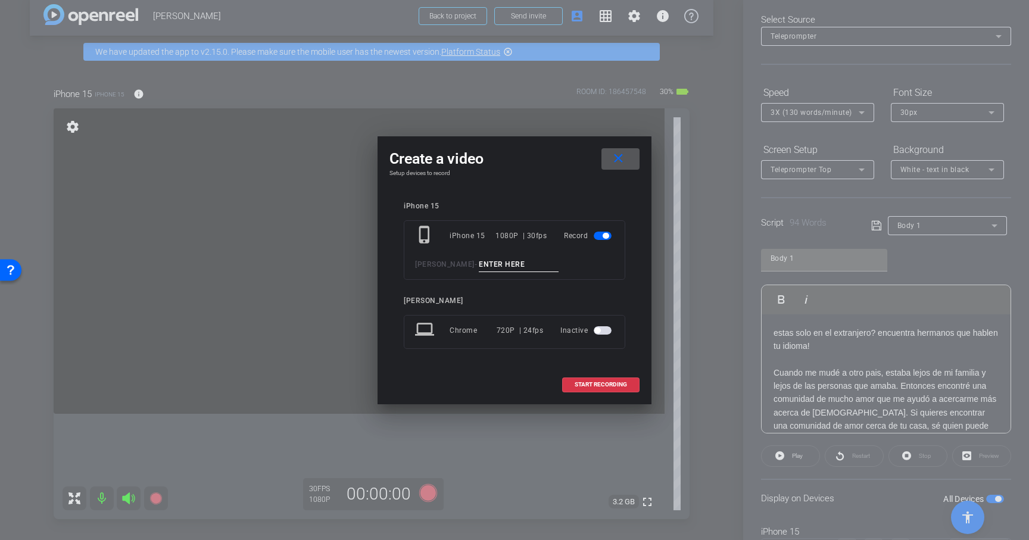
click at [492, 265] on input at bounding box center [519, 264] width 80 height 15
type input "Take 2 Script 1"
click at [610, 391] on span at bounding box center [601, 384] width 76 height 29
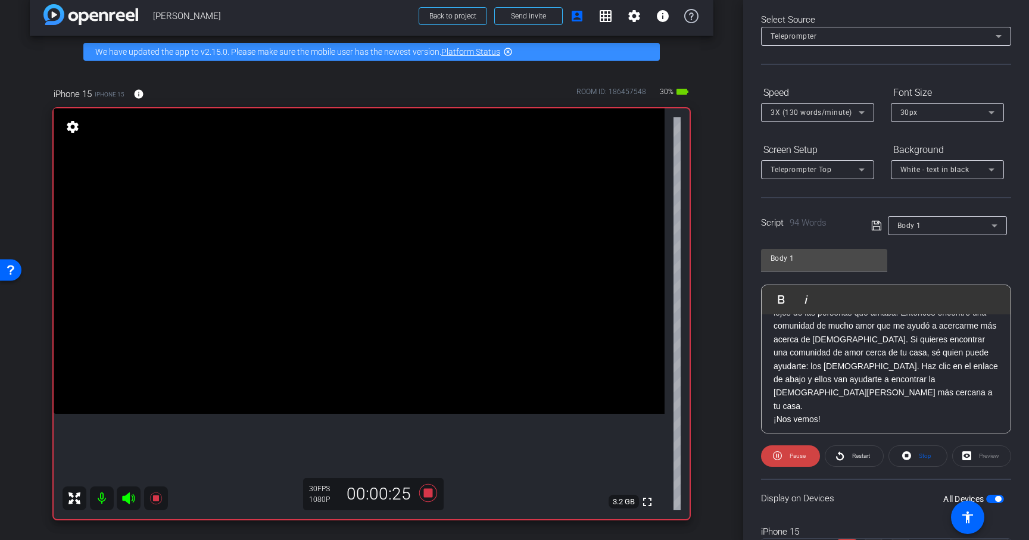
scroll to position [77, 0]
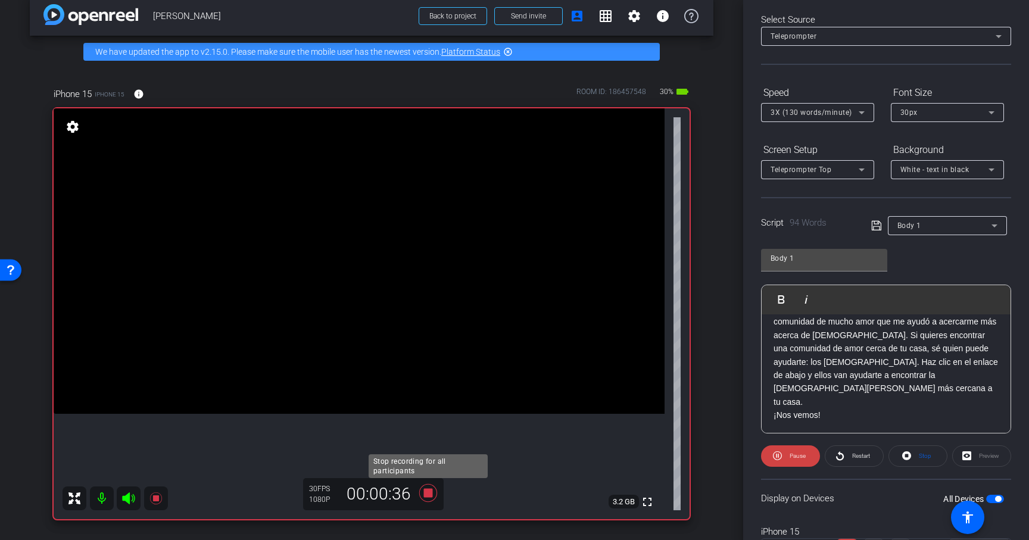
click at [421, 495] on icon at bounding box center [428, 492] width 29 height 21
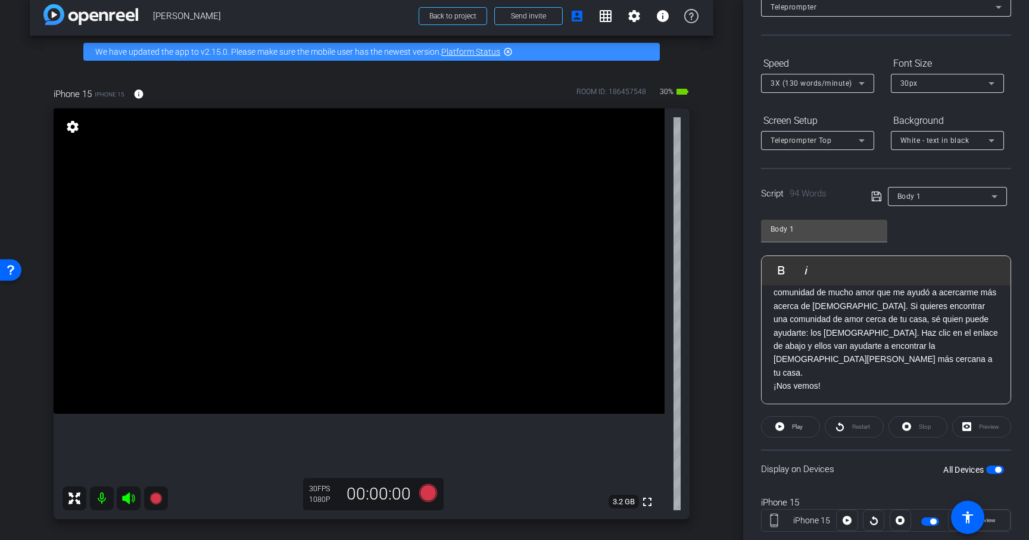
scroll to position [86, 0]
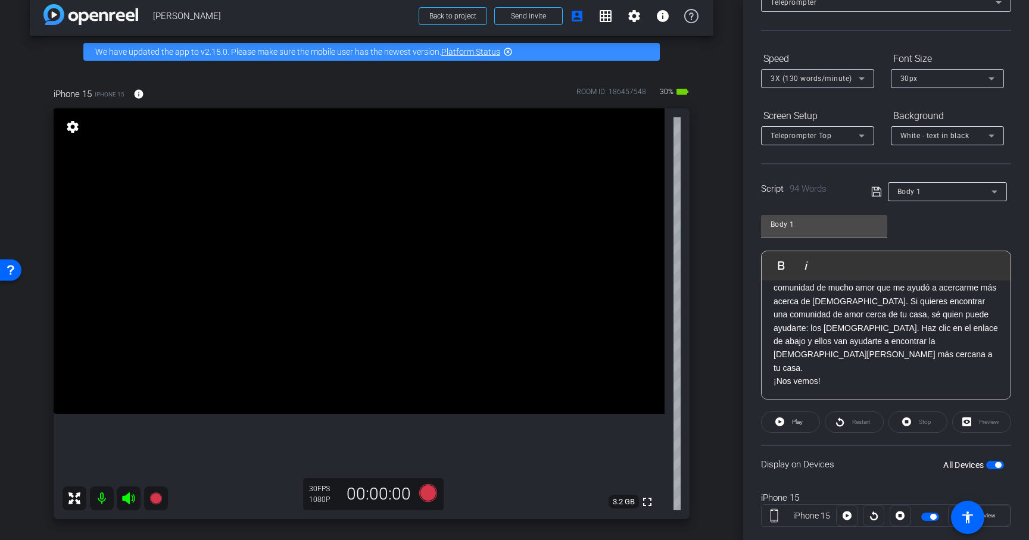
click at [806, 388] on p at bounding box center [885, 394] width 225 height 13
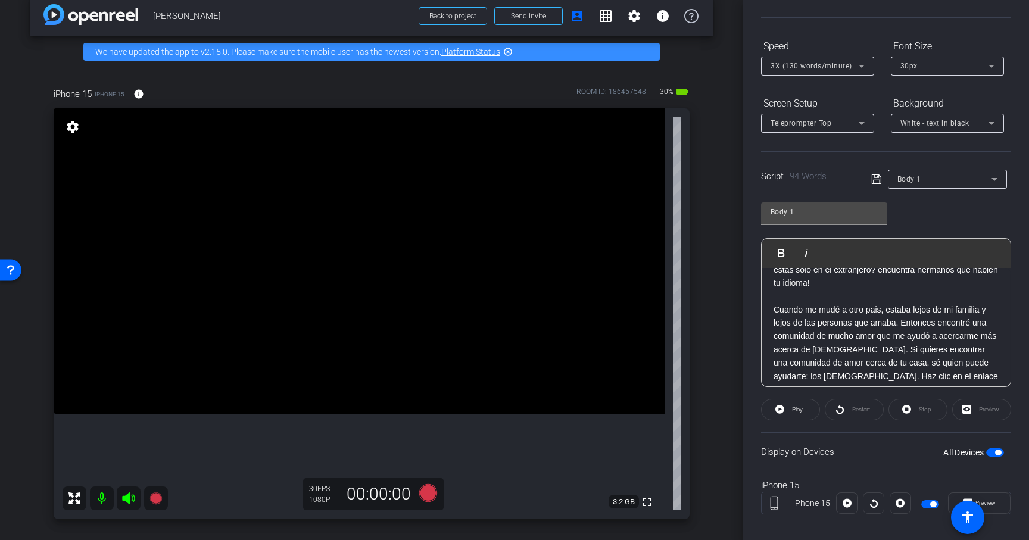
scroll to position [0, 0]
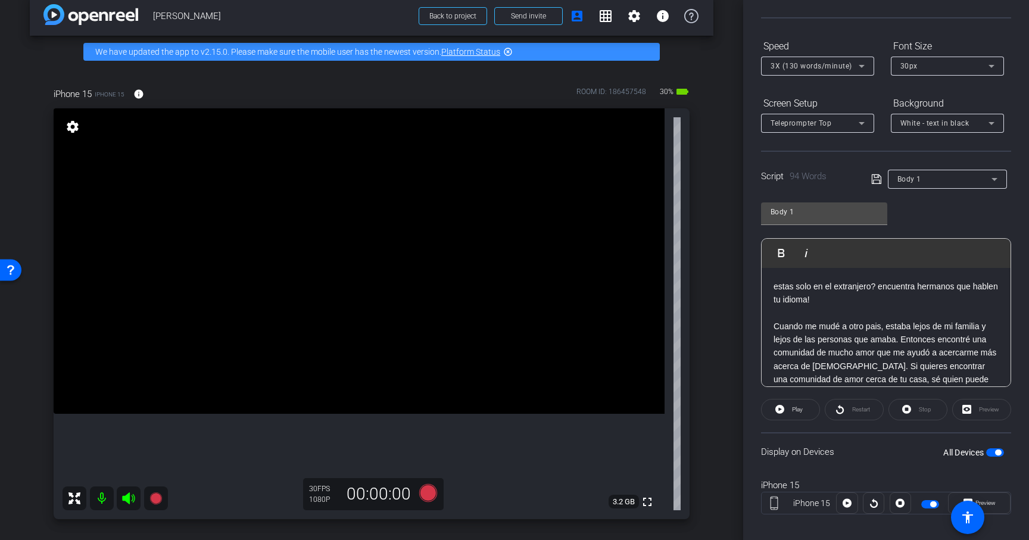
click at [873, 182] on icon at bounding box center [876, 179] width 11 height 14
click at [424, 492] on icon at bounding box center [428, 493] width 18 height 18
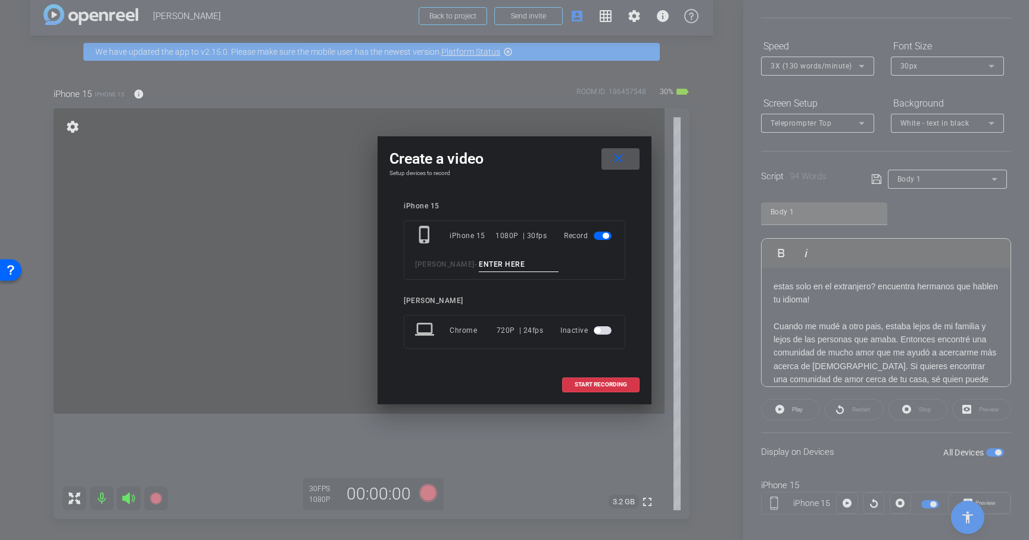
click at [508, 266] on input at bounding box center [519, 264] width 80 height 15
type input "script 1 take 2"
click at [599, 384] on span "START RECORDING" at bounding box center [601, 385] width 52 height 6
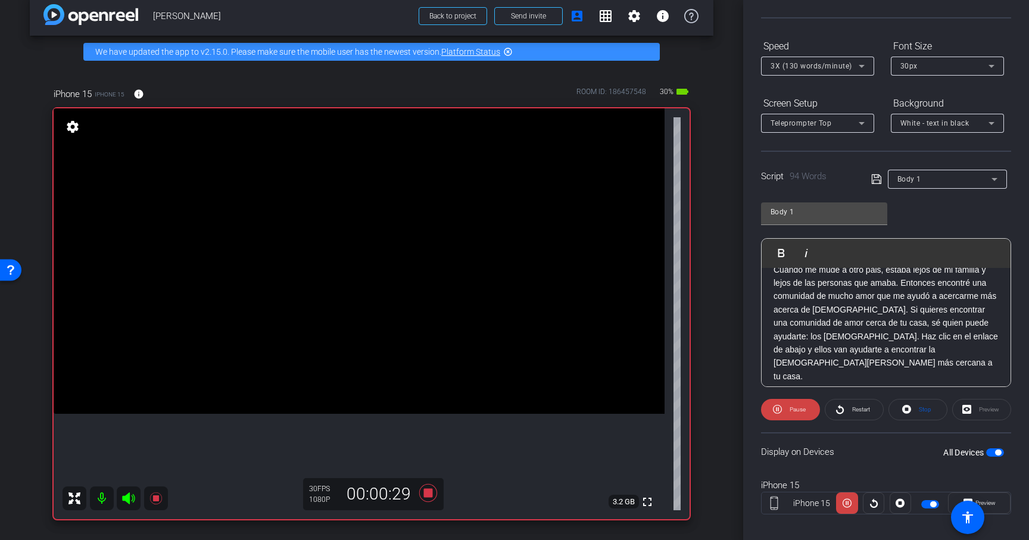
scroll to position [65, 0]
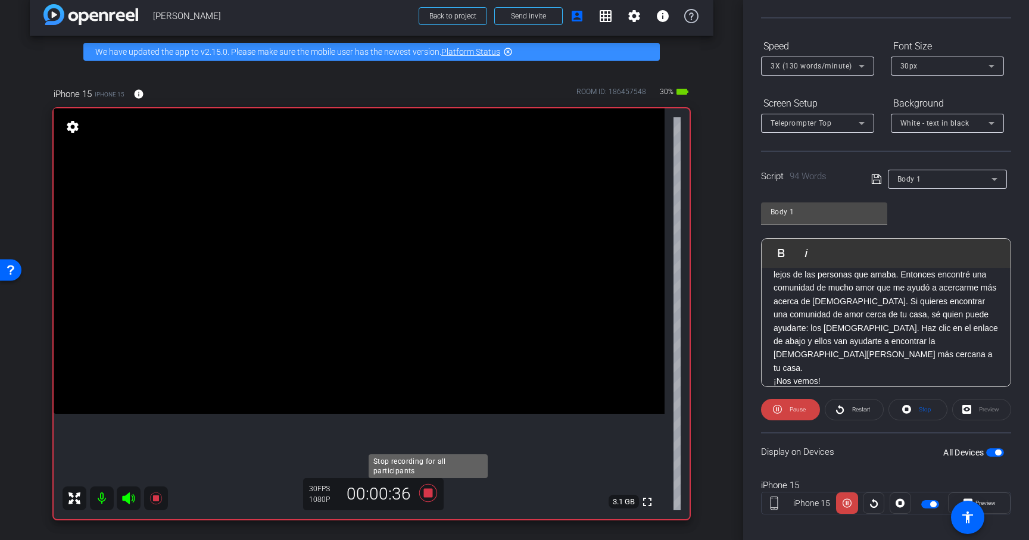
click at [428, 494] on icon at bounding box center [428, 493] width 18 height 18
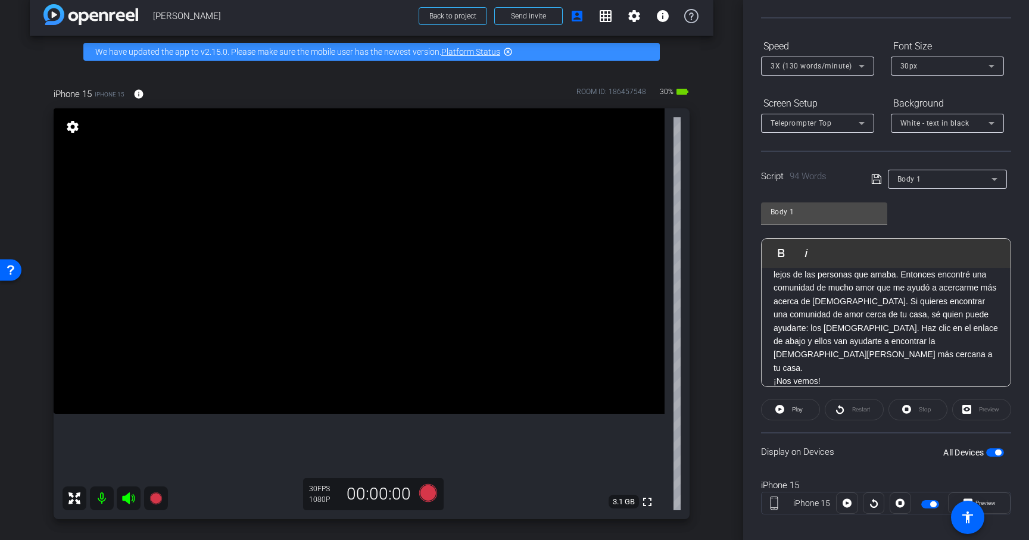
click at [925, 182] on div "Body 1" at bounding box center [944, 178] width 94 height 15
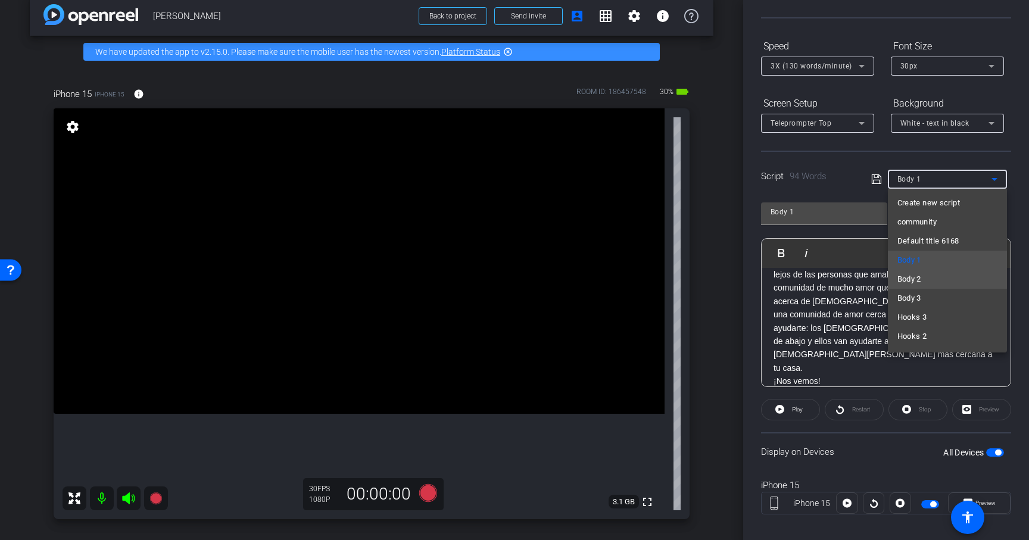
click at [915, 273] on span "Body 2" at bounding box center [909, 279] width 24 height 14
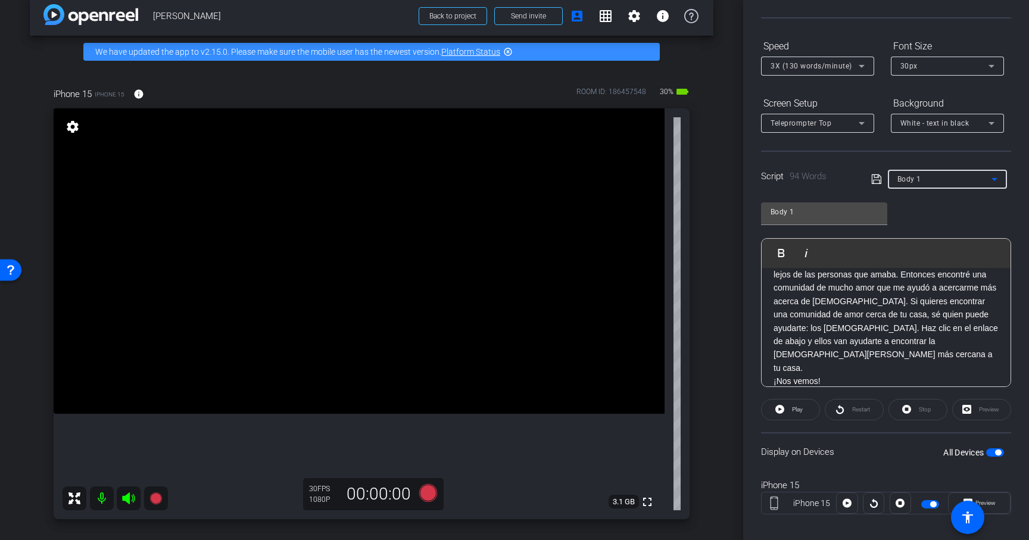
type input "Body 2"
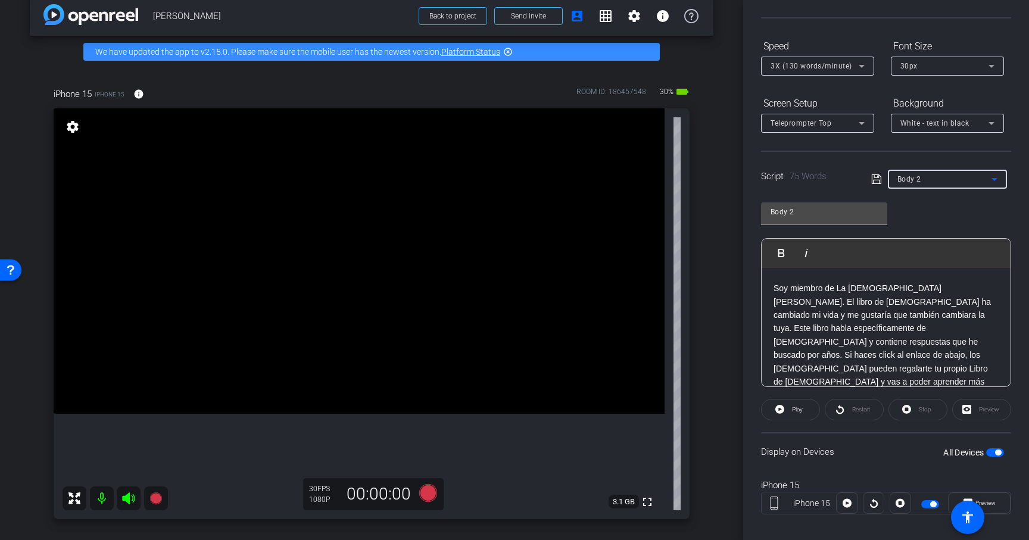
scroll to position [0, 0]
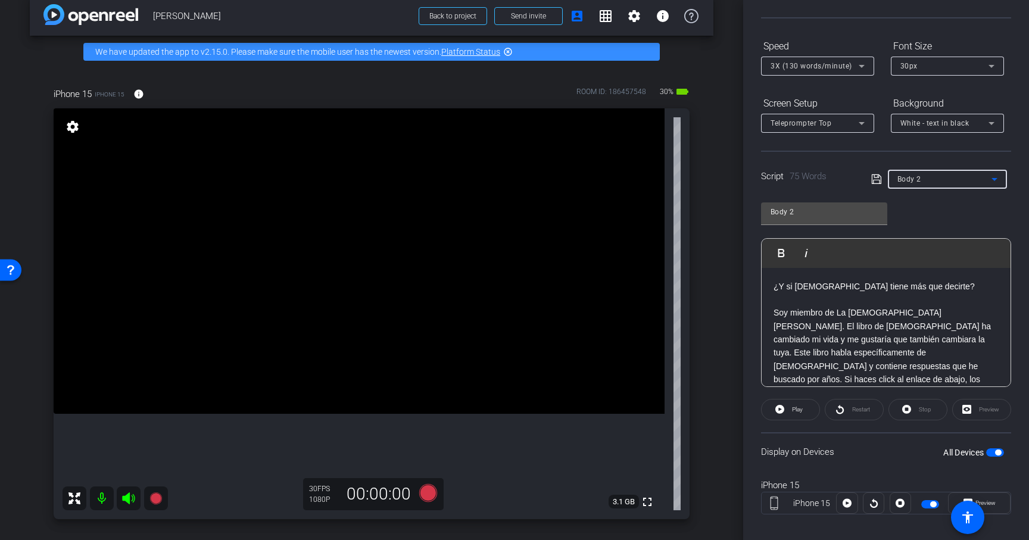
click at [874, 180] on icon at bounding box center [876, 179] width 10 height 10
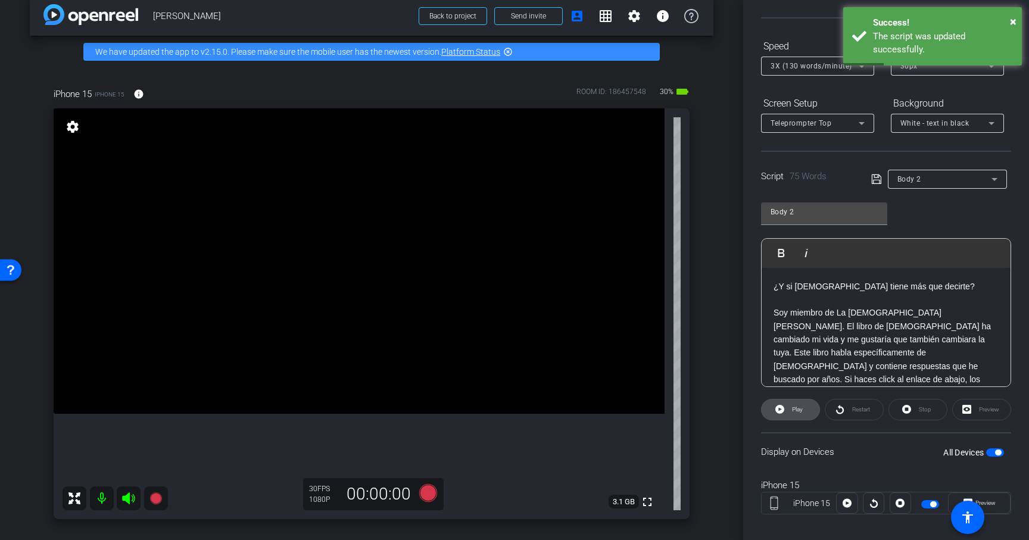
click at [809, 411] on span at bounding box center [791, 409] width 58 height 29
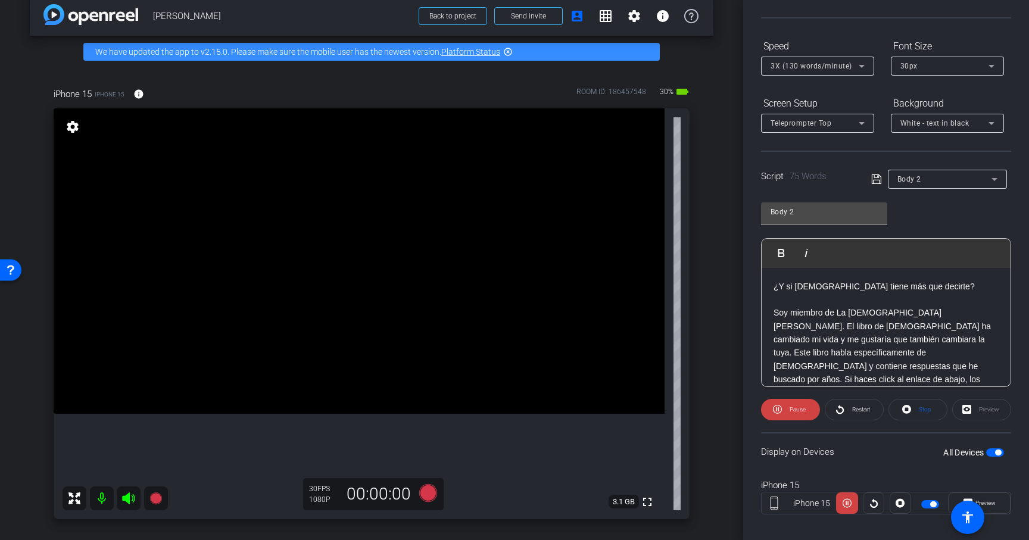
click at [809, 411] on span at bounding box center [790, 409] width 59 height 29
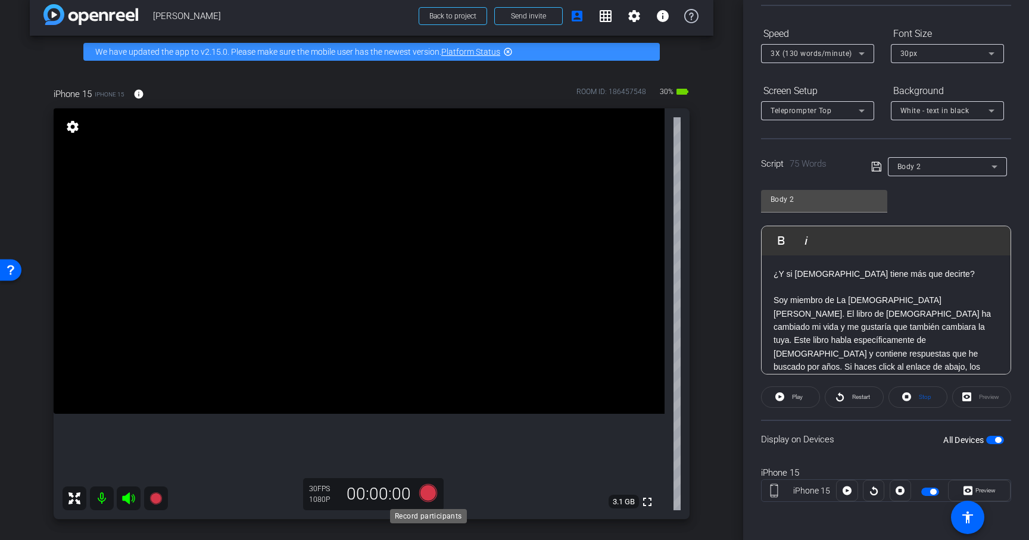
click at [428, 491] on icon at bounding box center [428, 493] width 18 height 18
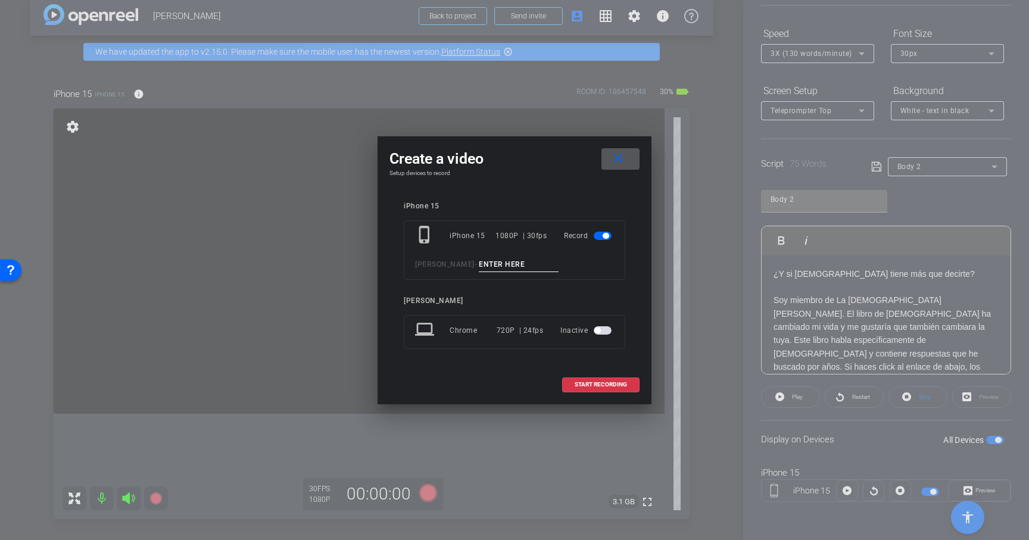
click at [481, 266] on input at bounding box center [519, 264] width 80 height 15
click at [617, 160] on mat-icon "close" at bounding box center [618, 158] width 15 height 15
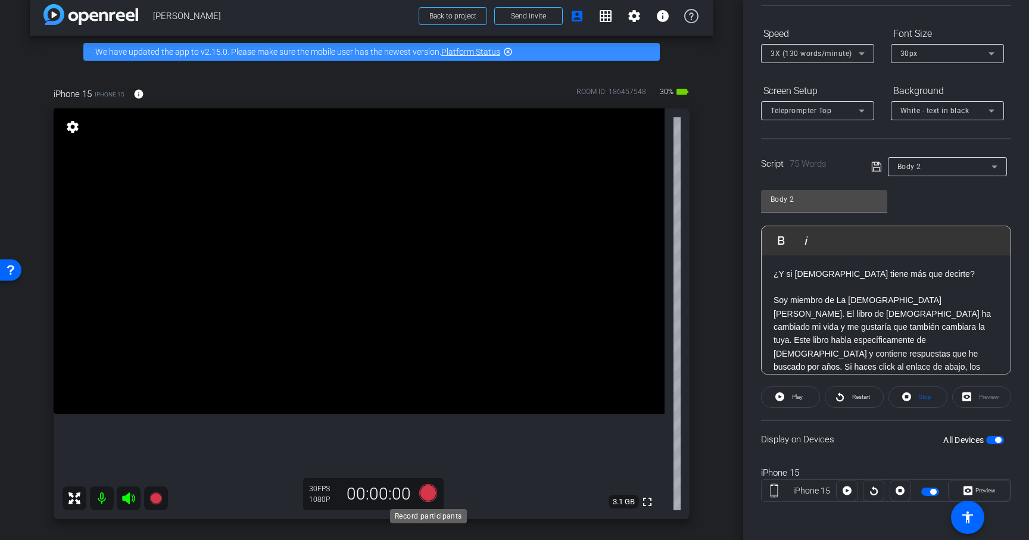
click at [418, 488] on icon at bounding box center [428, 492] width 29 height 21
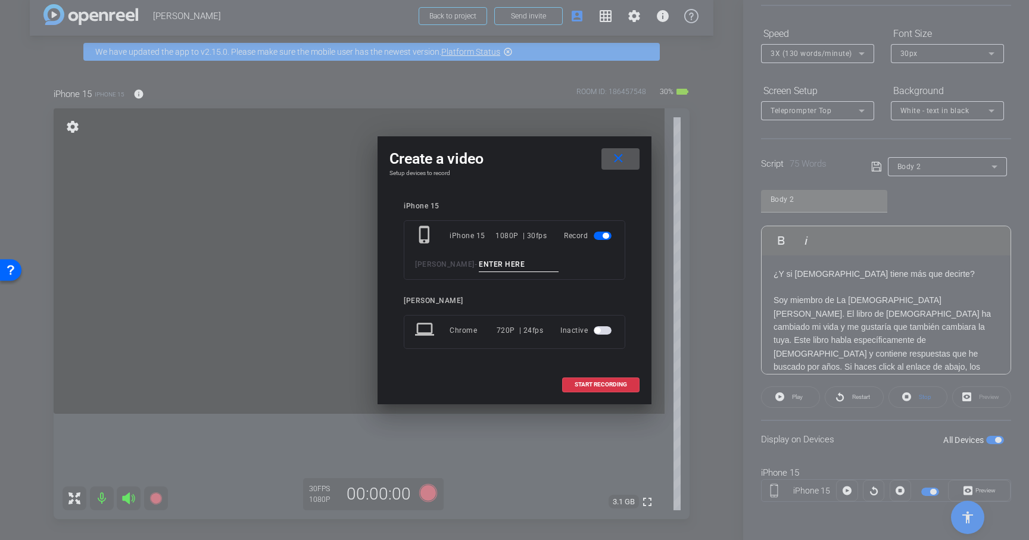
click at [479, 264] on input at bounding box center [519, 264] width 80 height 15
type input "Script 2 take 2"
click at [595, 385] on span "START RECORDING" at bounding box center [601, 385] width 52 height 6
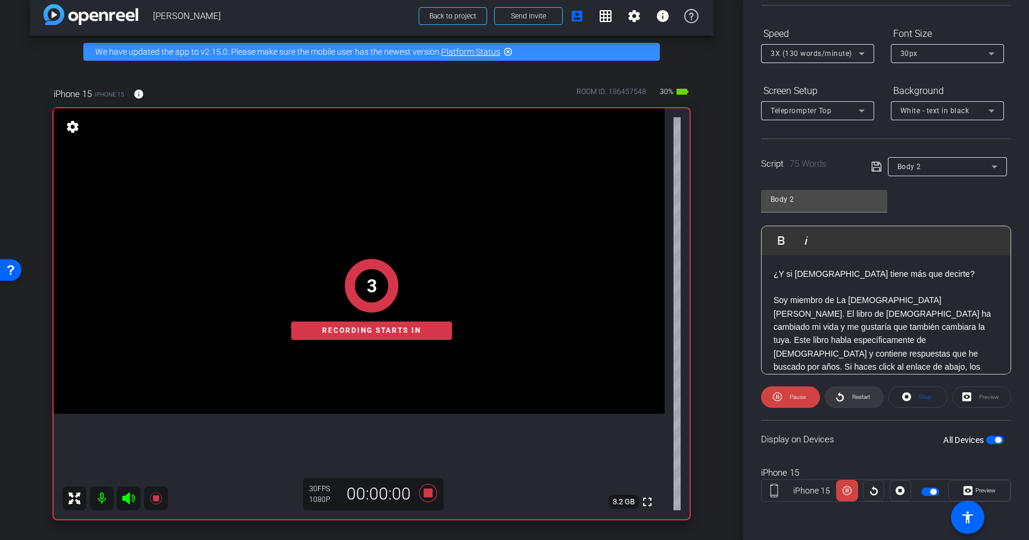
click at [831, 400] on span at bounding box center [854, 397] width 58 height 29
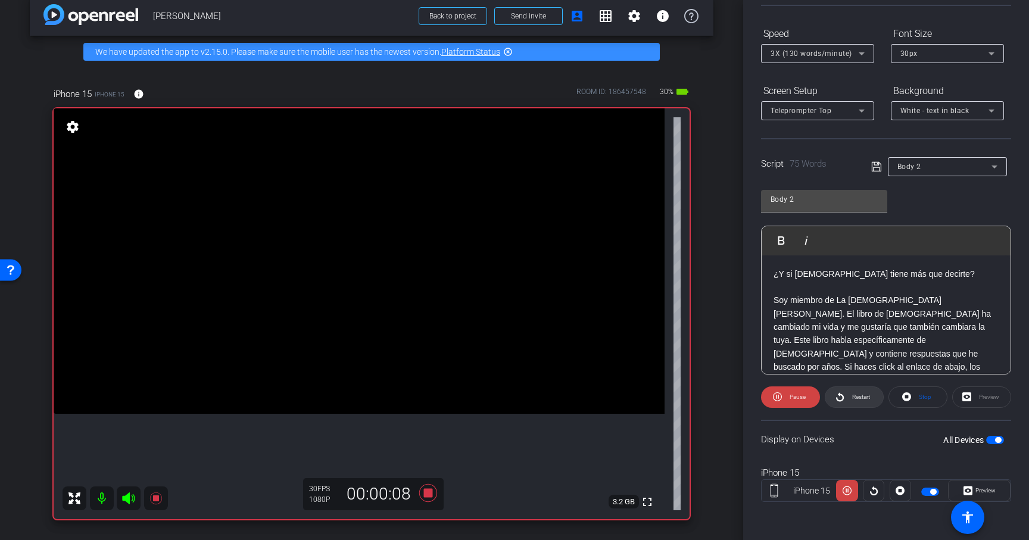
click at [835, 399] on icon at bounding box center [839, 396] width 9 height 15
click at [428, 487] on icon at bounding box center [428, 492] width 29 height 21
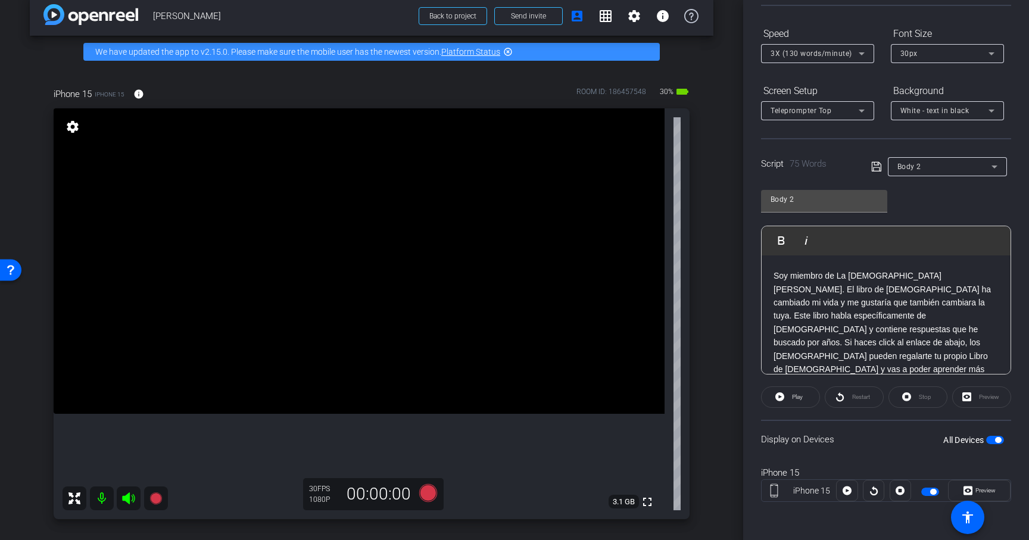
scroll to position [0, 0]
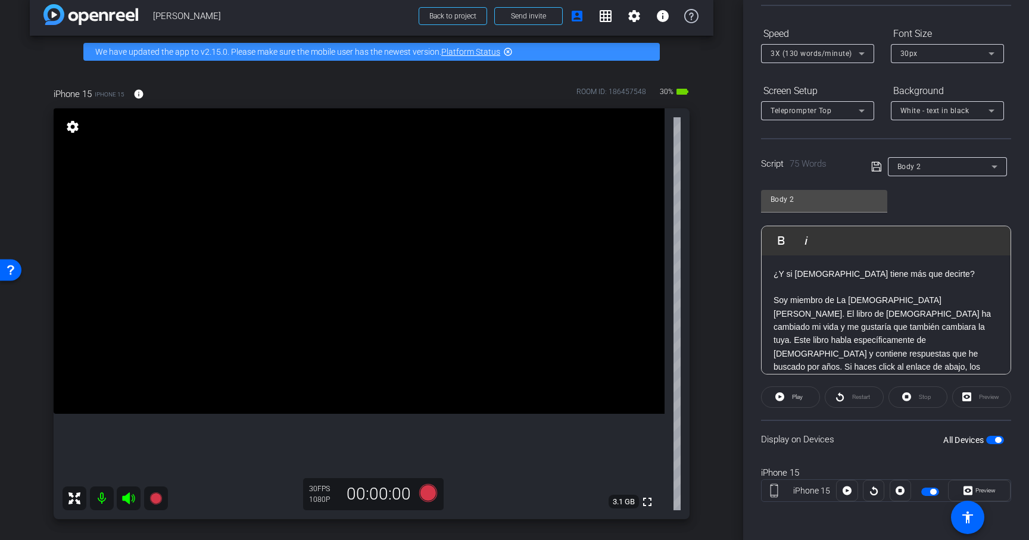
click at [954, 164] on div "Body 2" at bounding box center [944, 166] width 94 height 15
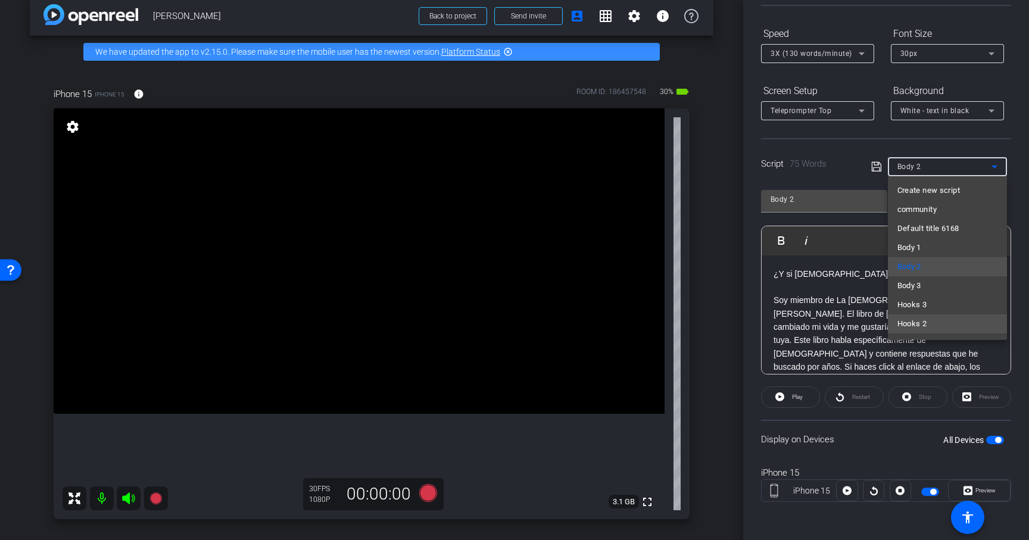
click at [935, 317] on mat-option "Hooks 2" at bounding box center [947, 323] width 119 height 19
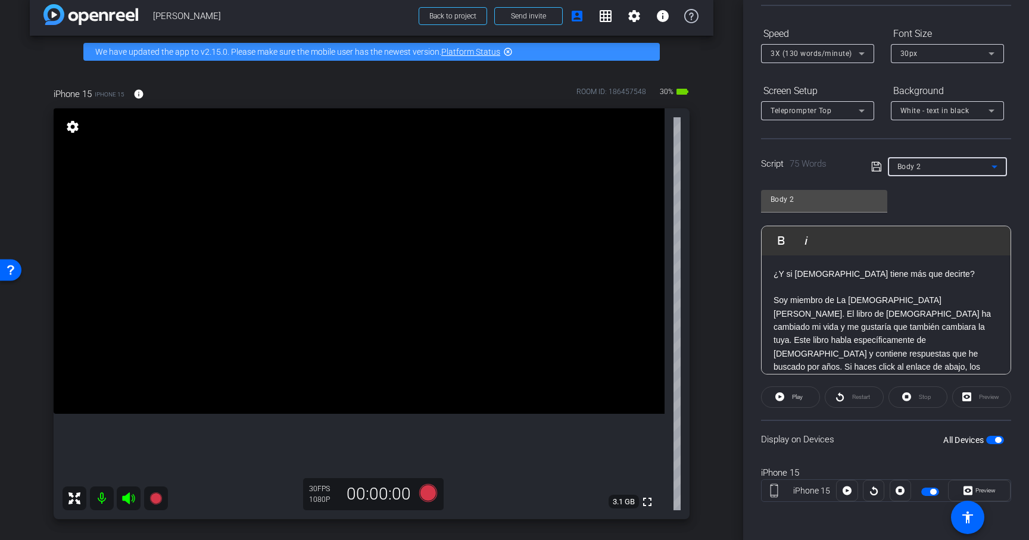
type input "Hooks 2"
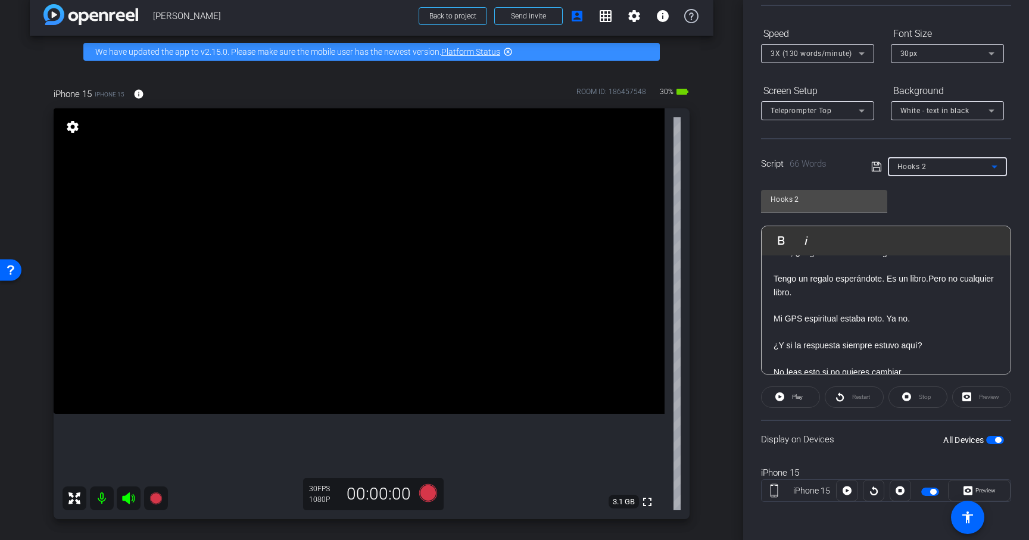
scroll to position [32, 0]
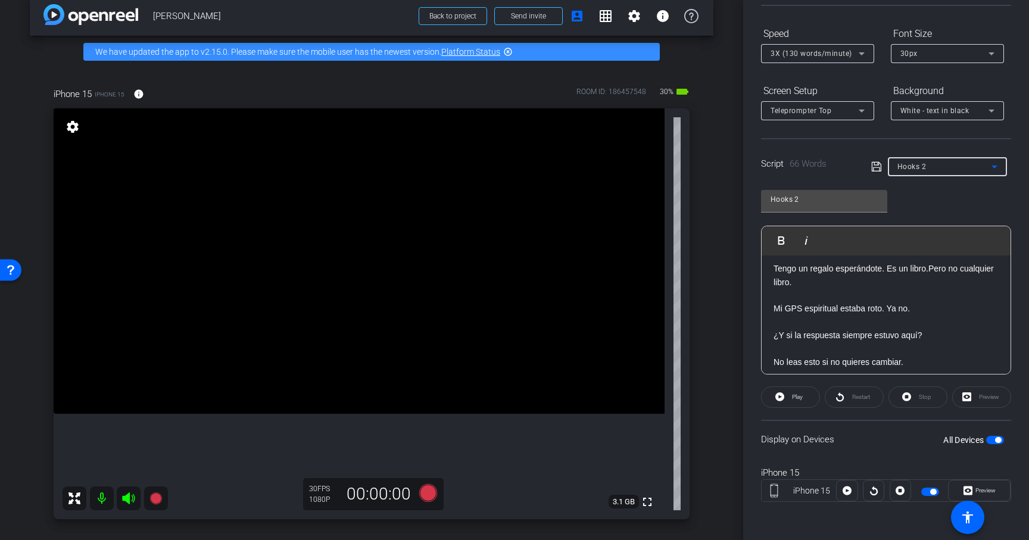
click at [875, 172] on icon at bounding box center [876, 167] width 11 height 14
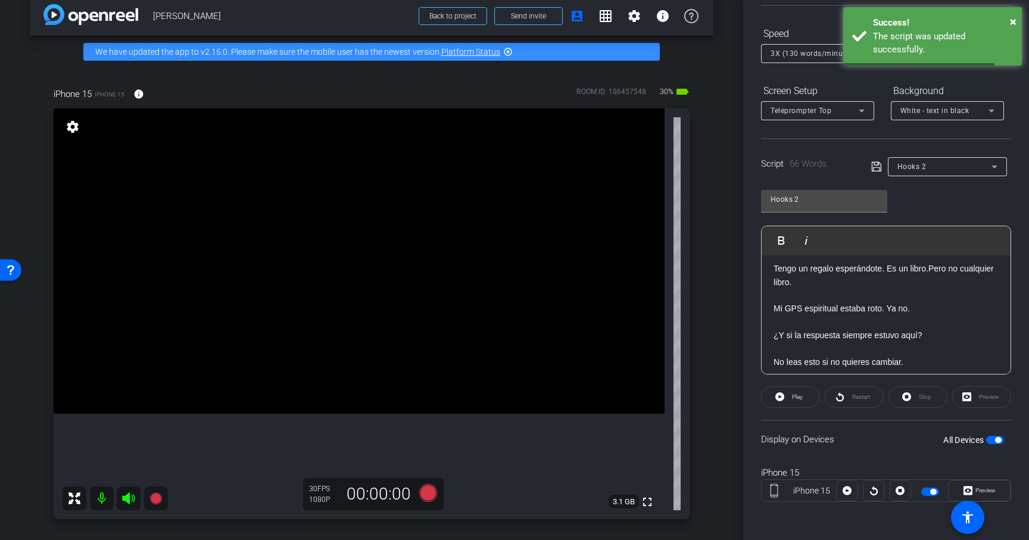
scroll to position [0, 0]
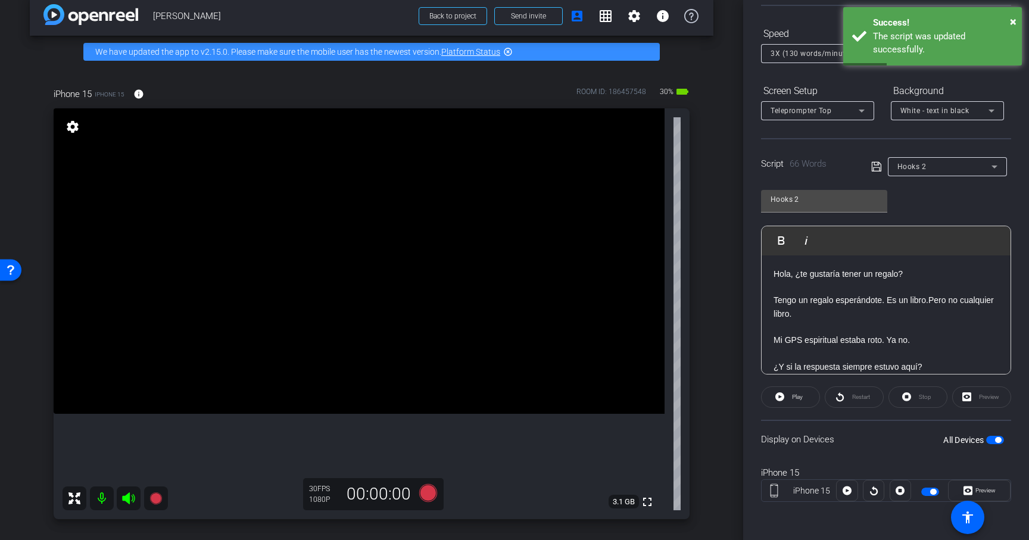
click at [819, 420] on div "Display on Devices All Devices" at bounding box center [886, 439] width 250 height 39
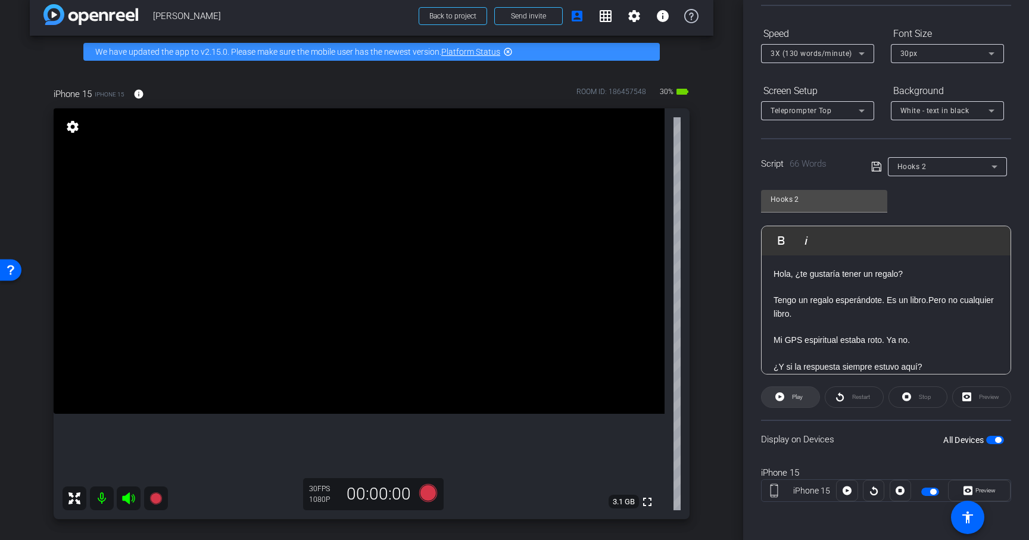
click at [802, 401] on span "Play" at bounding box center [796, 397] width 14 height 17
click at [808, 403] on span at bounding box center [790, 397] width 59 height 29
click at [432, 495] on icon at bounding box center [428, 493] width 18 height 18
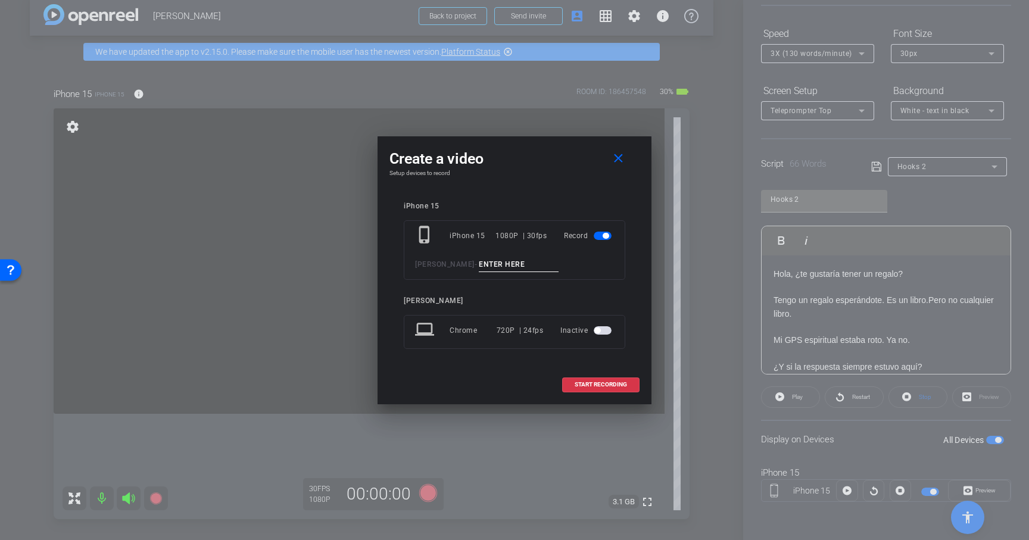
click at [479, 266] on input at bounding box center [519, 264] width 80 height 15
type input "Hooks script 2"
click at [601, 383] on span "START RECORDING" at bounding box center [601, 385] width 52 height 6
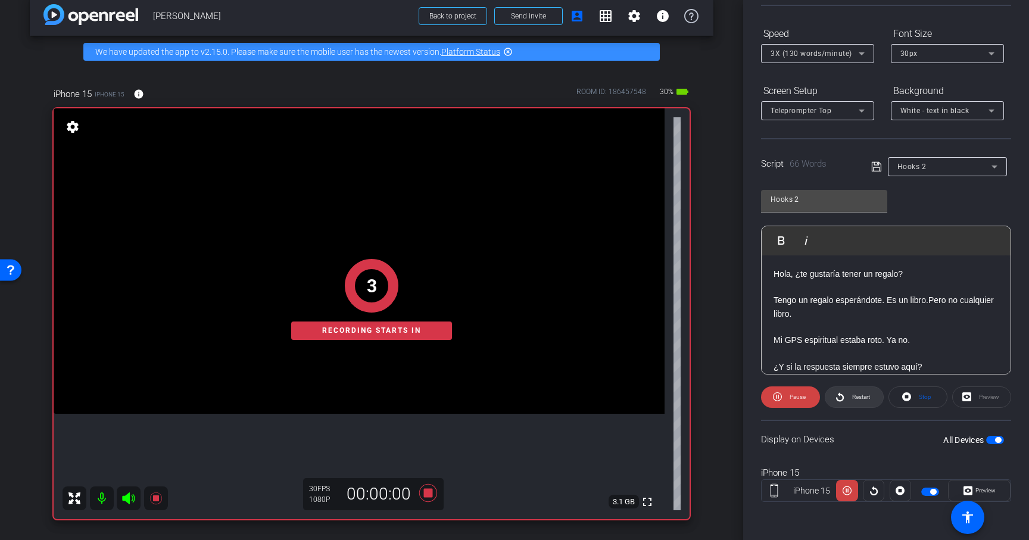
click at [850, 401] on span "Restart" at bounding box center [859, 397] width 21 height 17
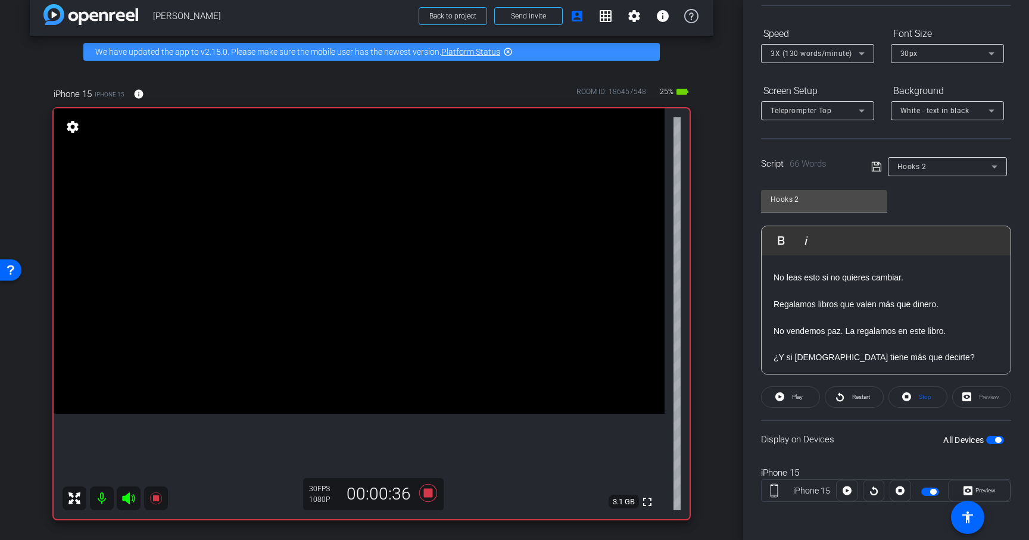
scroll to position [145, 0]
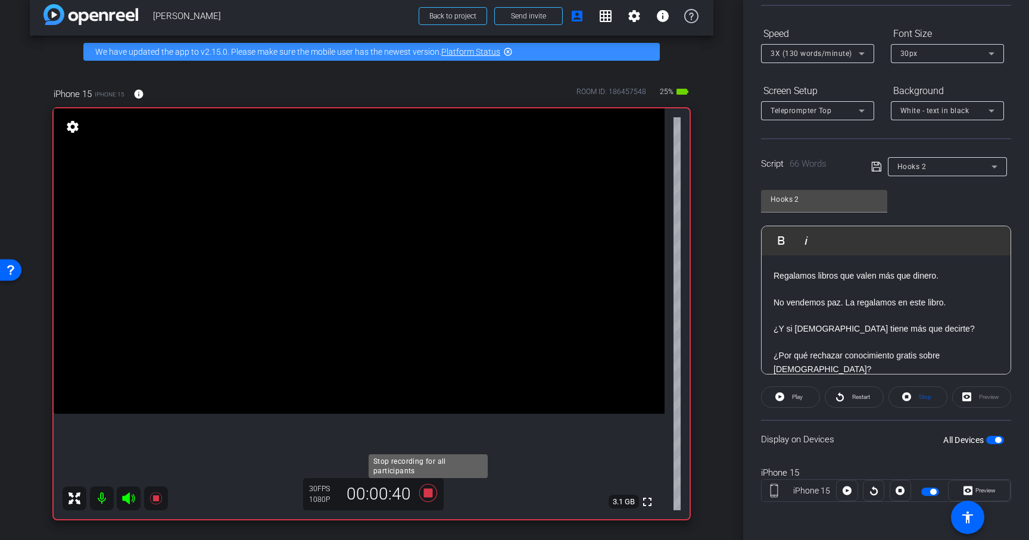
click at [432, 500] on icon at bounding box center [428, 492] width 29 height 21
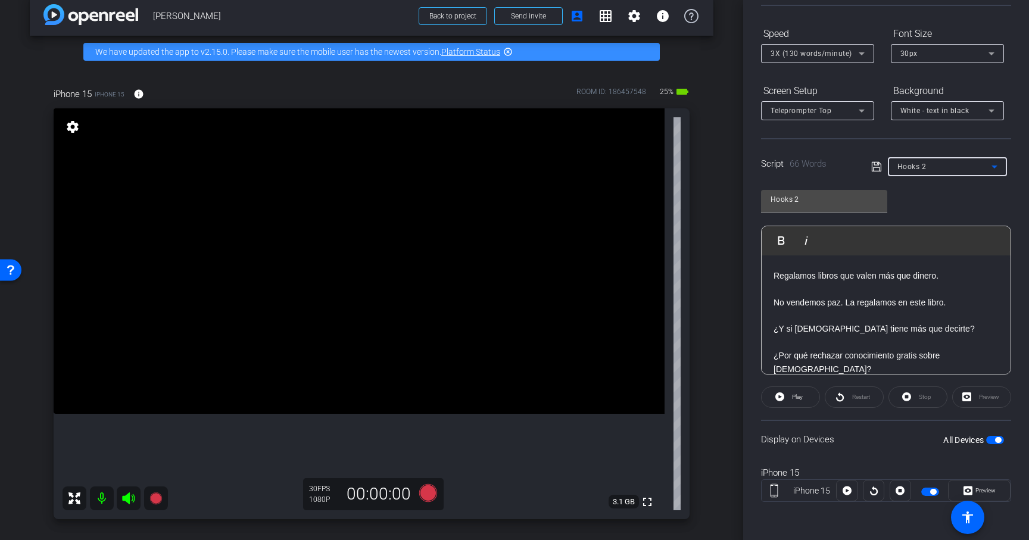
click at [965, 168] on div "Hooks 2" at bounding box center [944, 166] width 94 height 15
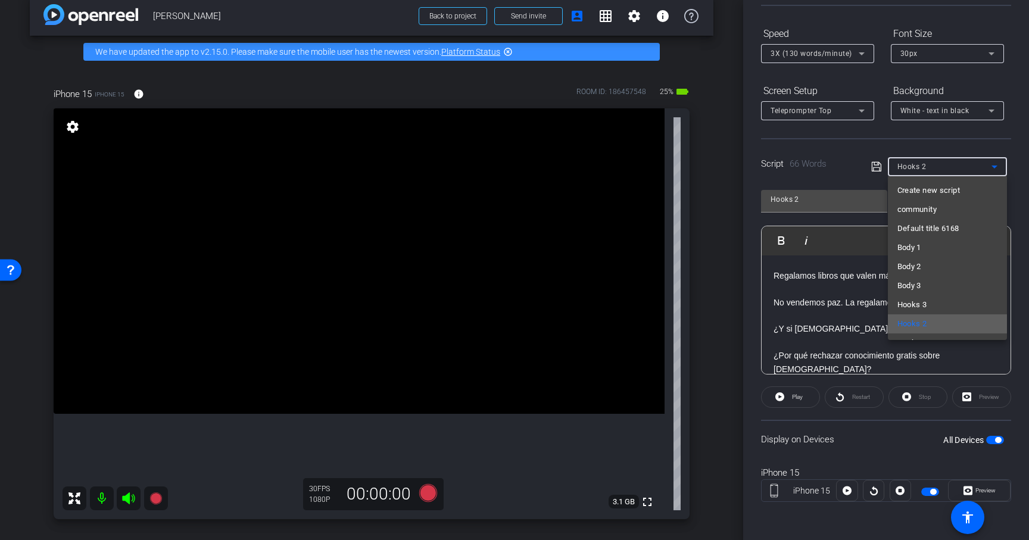
scroll to position [17, 0]
click at [914, 325] on span "Hooks 1" at bounding box center [912, 326] width 30 height 14
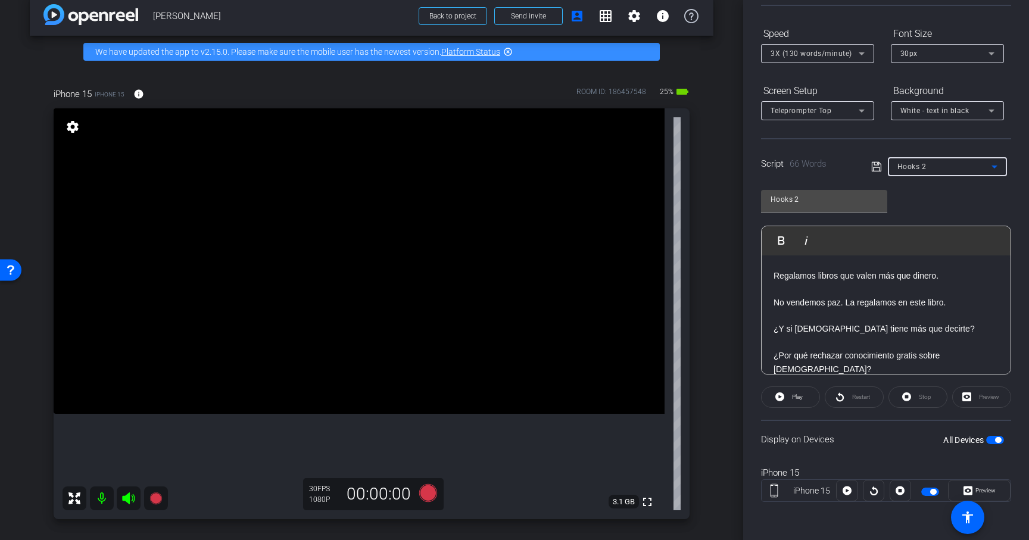
type input "Hooks 1"
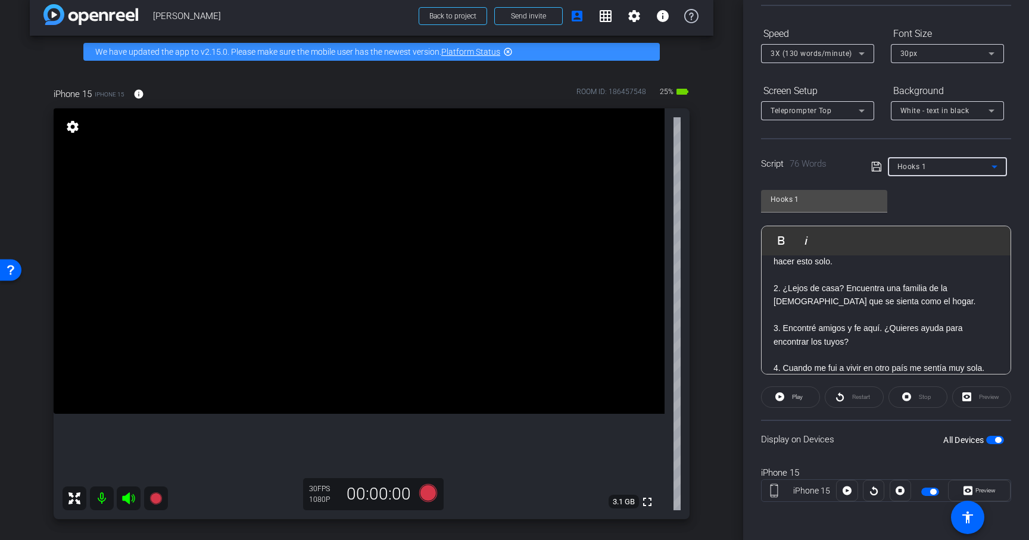
scroll to position [39, 0]
click at [808, 398] on span at bounding box center [791, 397] width 58 height 29
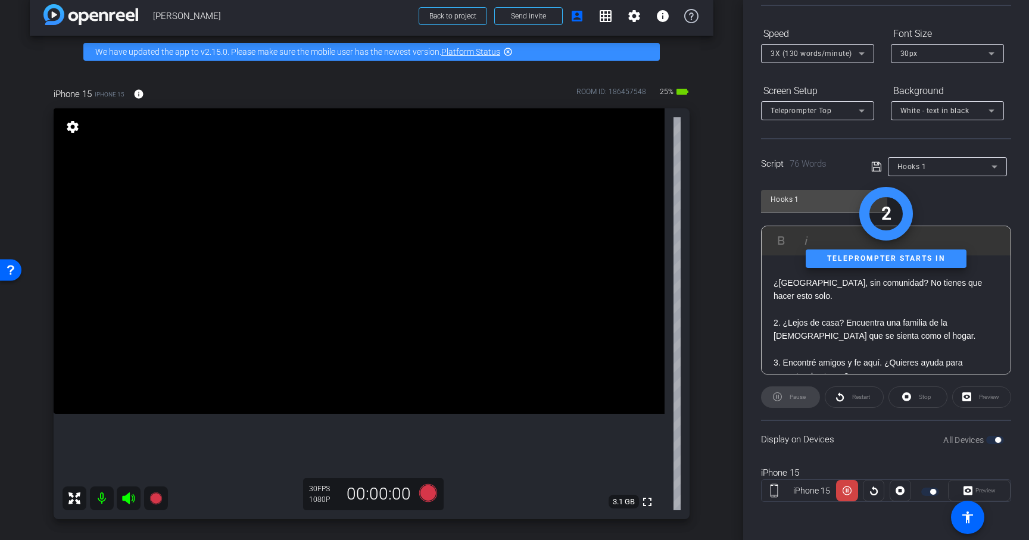
scroll to position [0, 0]
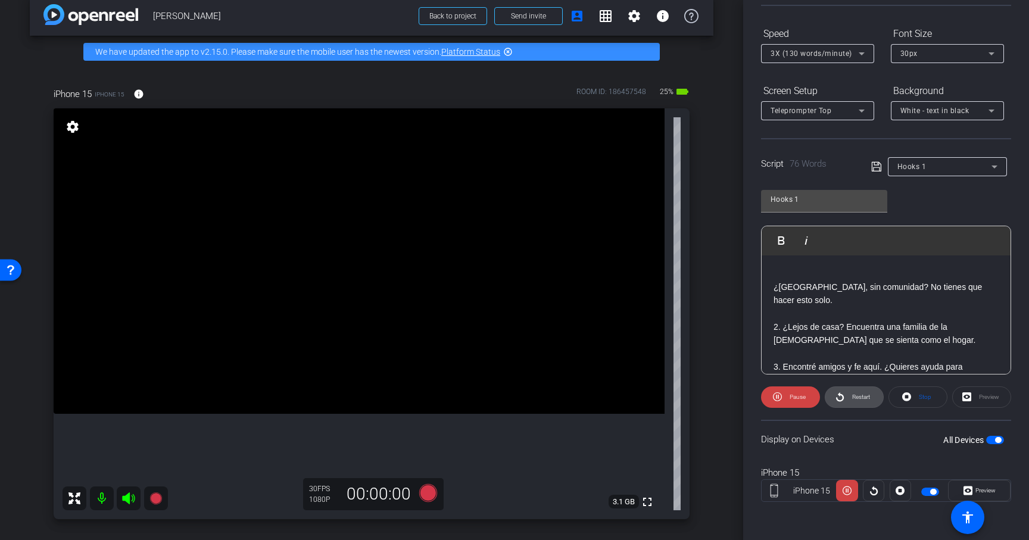
click at [846, 397] on span at bounding box center [854, 397] width 58 height 29
click at [790, 398] on span "Pause" at bounding box center [798, 397] width 16 height 7
click at [429, 494] on icon at bounding box center [428, 493] width 18 height 18
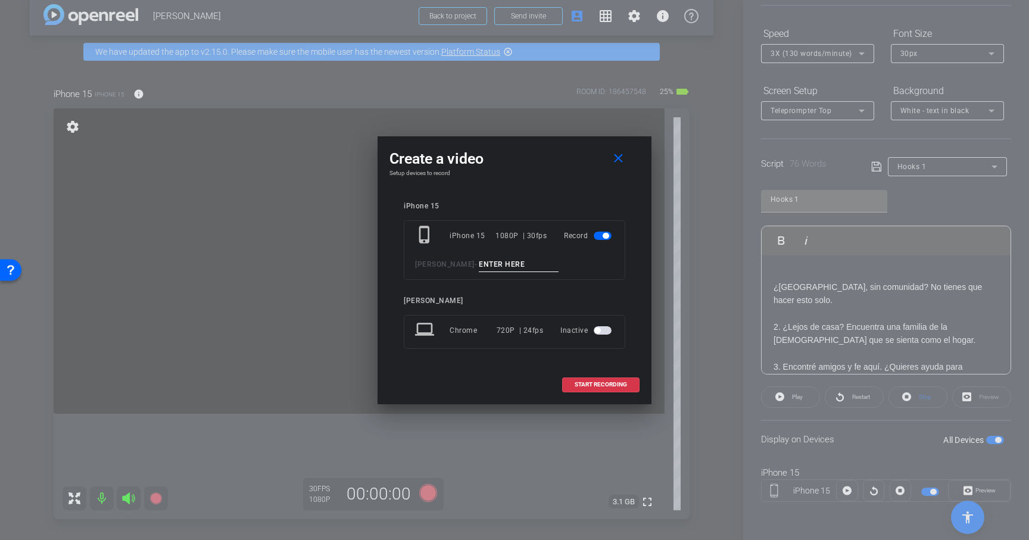
click at [479, 263] on input at bounding box center [519, 264] width 80 height 15
type input "Script 1 hookls"
click at [585, 382] on span "START RECORDING" at bounding box center [601, 385] width 52 height 6
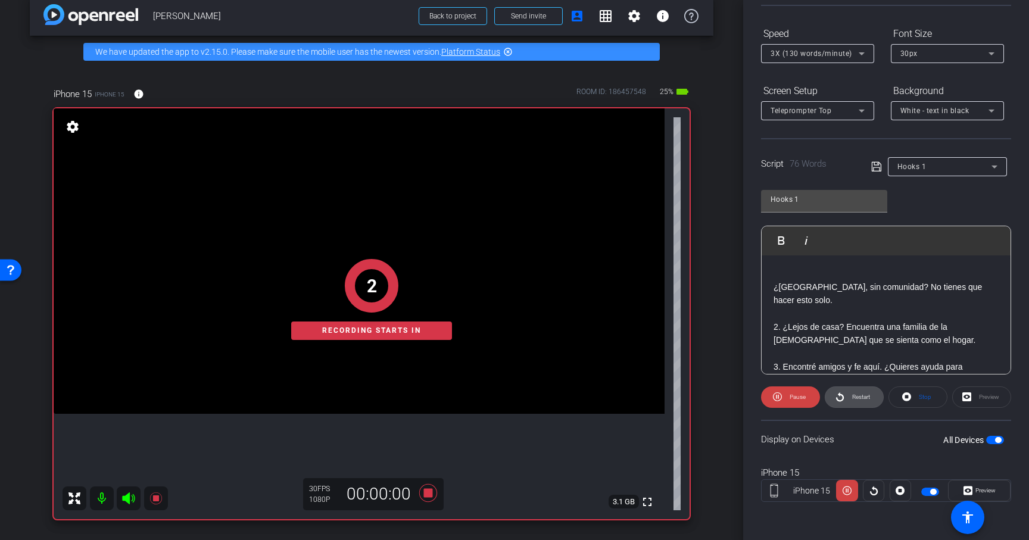
click at [851, 394] on span "Restart" at bounding box center [859, 397] width 21 height 17
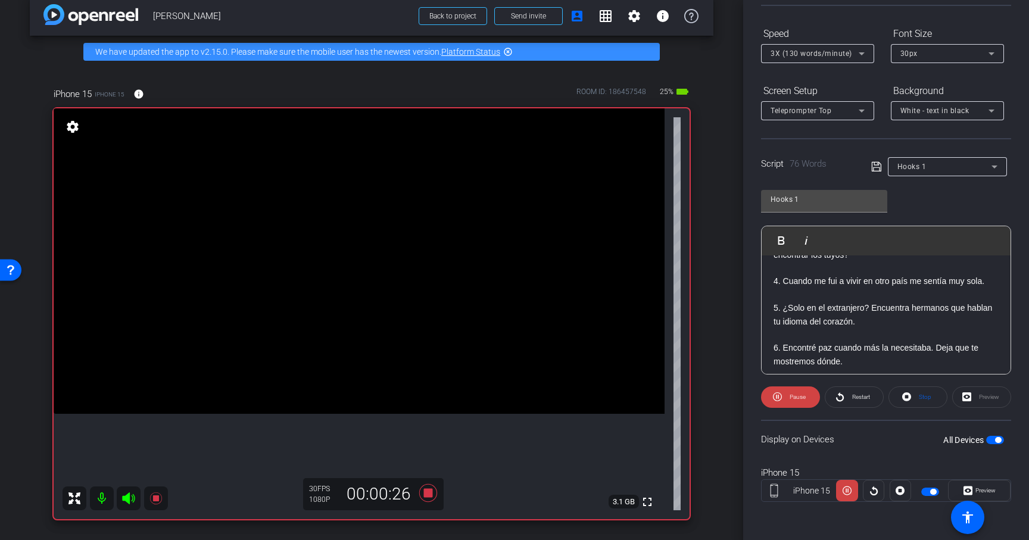
scroll to position [132, 0]
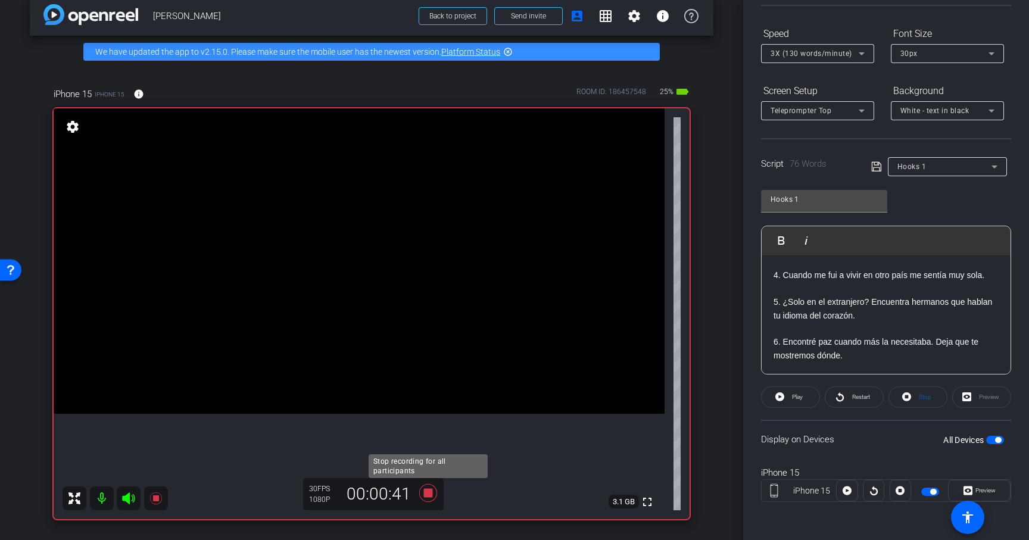
click at [426, 497] on icon at bounding box center [428, 493] width 18 height 18
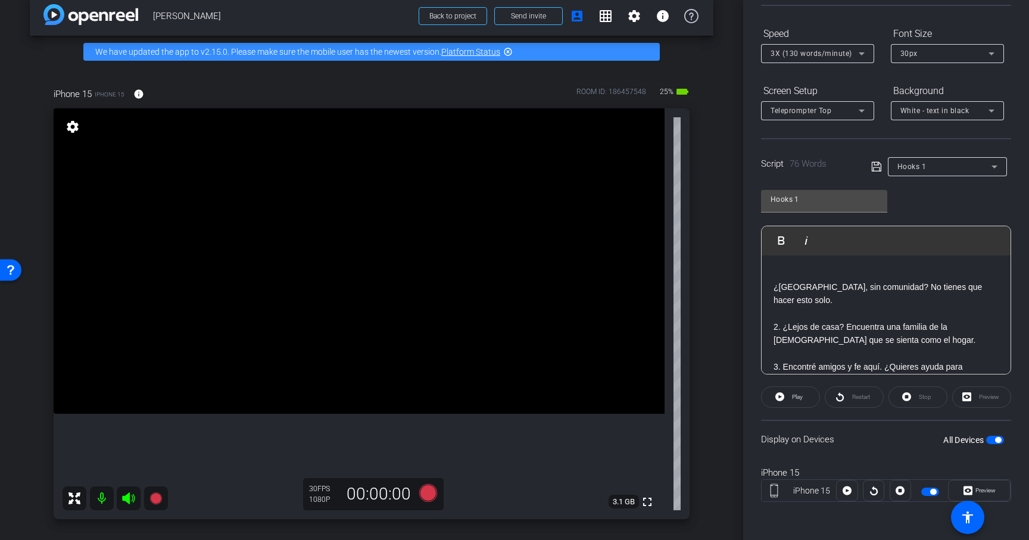
scroll to position [46, 0]
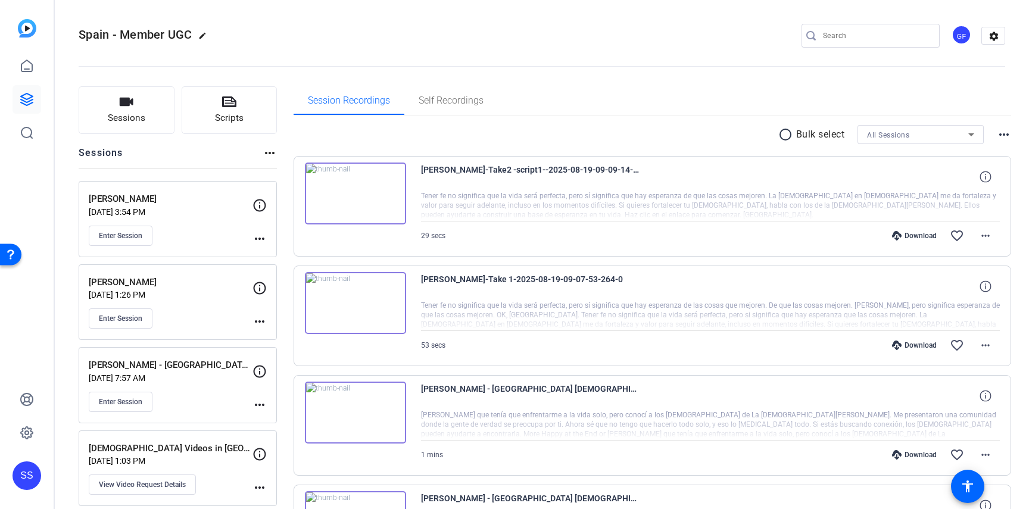
click at [193, 229] on div "Enter Session" at bounding box center [171, 236] width 164 height 20
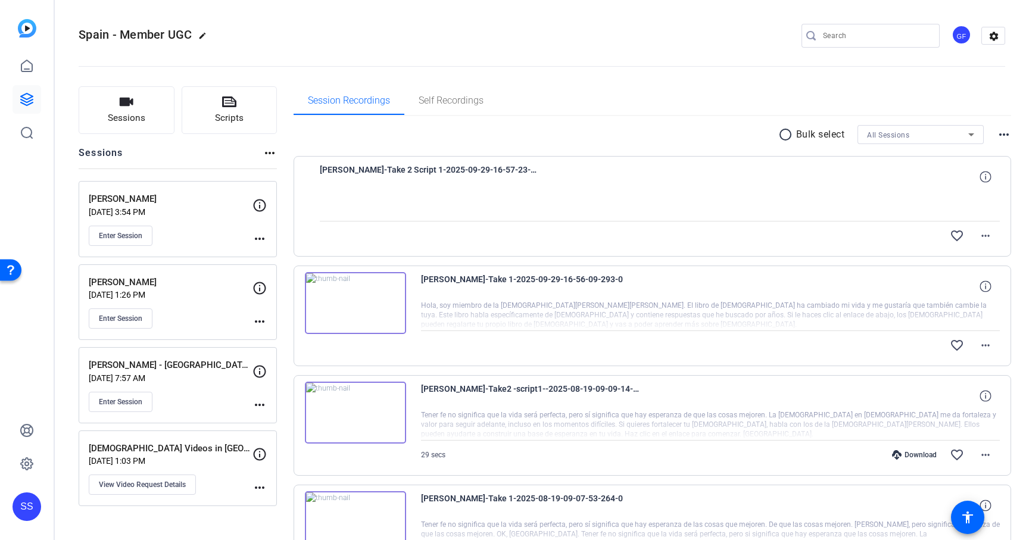
click at [375, 298] on img at bounding box center [355, 303] width 101 height 62
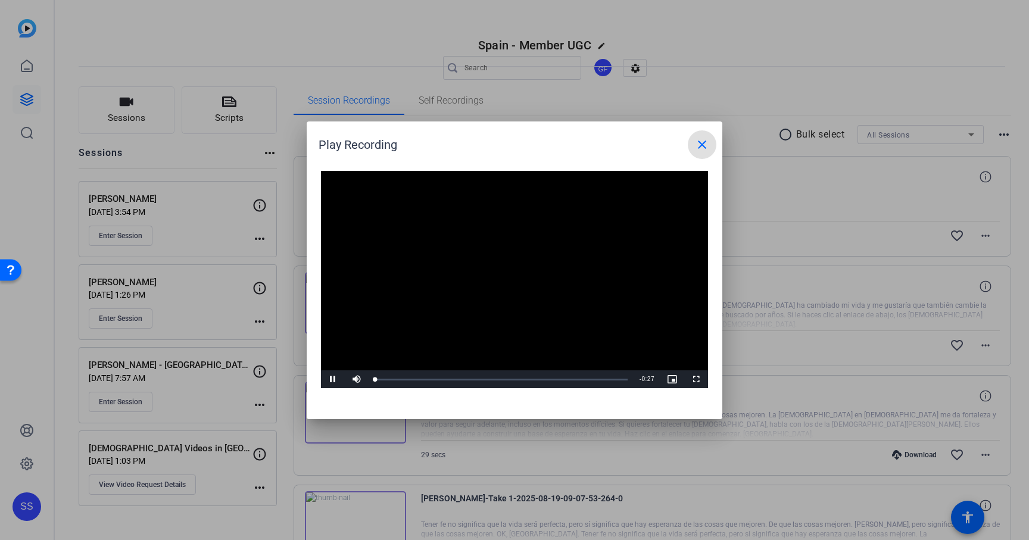
click at [492, 270] on video "Video Player" at bounding box center [514, 280] width 387 height 218
click at [707, 148] on mat-icon "close" at bounding box center [702, 145] width 14 height 14
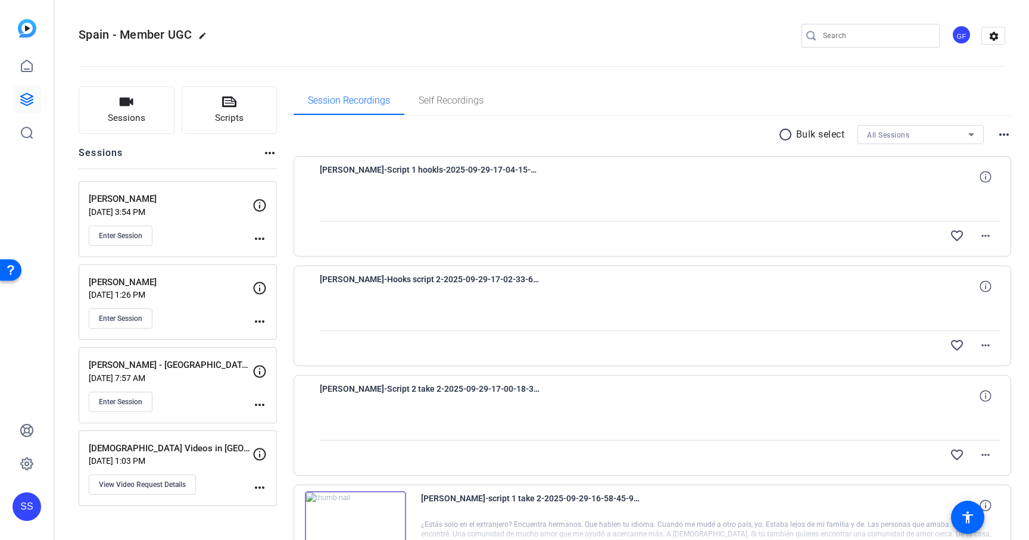
click at [434, 276] on span "[PERSON_NAME]-Hooks script 2-2025-09-29-17-02-33-620-0" at bounding box center [430, 286] width 220 height 29
click at [177, 214] on p "[DATE] 3:54 PM" at bounding box center [171, 212] width 164 height 10
